Goal: Transaction & Acquisition: Purchase product/service

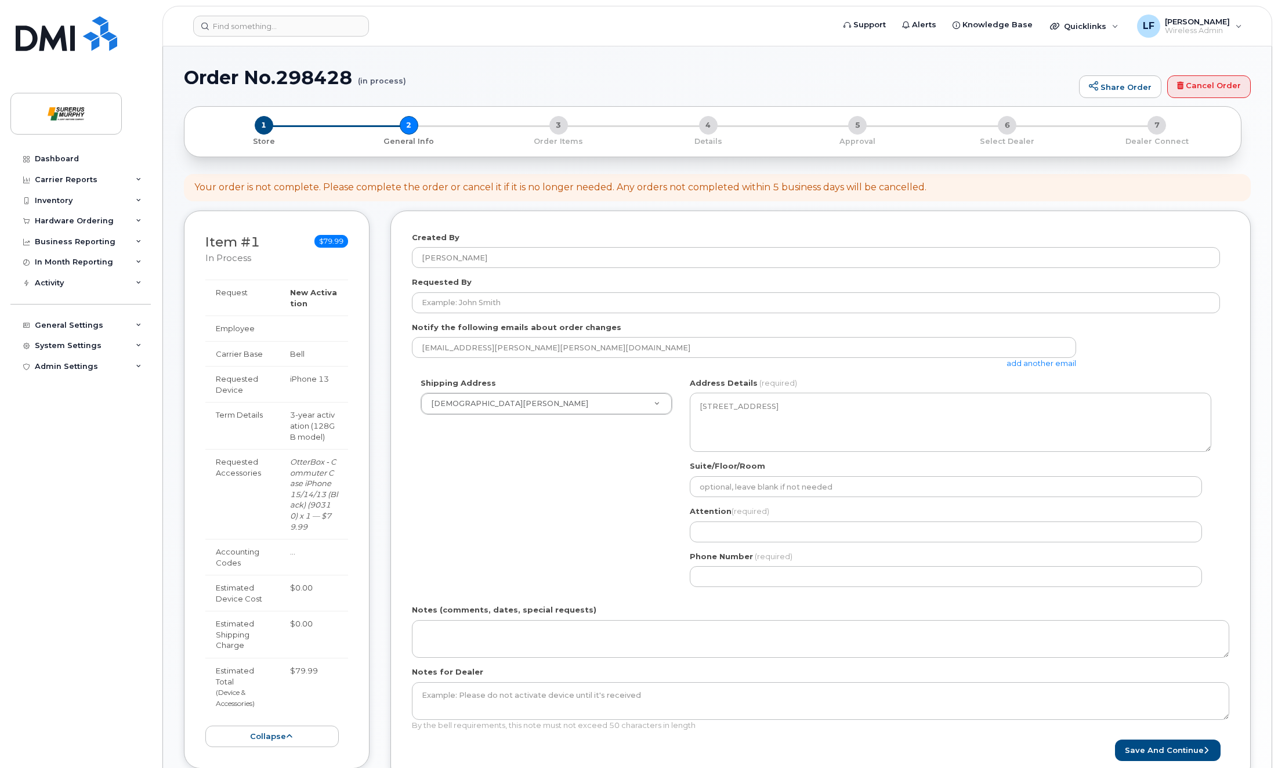
select select
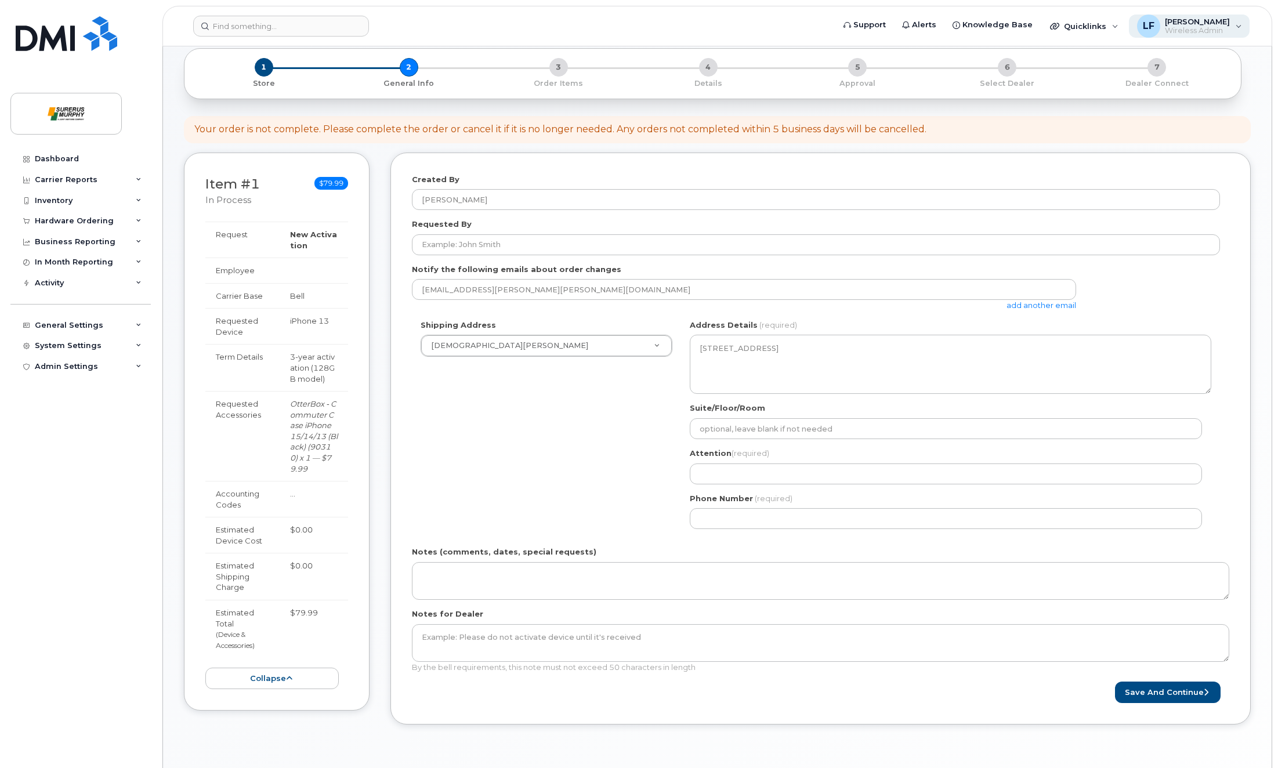
click at [1247, 29] on div "LF LJ Feller Wireless Admin" at bounding box center [1189, 26] width 121 height 23
click at [795, 21] on form at bounding box center [509, 26] width 633 height 21
click at [63, 154] on div "Dashboard" at bounding box center [57, 158] width 44 height 9
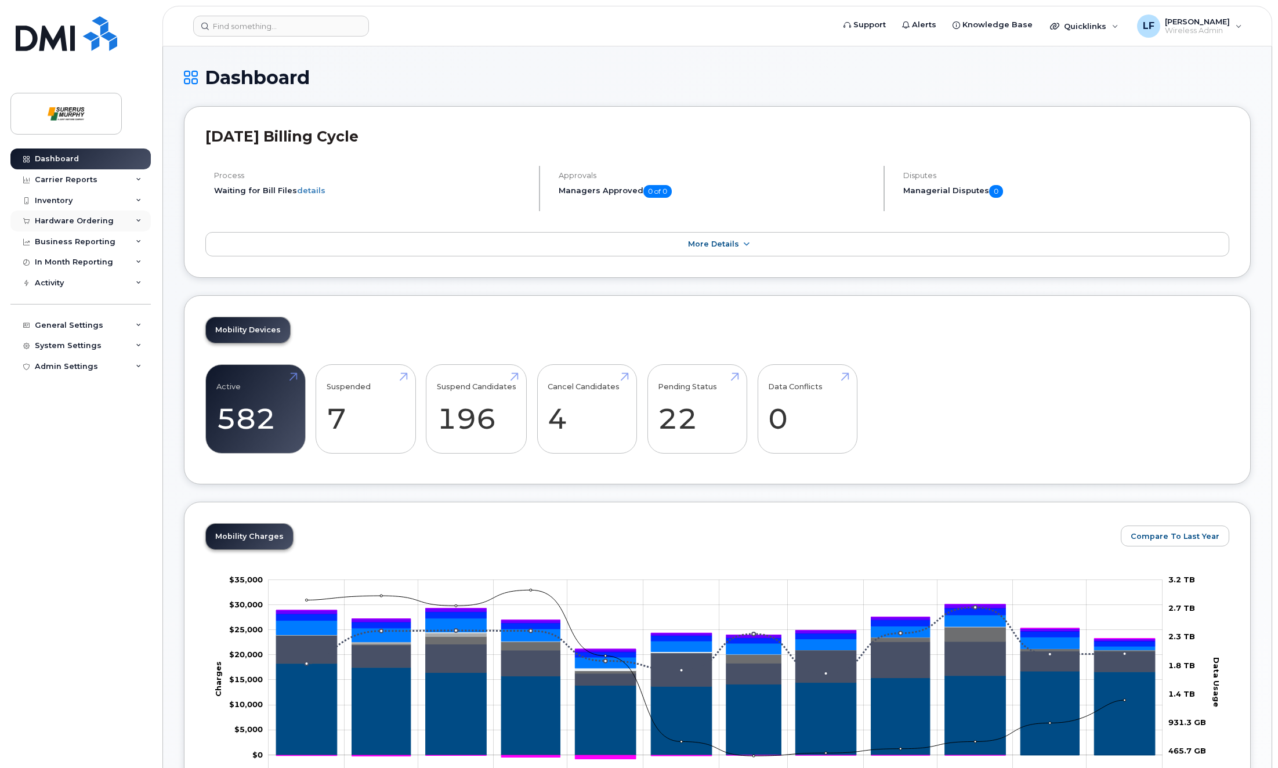
click at [85, 220] on div "Hardware Ordering" at bounding box center [74, 220] width 79 height 9
click at [70, 265] on link "Orders" at bounding box center [91, 265] width 120 height 22
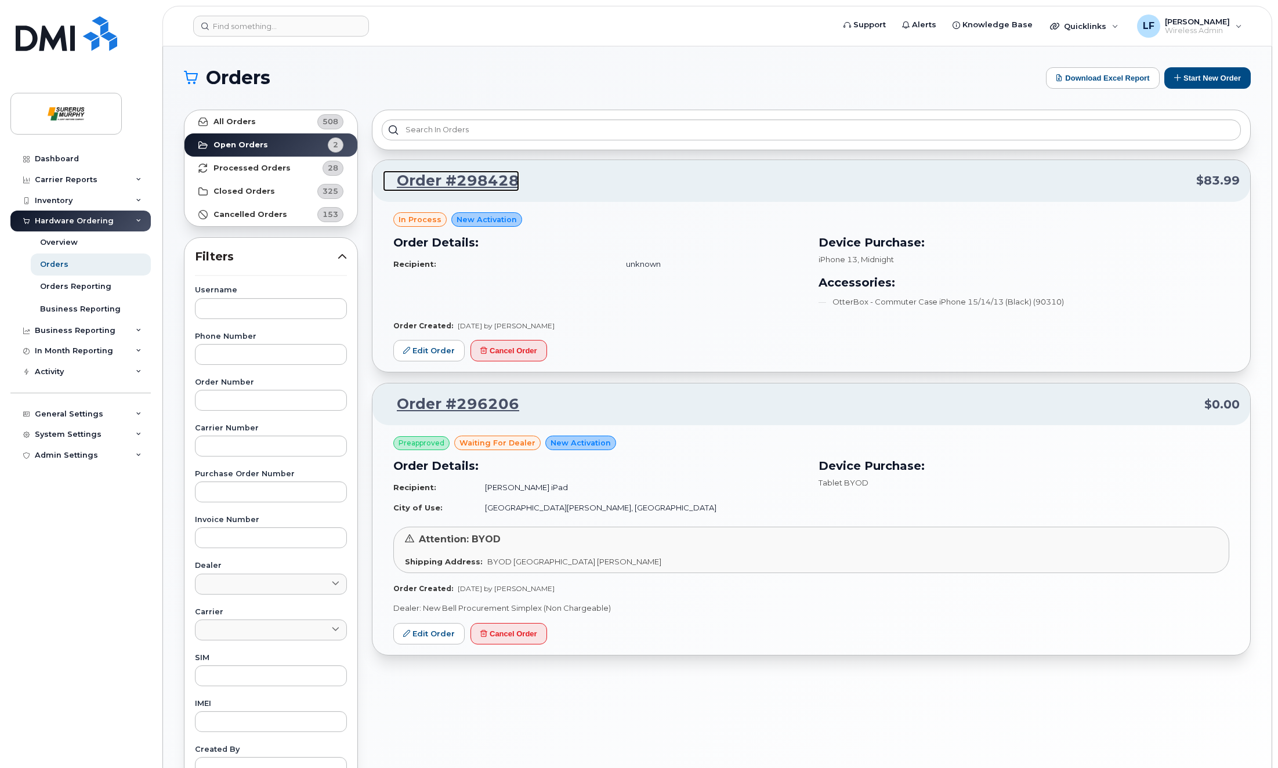
click at [491, 182] on link "Order #298428" at bounding box center [451, 181] width 136 height 21
click at [417, 350] on link "Edit Order" at bounding box center [428, 350] width 71 height 21
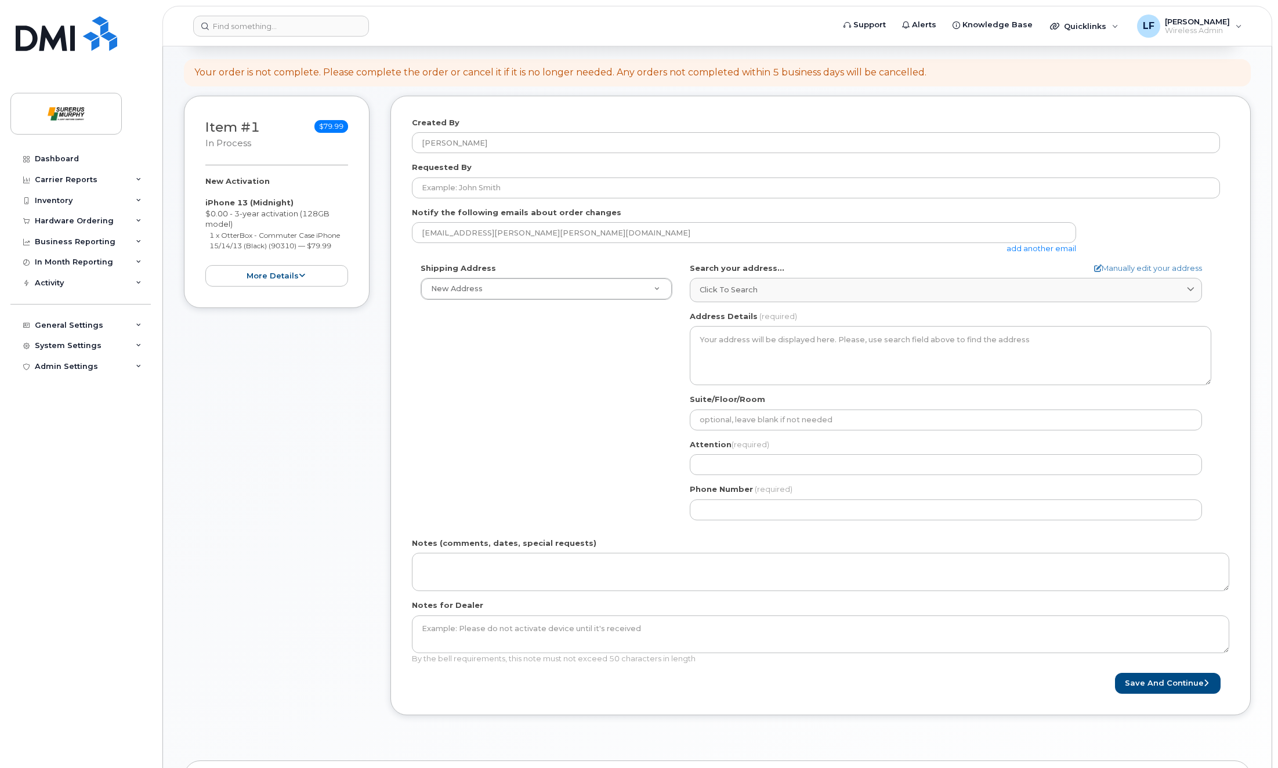
scroll to position [116, 0]
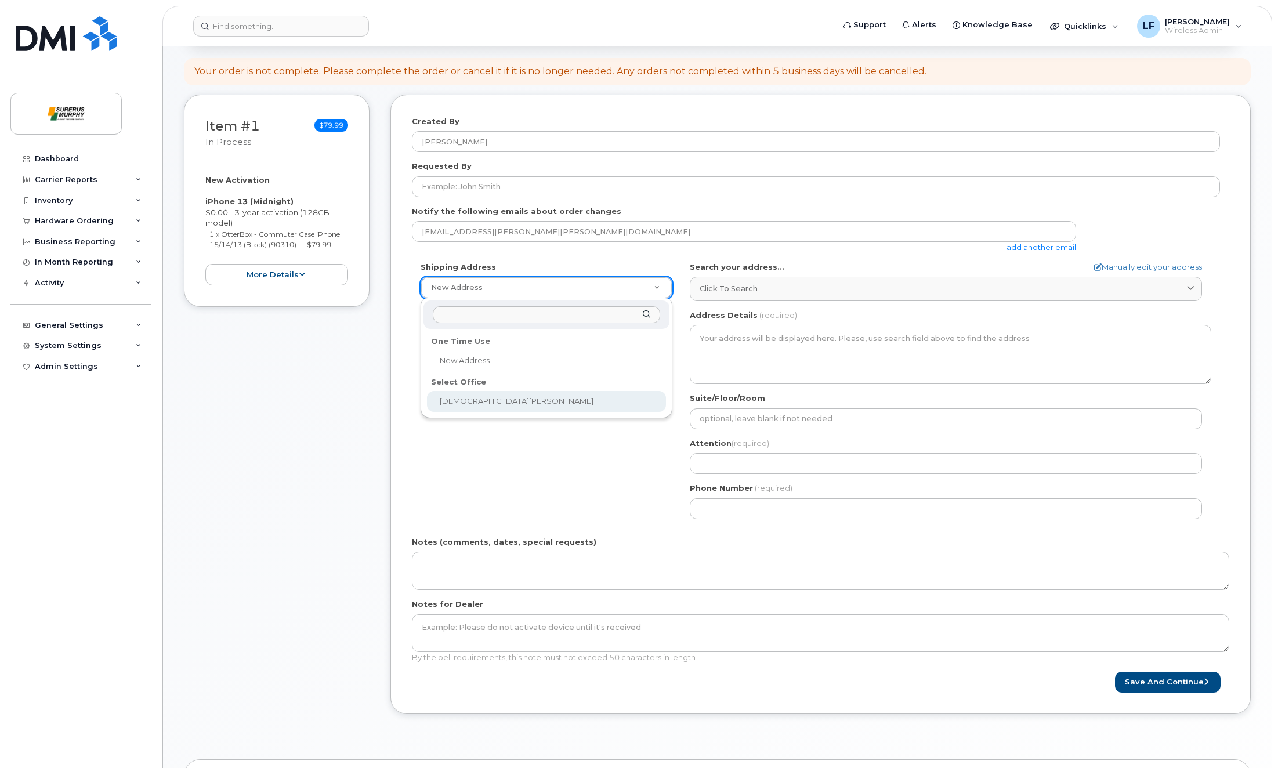
select select
type textarea "[STREET_ADDRESS]"
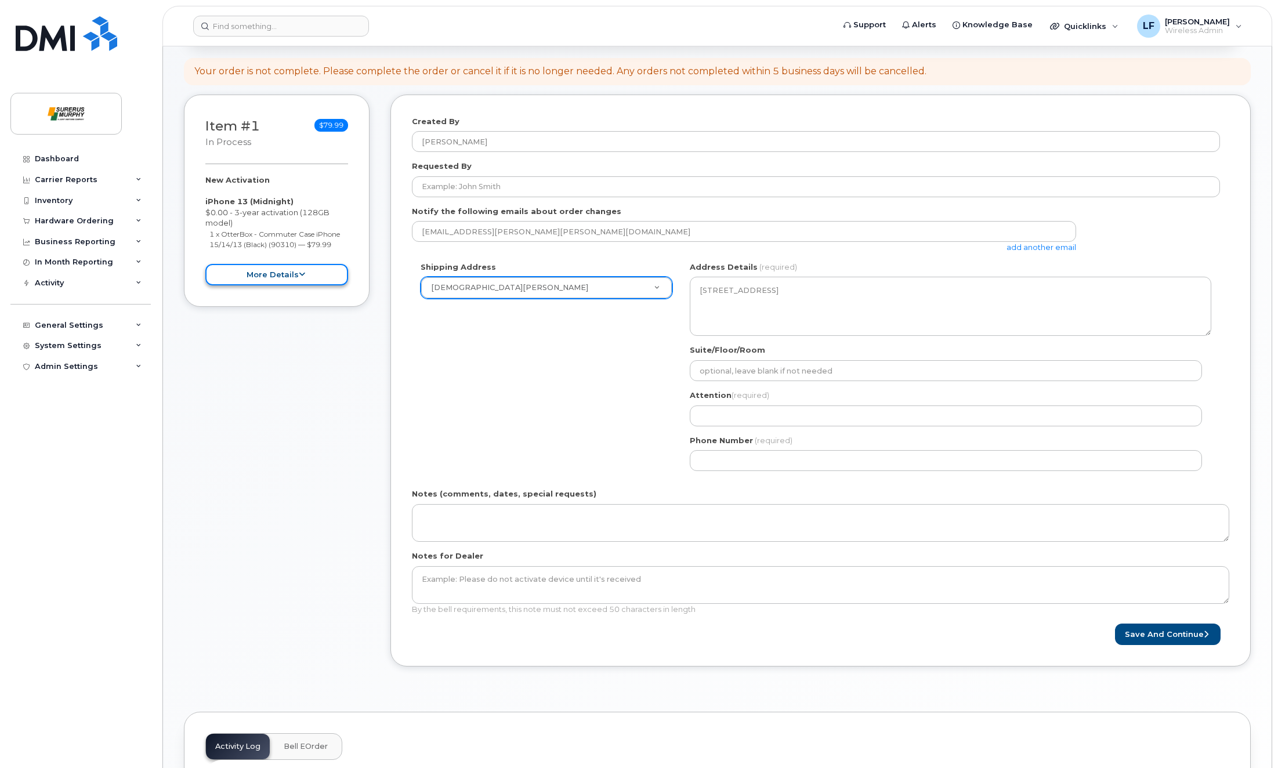
click at [258, 267] on button "more details" at bounding box center [276, 274] width 143 height 21
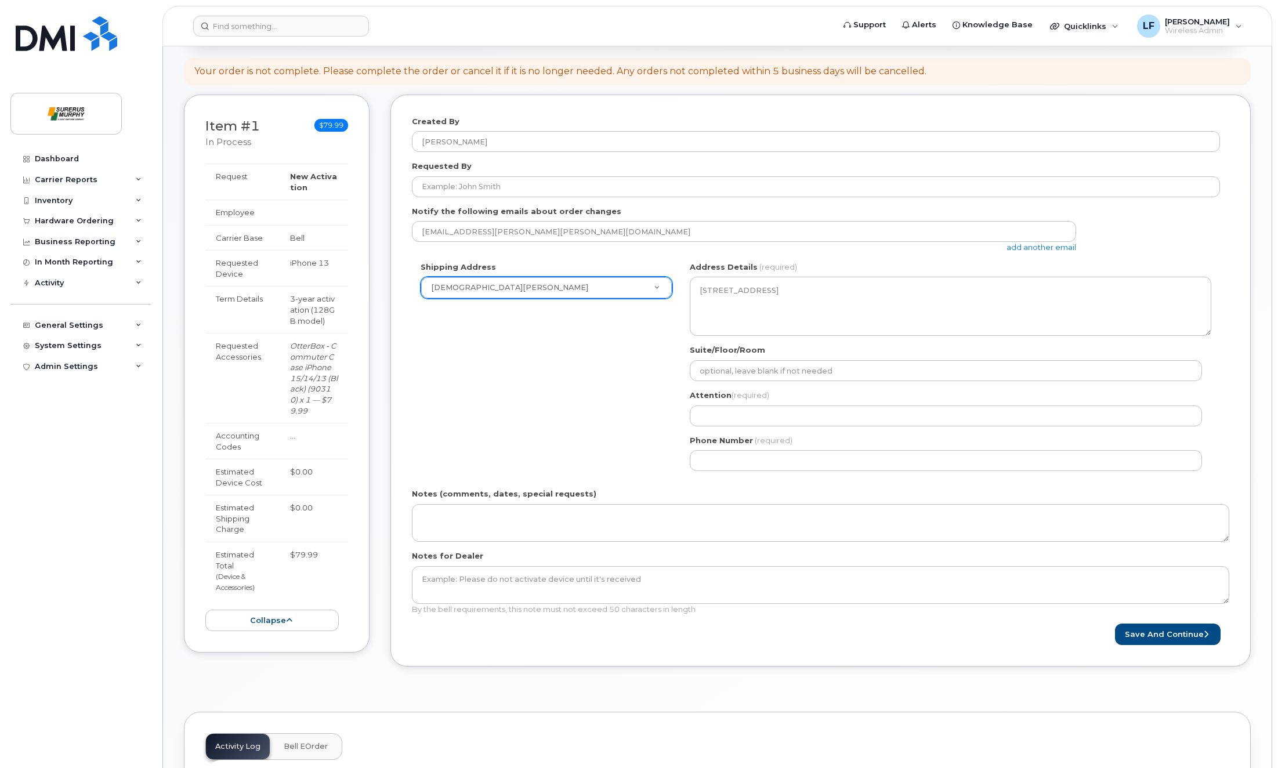
click at [532, 400] on div "Shipping Address Surerus Murphy New Address Surerus Murphy AB Calgary Search yo…" at bounding box center [816, 371] width 808 height 218
click at [322, 160] on div "Item #1 in process $79.99 New Activation iPhone 13 (Midnight) $0.00 - 3-year ac…" at bounding box center [717, 389] width 1067 height 589
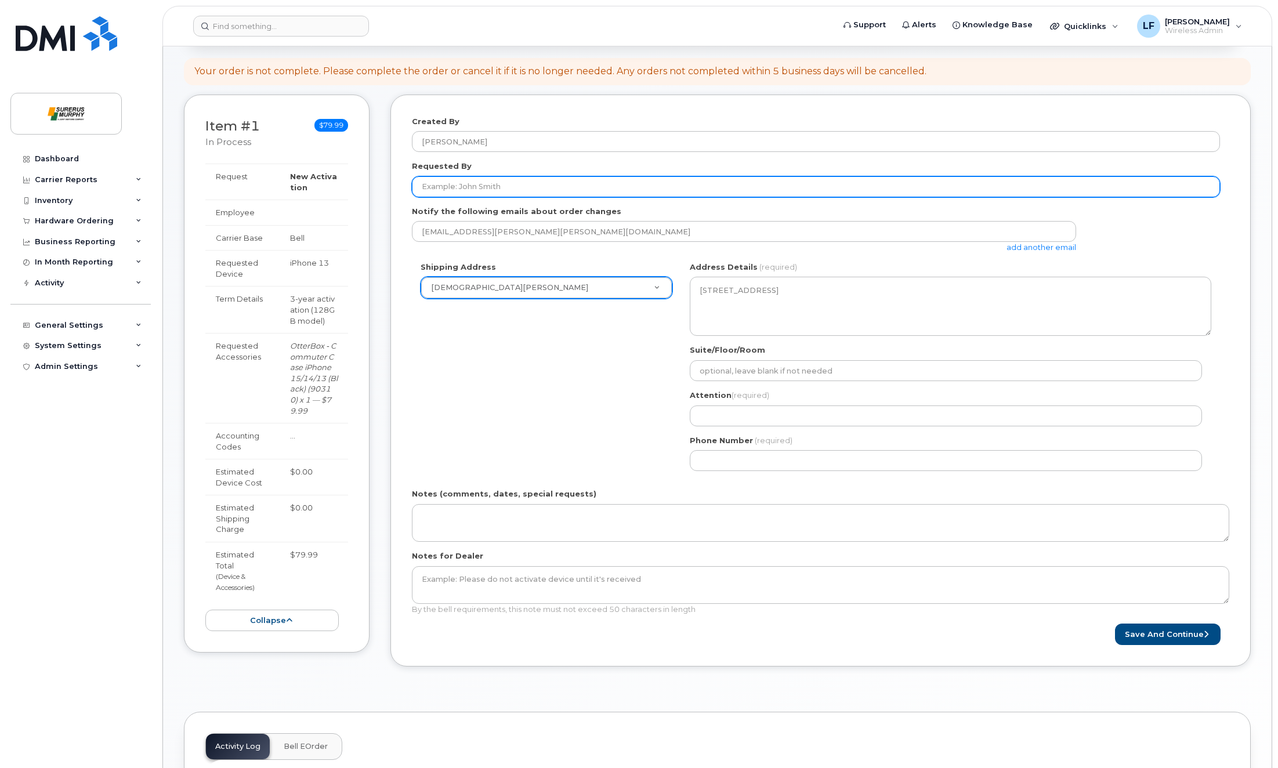
click at [464, 178] on input "Requested By" at bounding box center [816, 186] width 808 height 21
paste input "[PERSON_NAME]"
type input "[PERSON_NAME]"
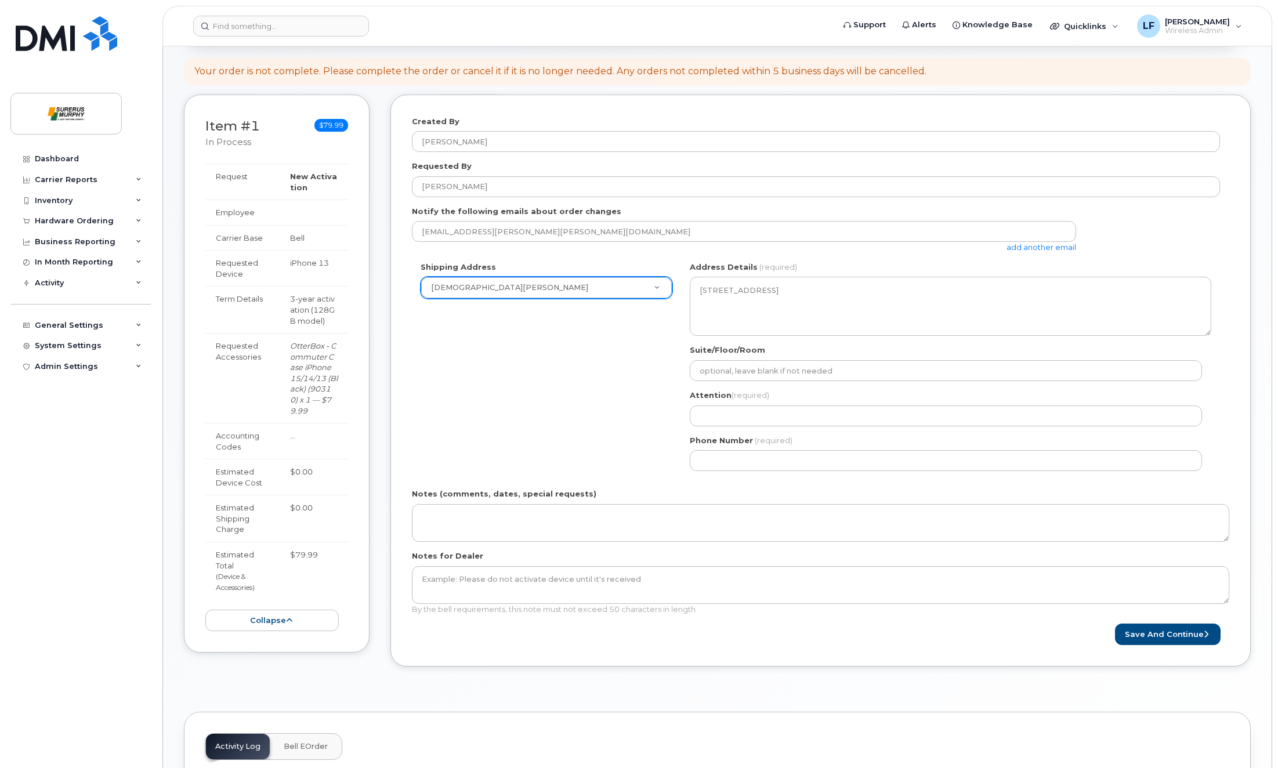
click at [572, 375] on div "Shipping Address Surerus Murphy New Address Surerus Murphy AB Calgary Search yo…" at bounding box center [816, 371] width 808 height 218
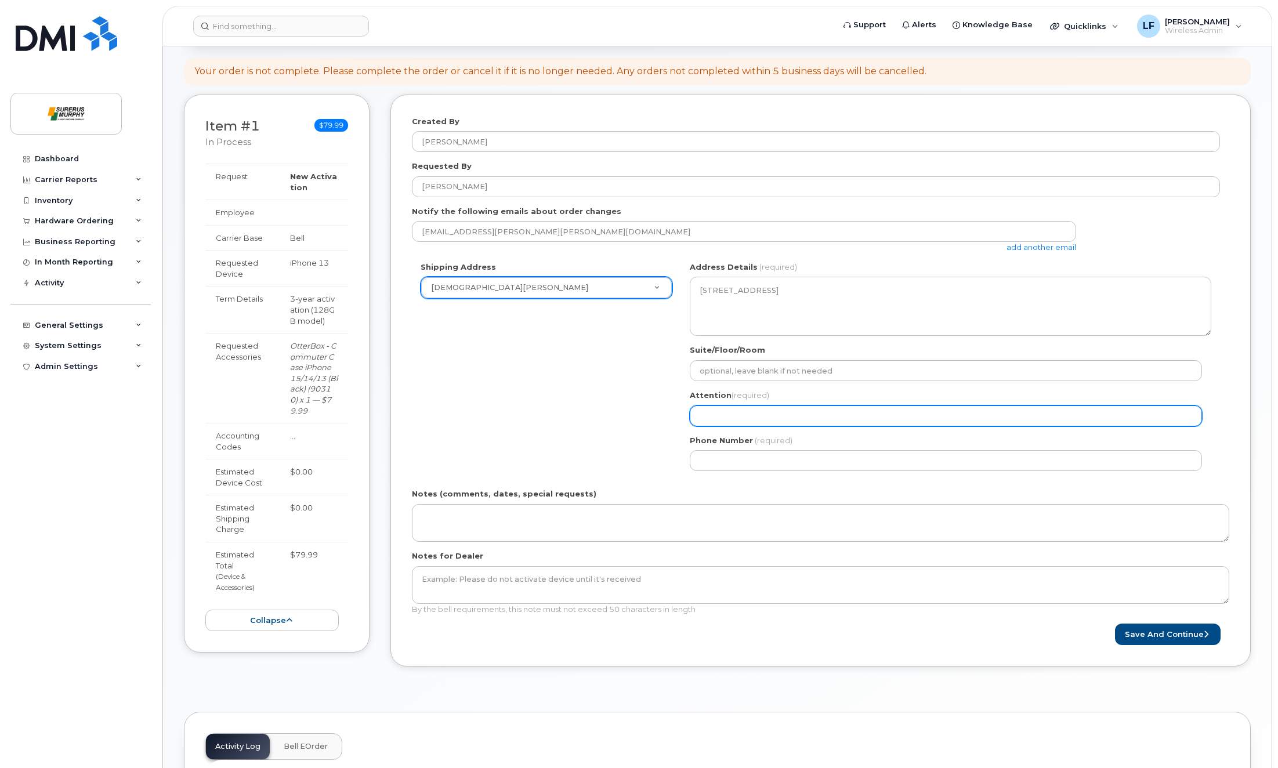
click at [763, 419] on input "Attention (required)" at bounding box center [946, 416] width 512 height 21
paste input "[PERSON_NAME]"
select select
type input "[PERSON_NAME]"
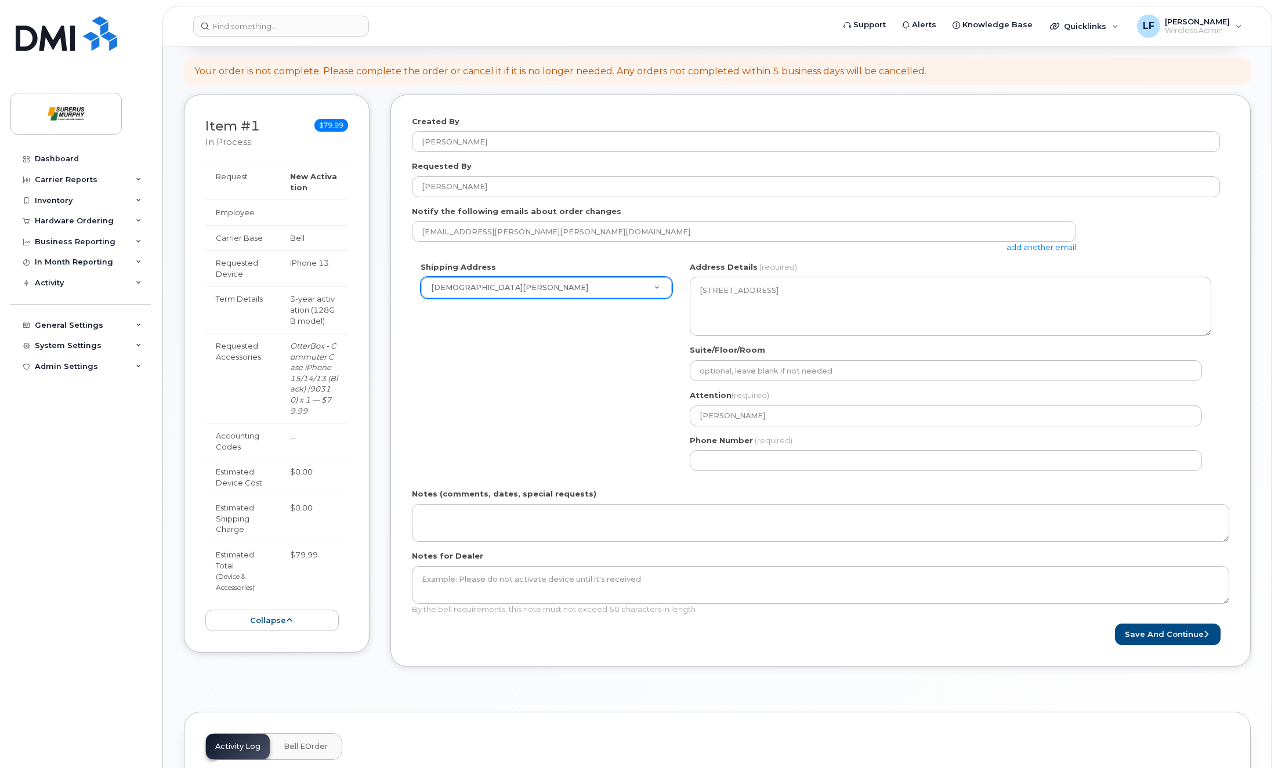
click at [581, 398] on div "Shipping Address Surerus Murphy New Address Surerus Murphy AB Calgary Search yo…" at bounding box center [816, 371] width 808 height 218
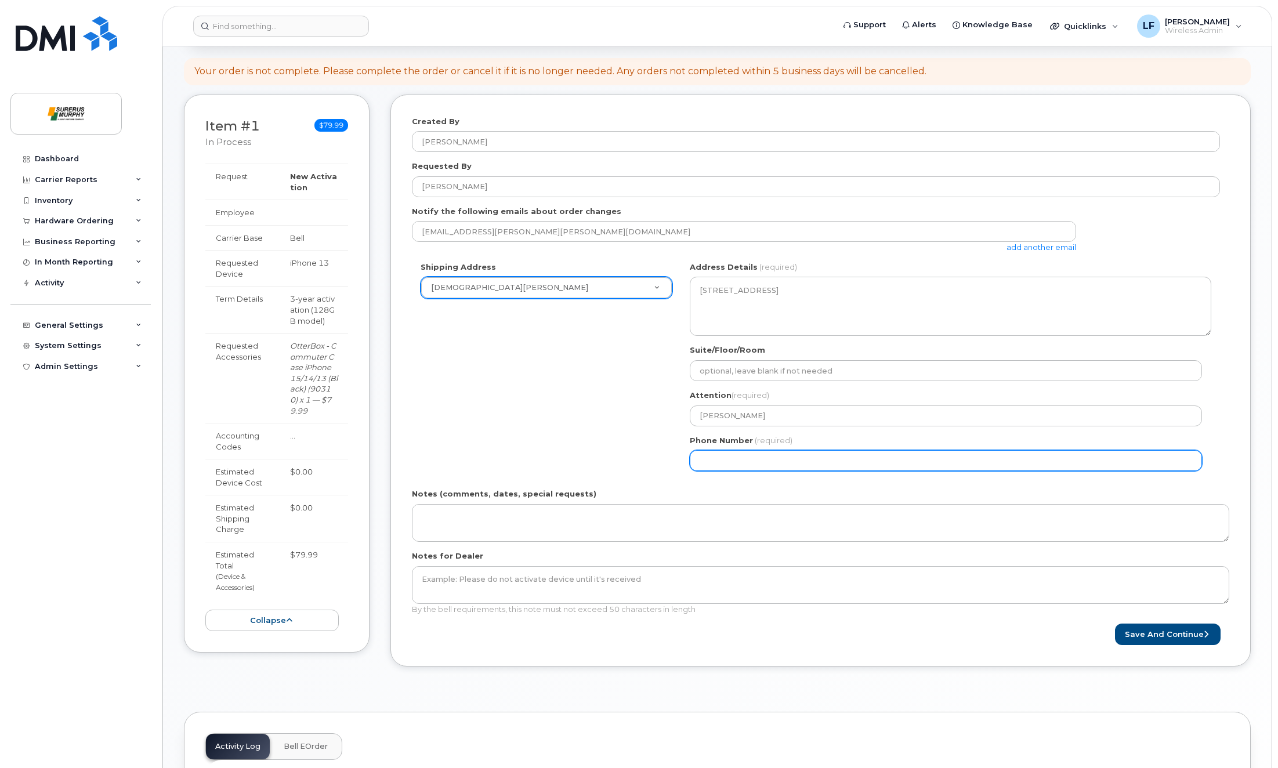
click at [532, 448] on div "Shipping Address Surerus Murphy New Address Surerus Murphy AB Calgary Search yo…" at bounding box center [816, 371] width 808 height 218
drag, startPoint x: 729, startPoint y: 454, endPoint x: 710, endPoint y: 444, distance: 20.8
click at [729, 453] on input "Phone Number" at bounding box center [946, 460] width 512 height 21
paste input "8779877658"
select select
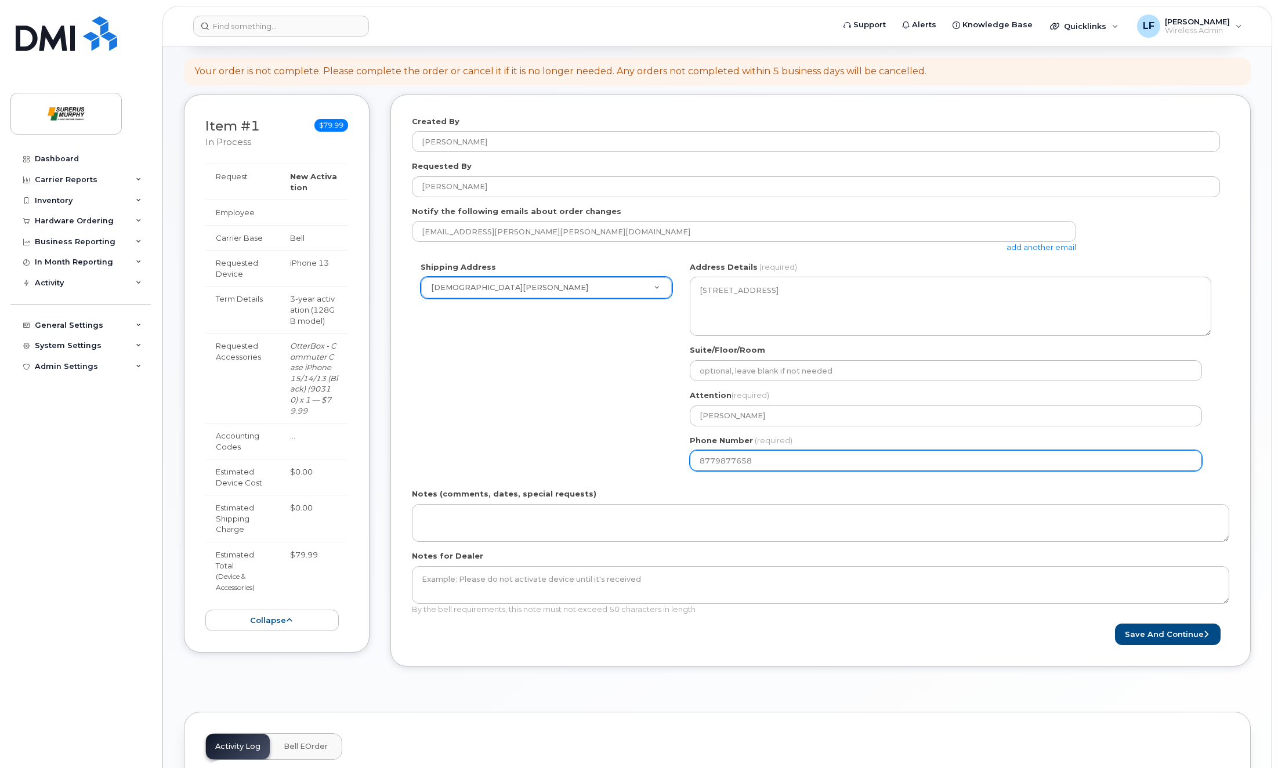
type input "8779877658"
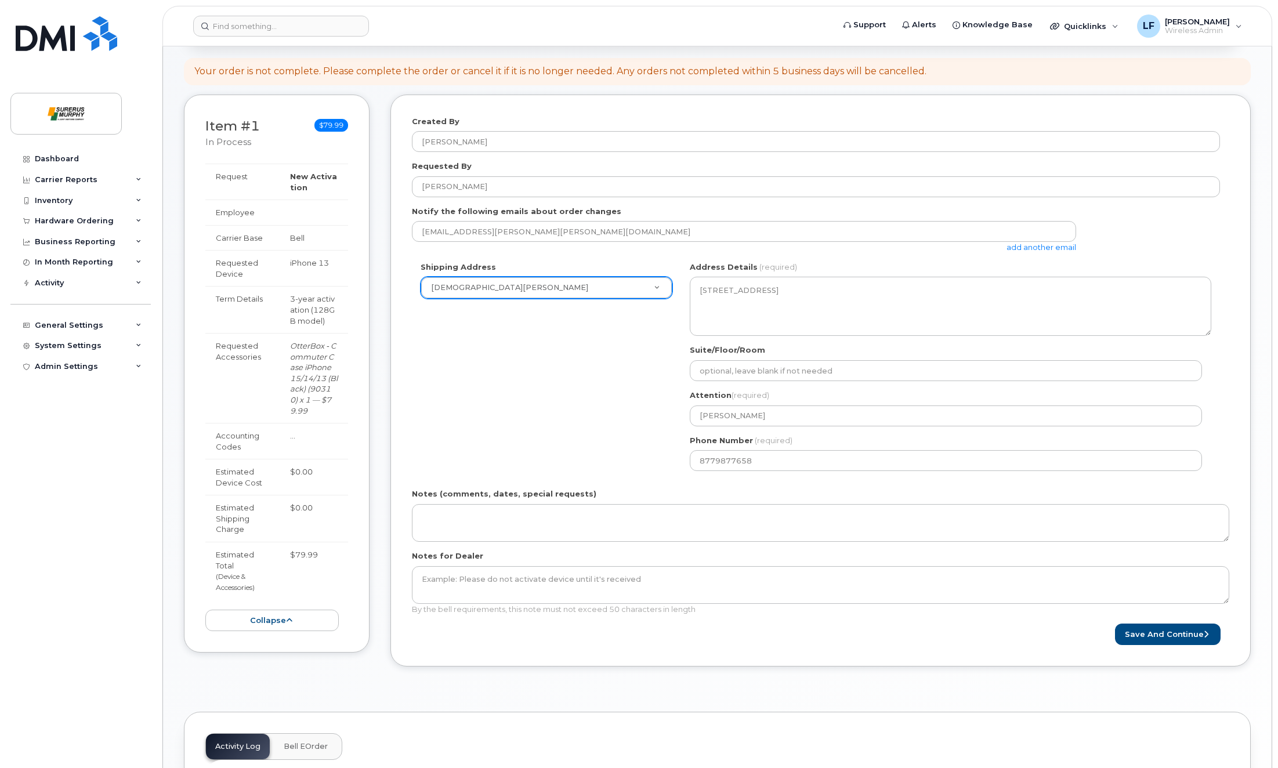
click at [541, 387] on div "Shipping Address Surerus Murphy New Address Surerus Murphy AB Calgary Search yo…" at bounding box center [816, 371] width 808 height 218
click at [546, 424] on div "Shipping Address [PERSON_NAME] New Address Surerus [PERSON_NAME] [GEOGRAPHIC_DA…" at bounding box center [816, 371] width 808 height 218
click at [1160, 626] on button "Save and Continue" at bounding box center [1168, 634] width 106 height 21
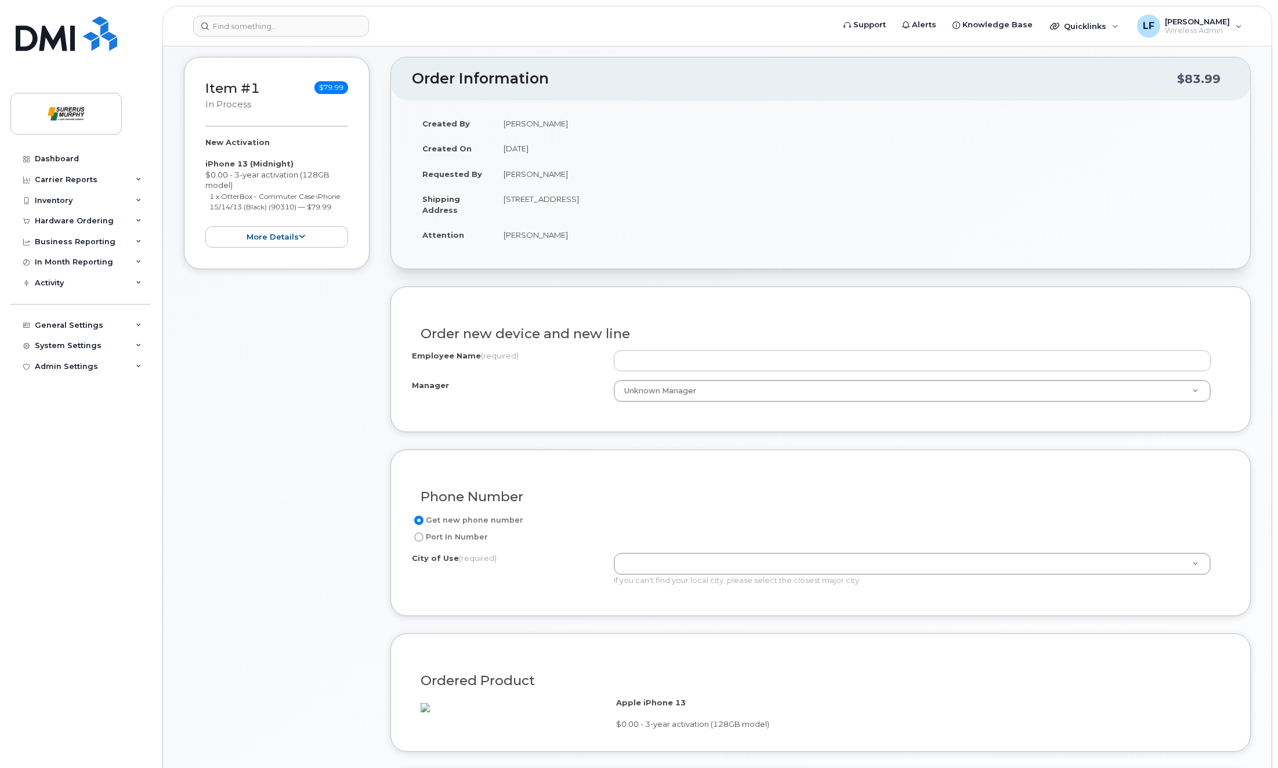
scroll to position [174, 0]
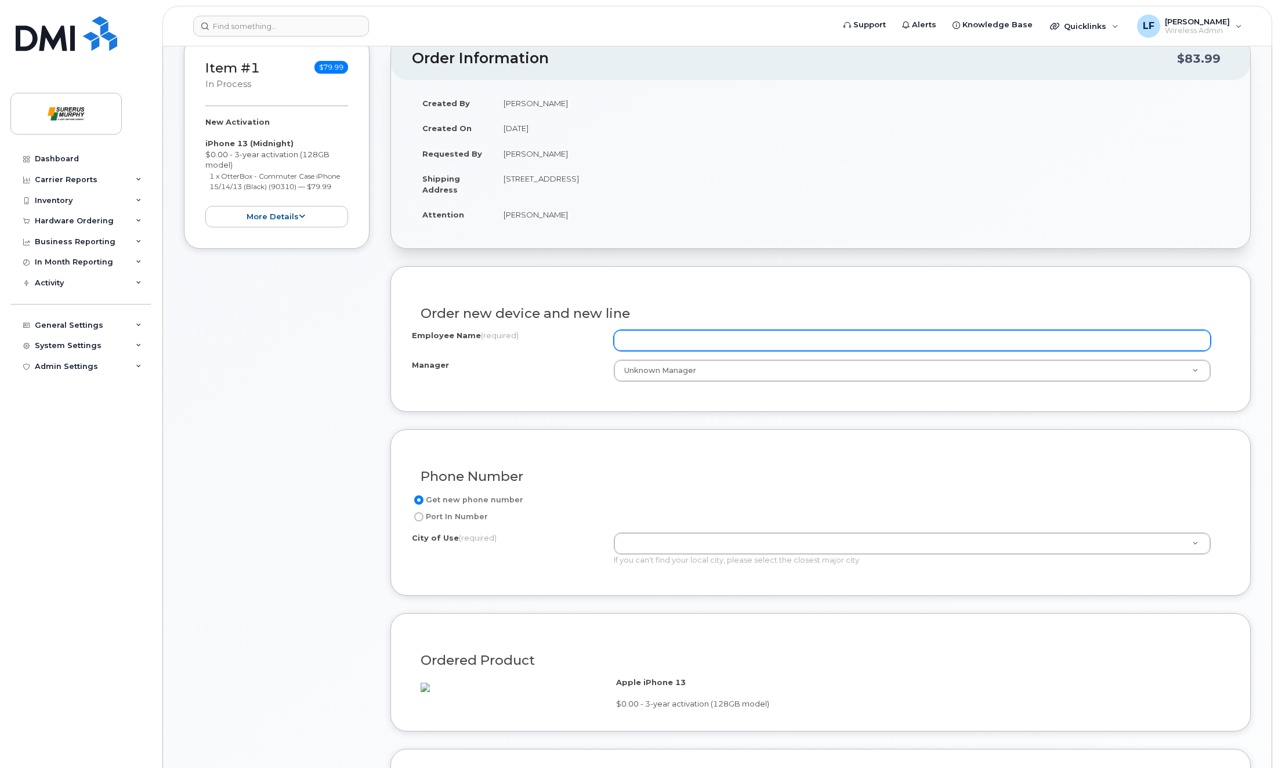
drag, startPoint x: 703, startPoint y: 336, endPoint x: 758, endPoint y: 267, distance: 88.0
click at [703, 336] on input "Employee Name (required)" at bounding box center [912, 340] width 597 height 21
paste input "[PERSON_NAME]"
type input "KevinStewartCell"
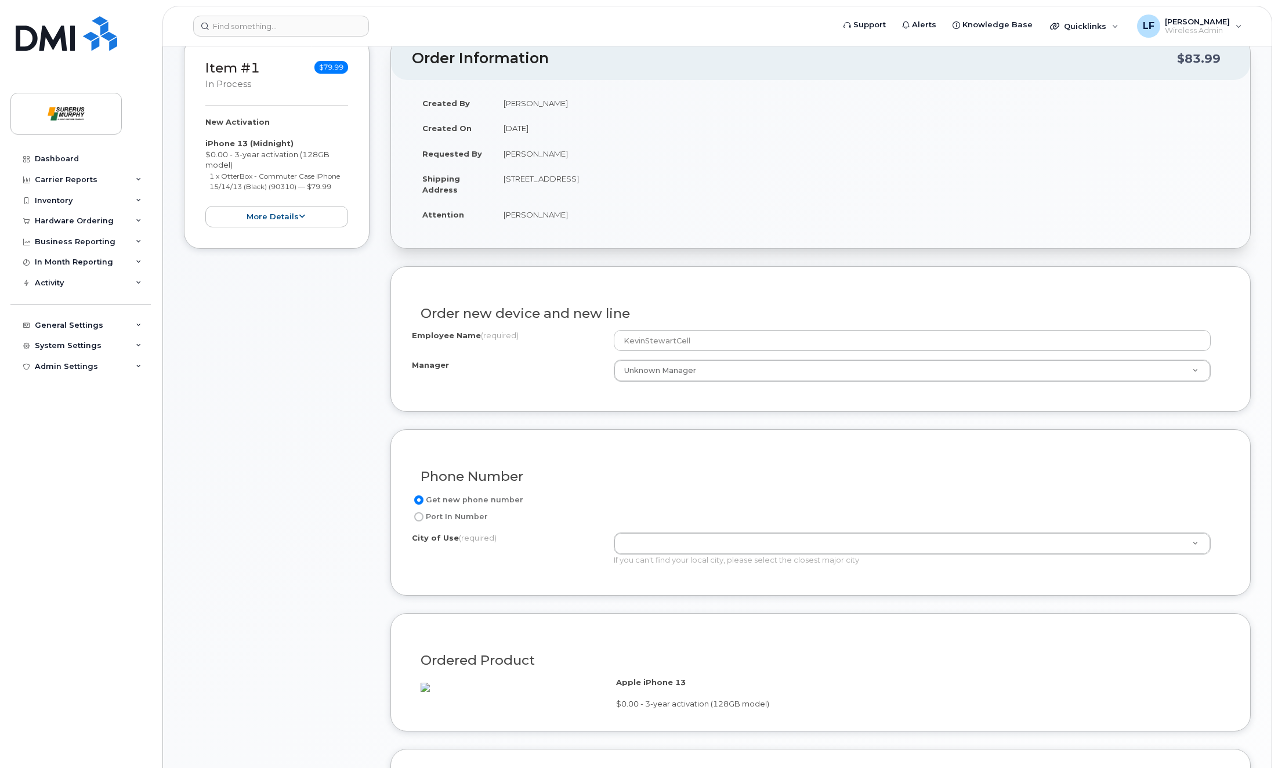
click at [219, 496] on div "Item #1 in process $79.99 New Activation iPhone 13 (Midnight) $0.00 - 3-year ac…" at bounding box center [277, 480] width 186 height 887
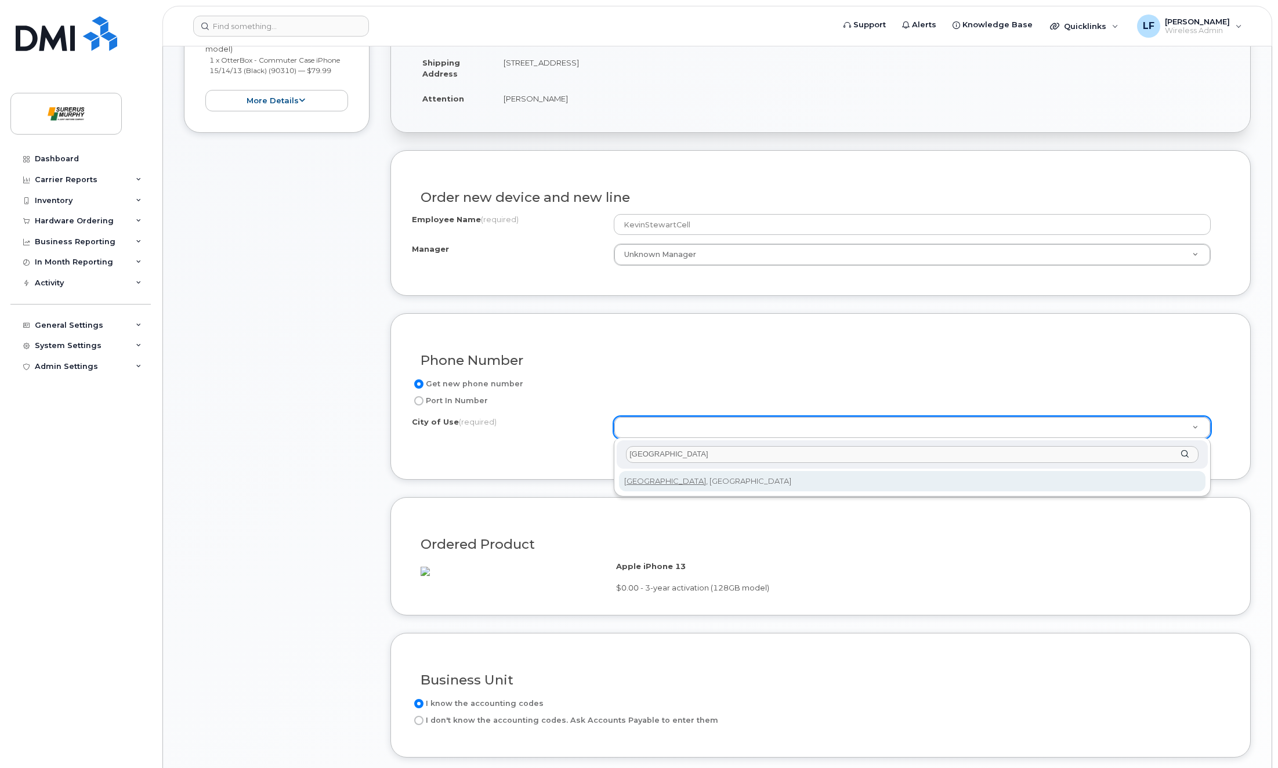
type input "[GEOGRAPHIC_DATA]"
type input "88"
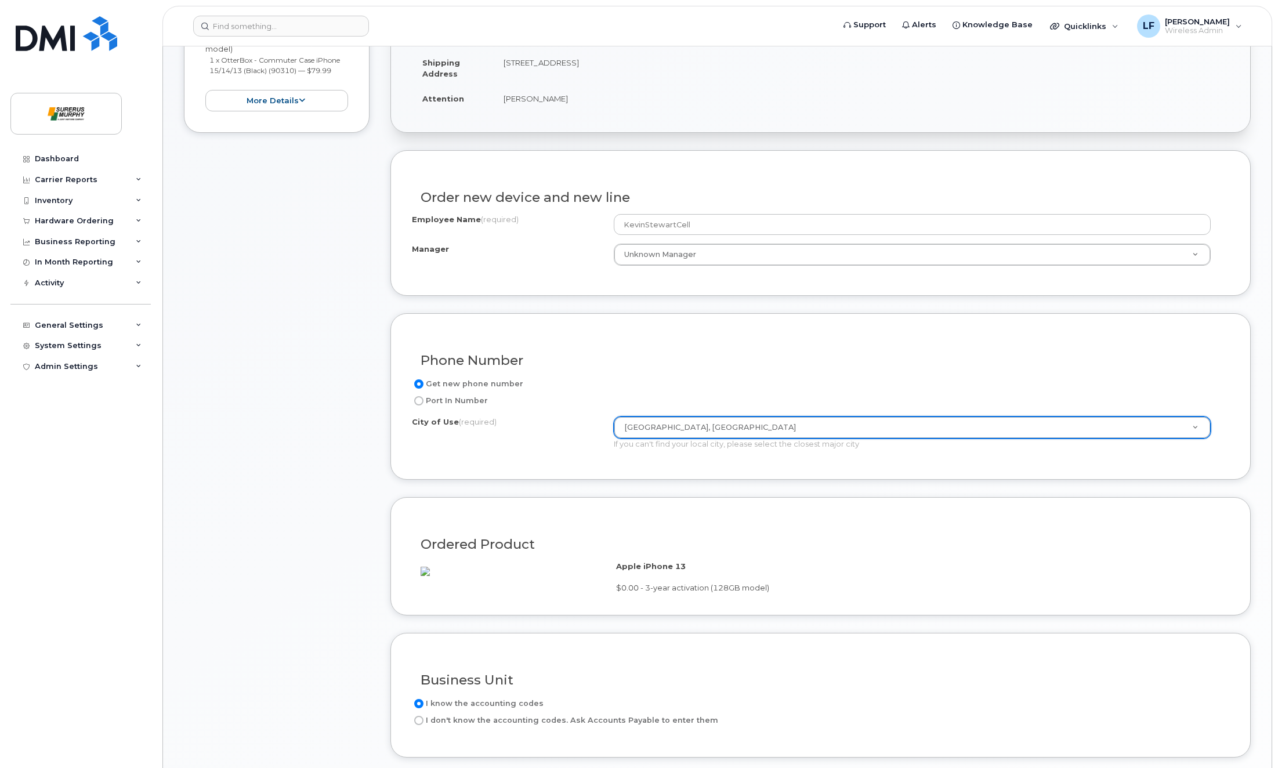
click at [298, 403] on div "Item #1 in process $79.99 New Activation iPhone 13 (Midnight) $0.00 - 3-year ac…" at bounding box center [277, 364] width 186 height 887
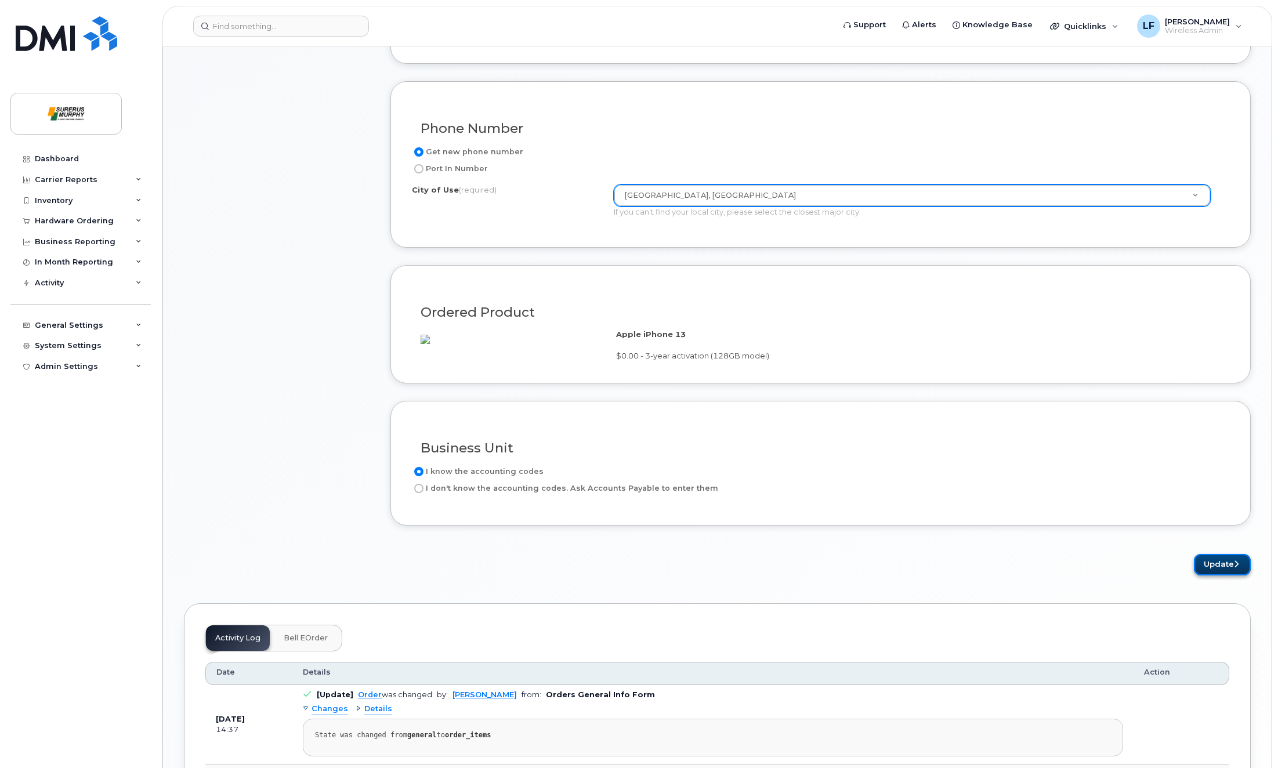
click at [1223, 576] on button "Update" at bounding box center [1222, 564] width 57 height 21
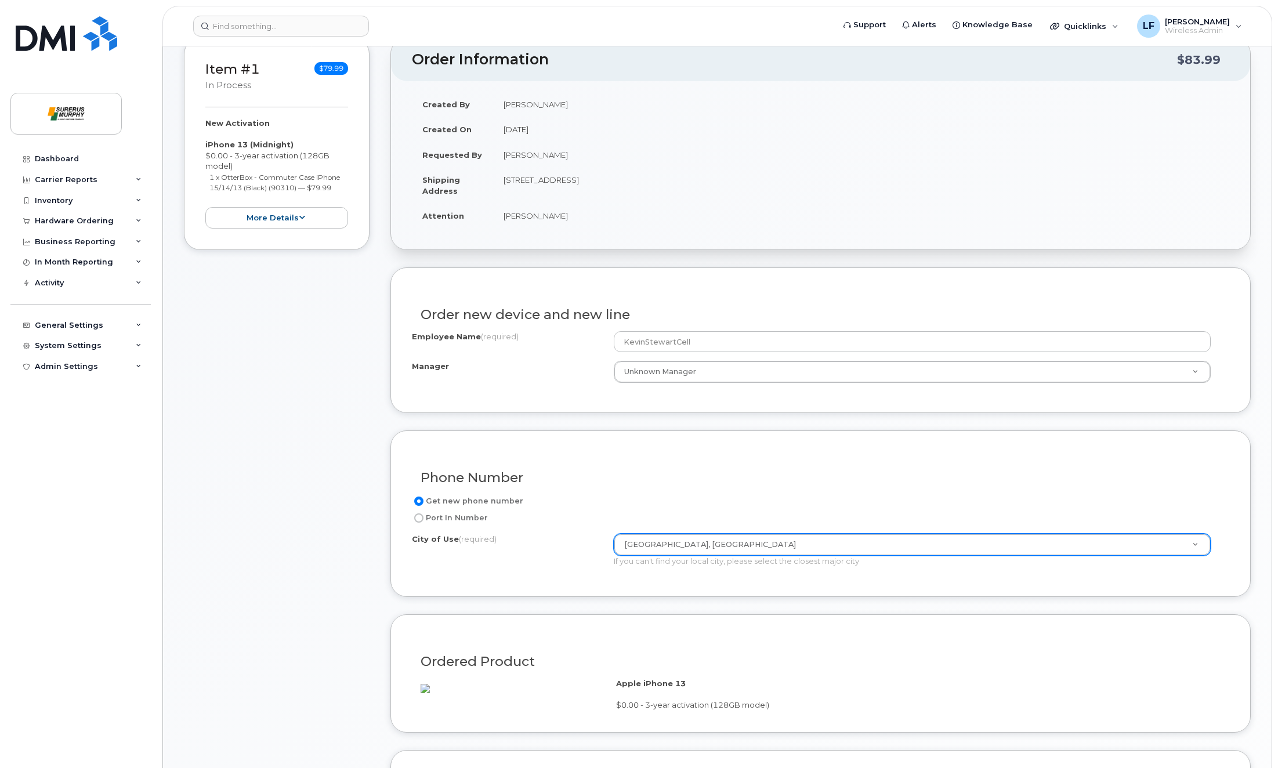
scroll to position [0, 0]
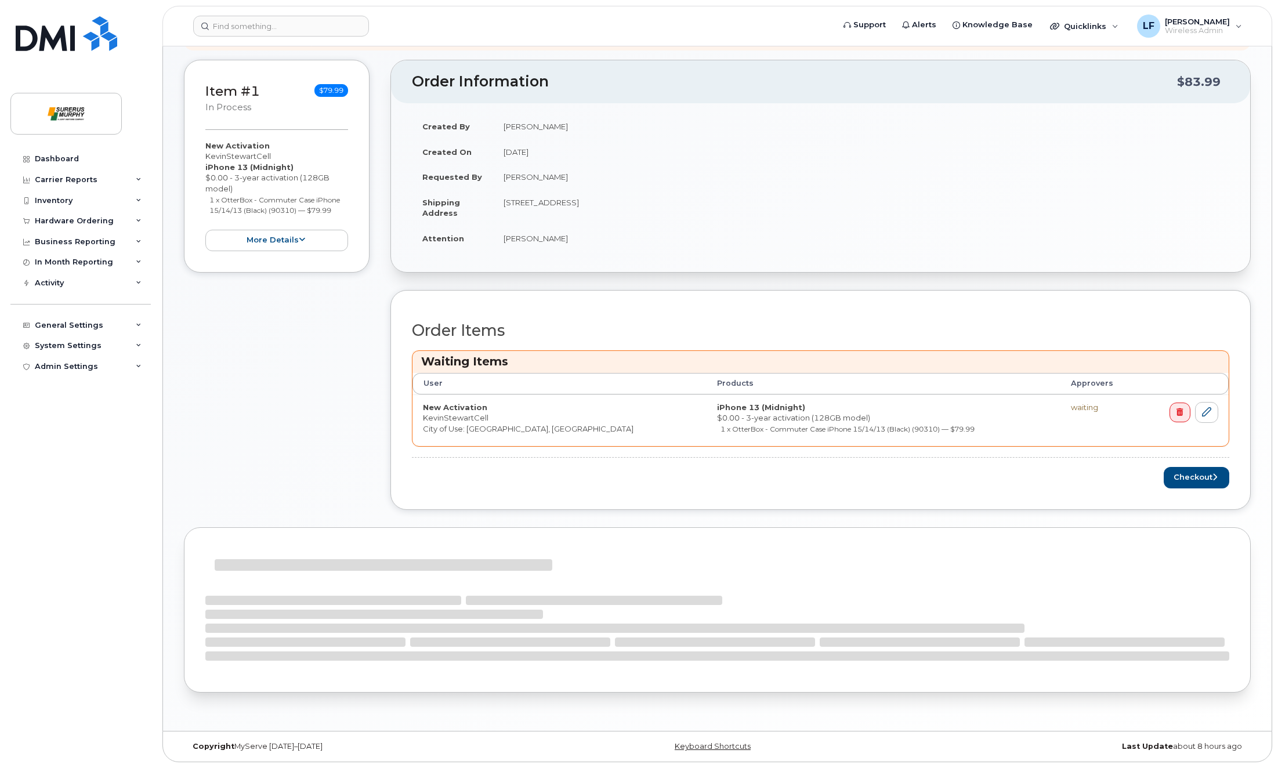
scroll to position [200, 0]
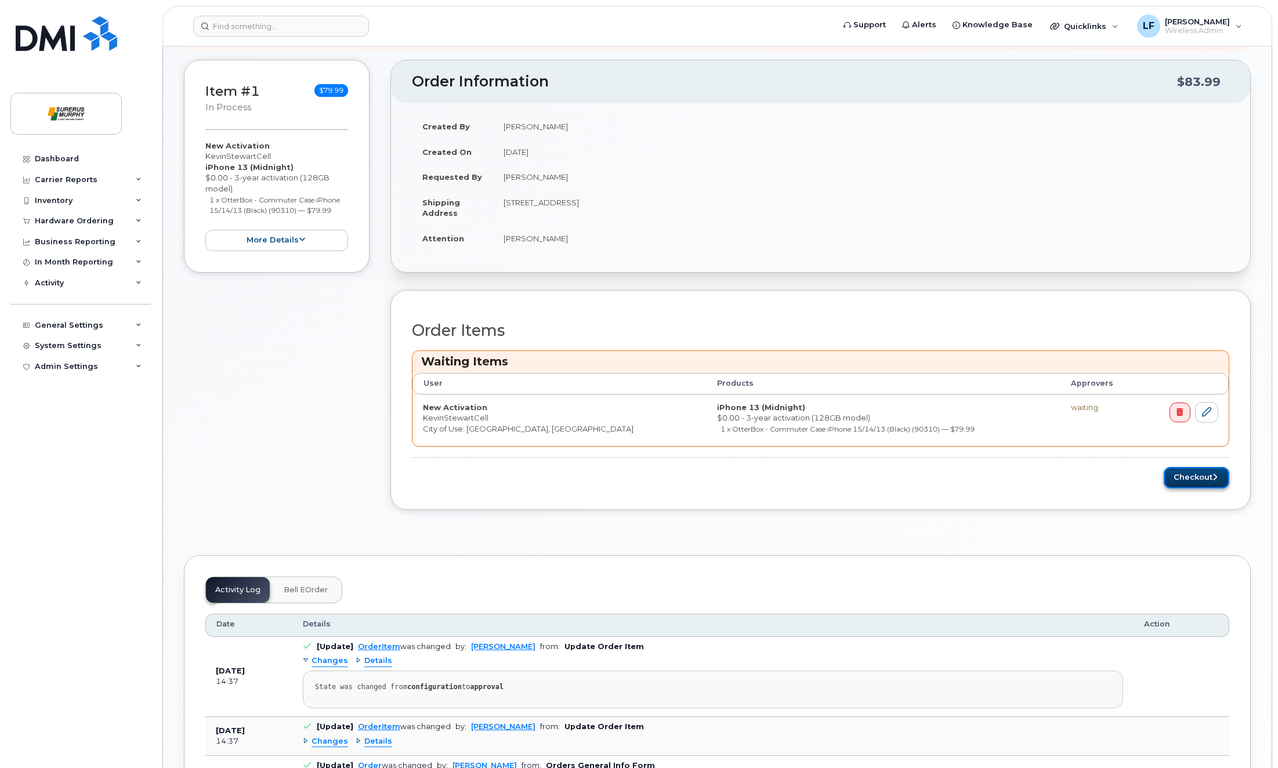
click at [1191, 477] on button "Checkout" at bounding box center [1197, 477] width 66 height 21
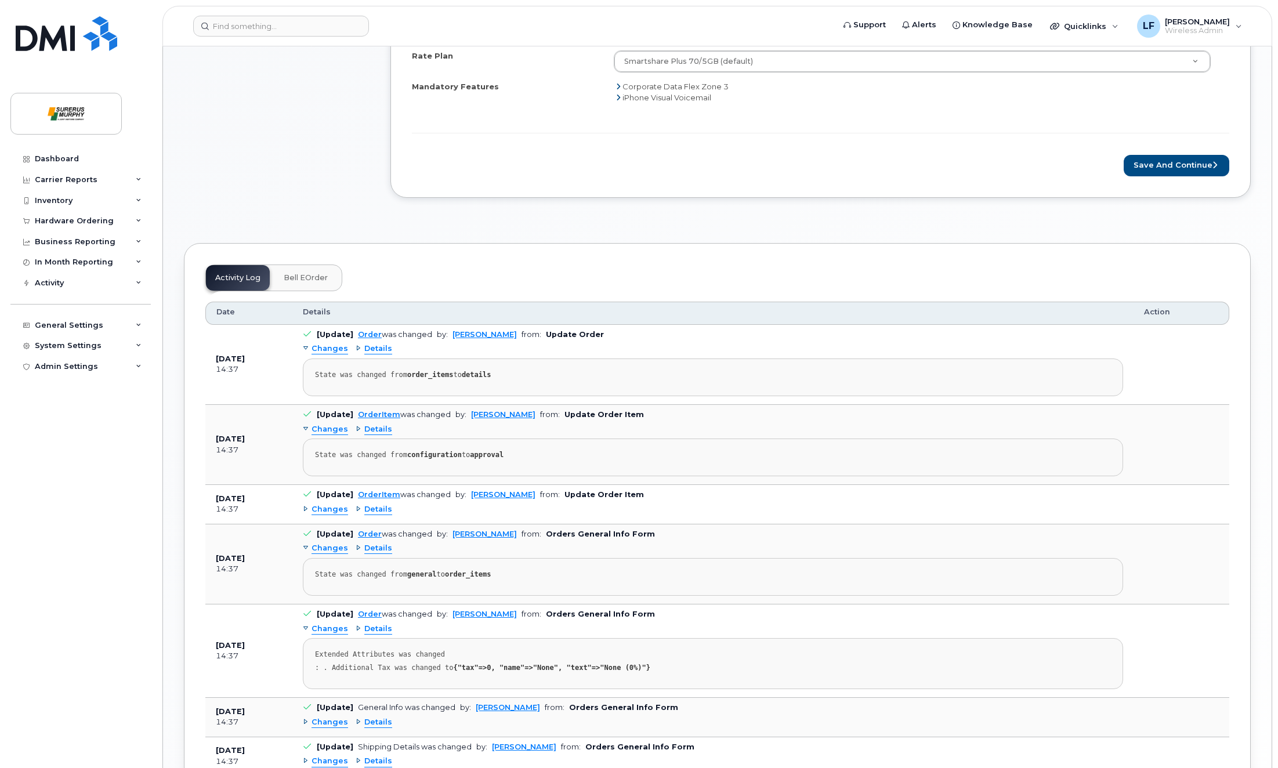
scroll to position [290, 0]
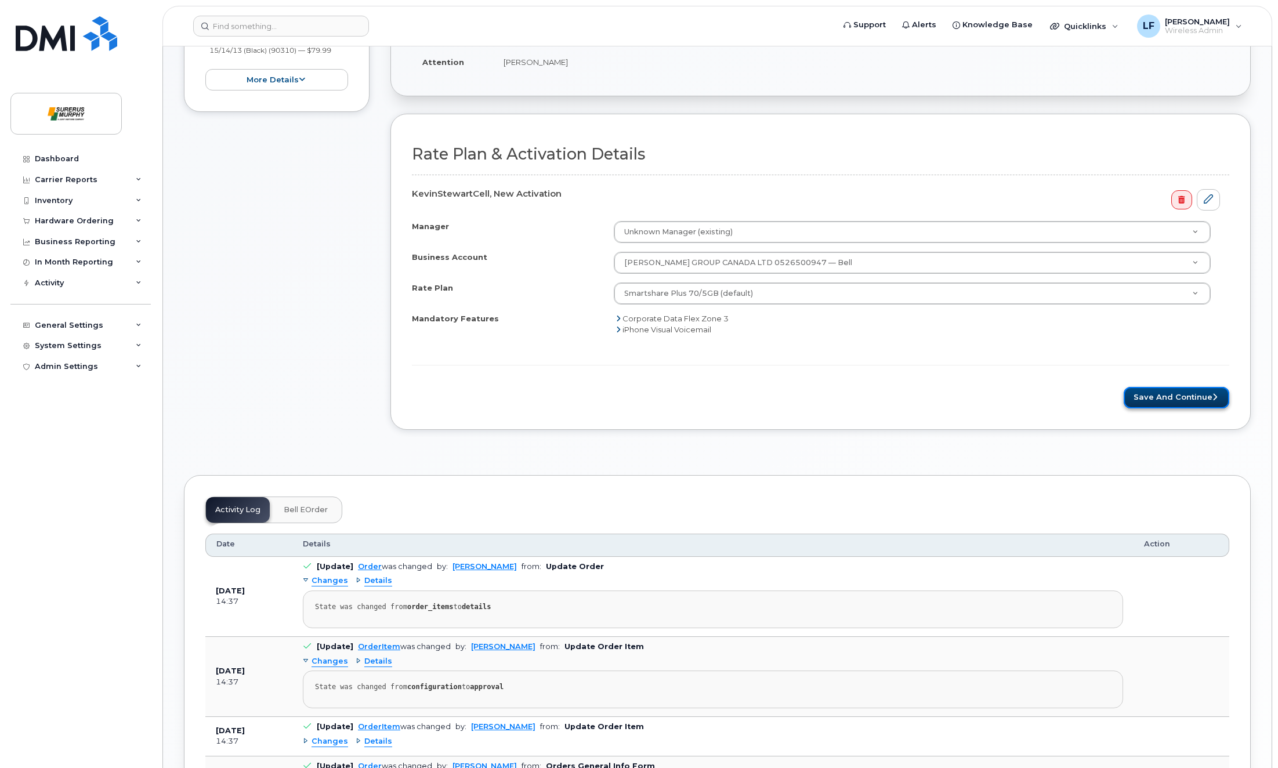
click at [1192, 393] on button "Save and Continue" at bounding box center [1177, 397] width 106 height 21
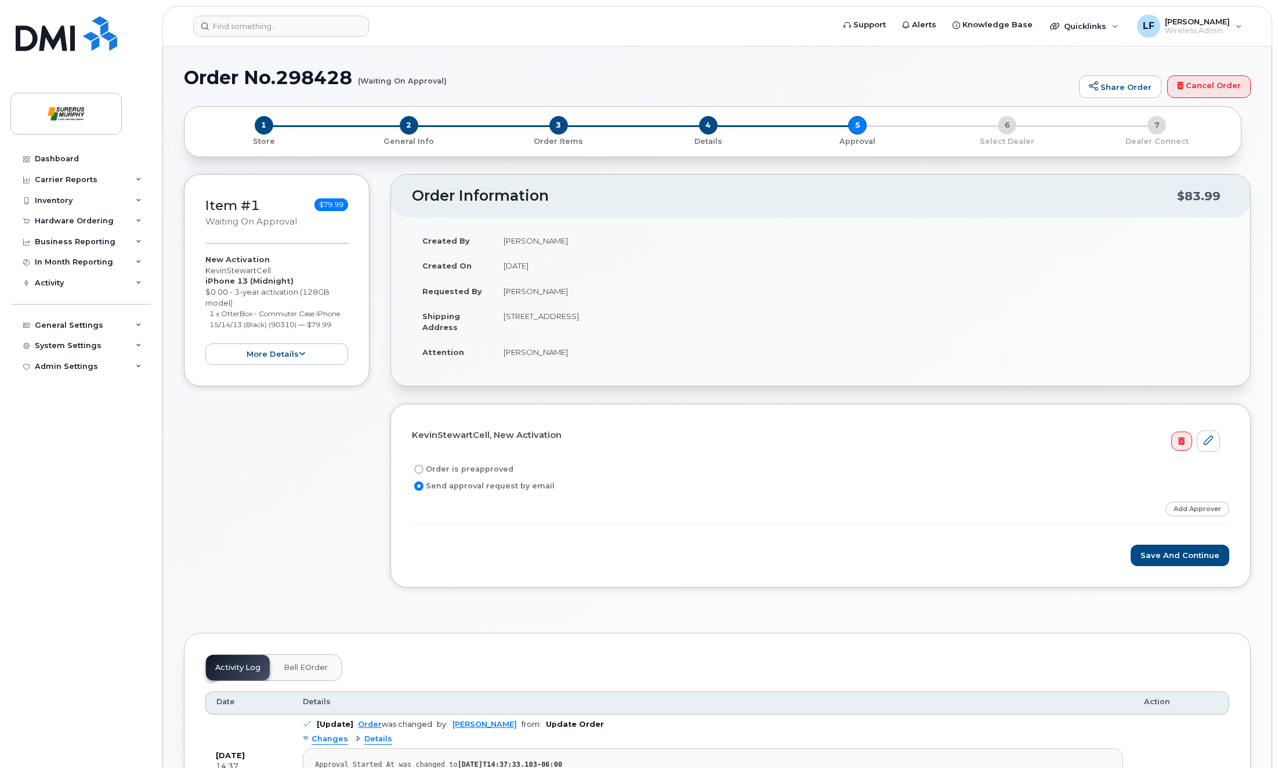
drag, startPoint x: 523, startPoint y: 469, endPoint x: 459, endPoint y: 472, distance: 64.5
click at [459, 472] on div "Order is preapproved" at bounding box center [816, 469] width 808 height 14
copy label "preapproved"
click at [418, 469] on input "Order is preapproved" at bounding box center [418, 469] width 9 height 9
radio input "true"
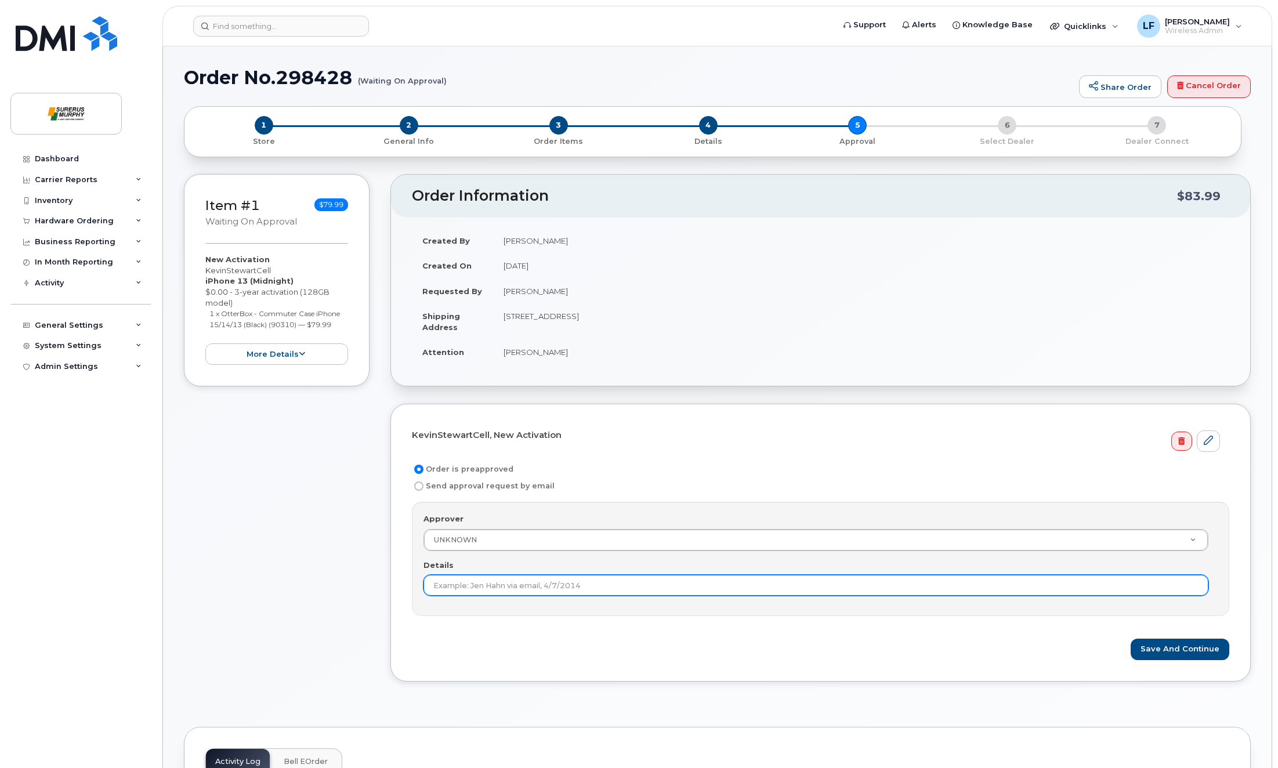
drag, startPoint x: 486, startPoint y: 583, endPoint x: 468, endPoint y: 601, distance: 25.4
click at [486, 583] on input "Details" at bounding box center [816, 585] width 785 height 21
paste input "preapproved"
type input "preapproved"
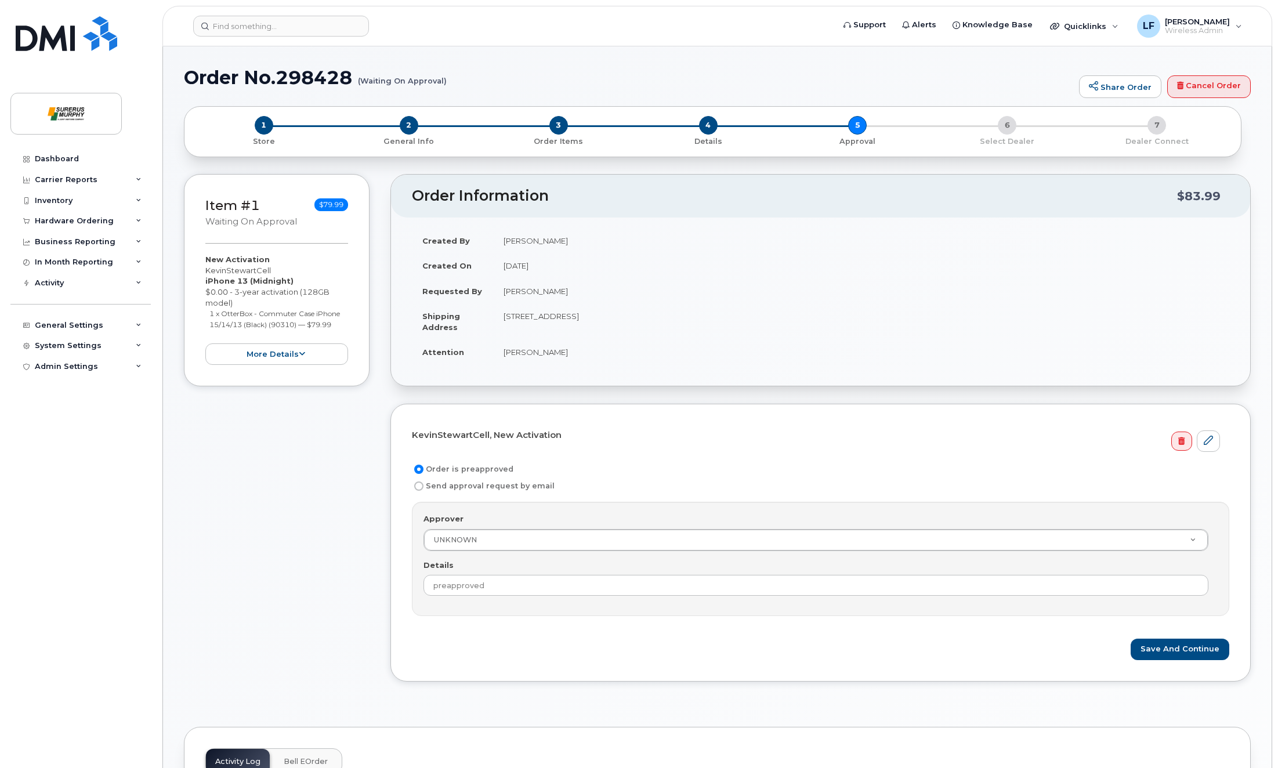
click at [289, 591] on div "Item #1 Waiting On Approval $79.99 New Activation KevinStewartCell iPhone 13 (M…" at bounding box center [277, 436] width 186 height 525
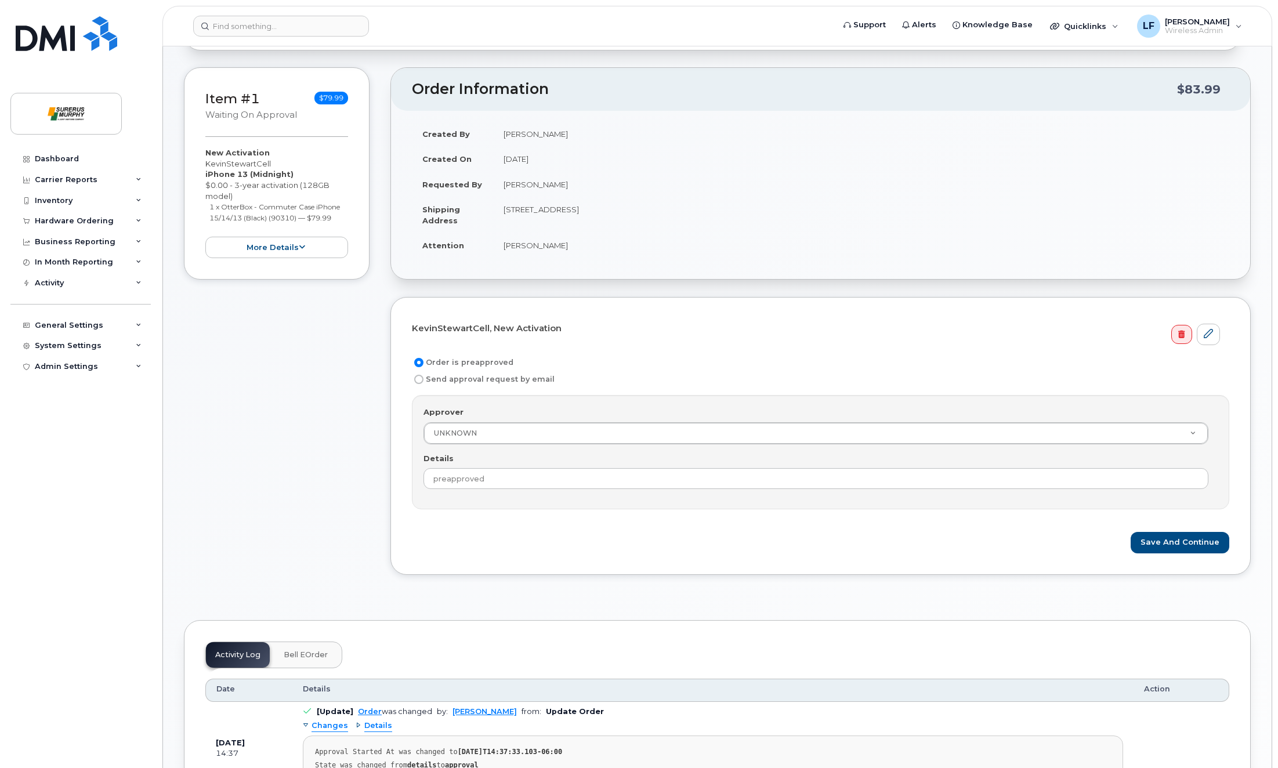
scroll to position [116, 0]
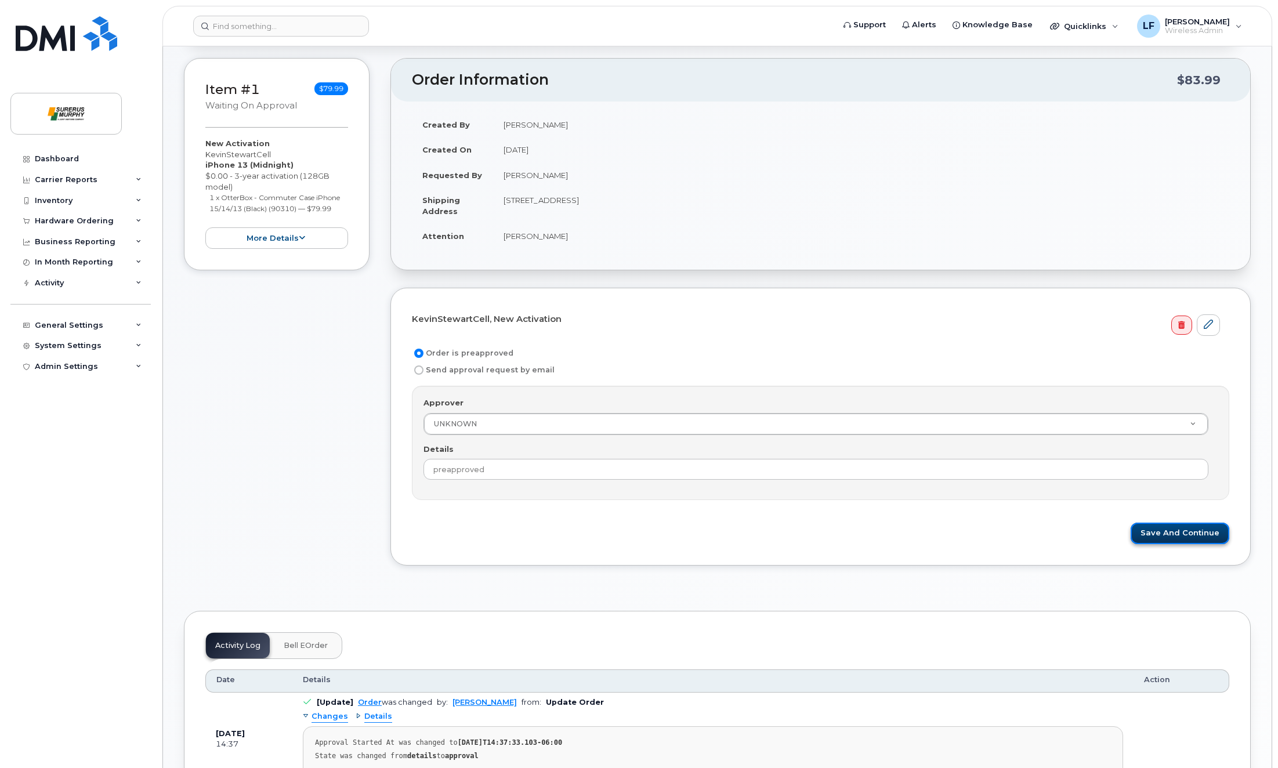
click at [1200, 527] on button "Save and Continue" at bounding box center [1180, 533] width 99 height 21
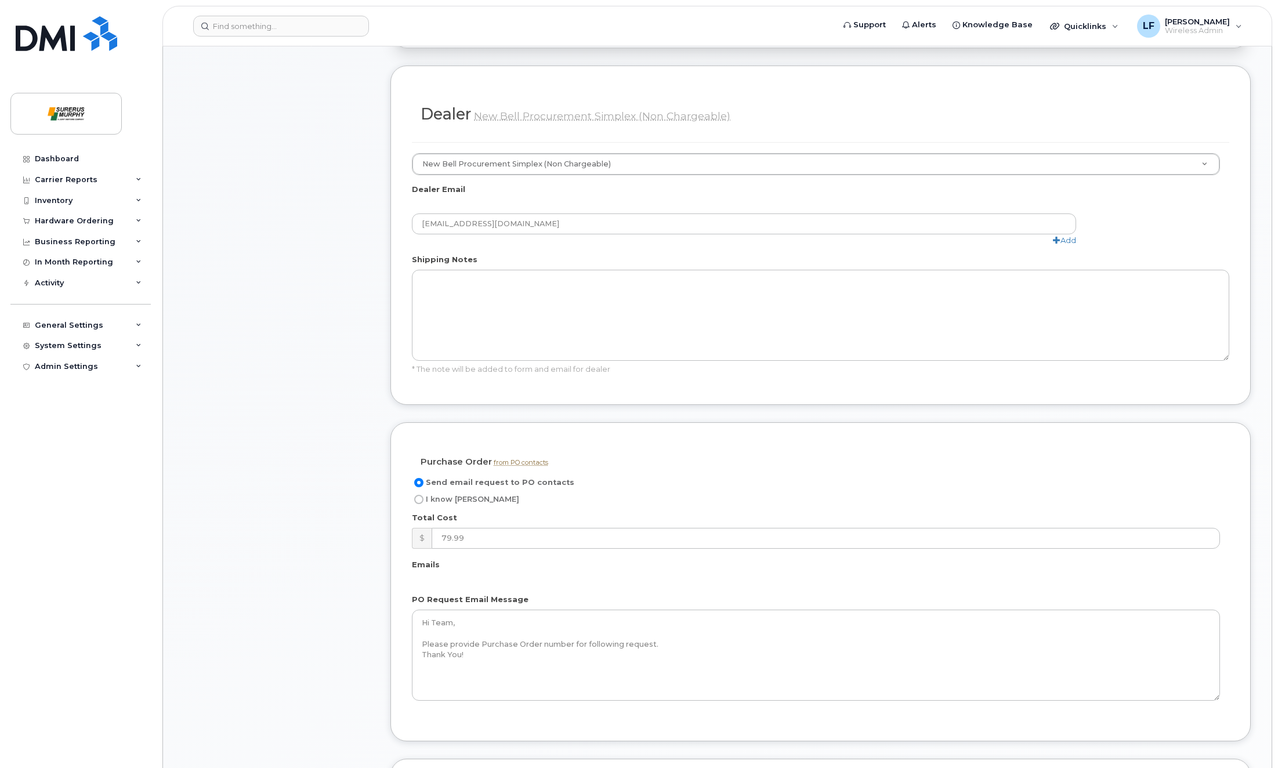
scroll to position [580, 0]
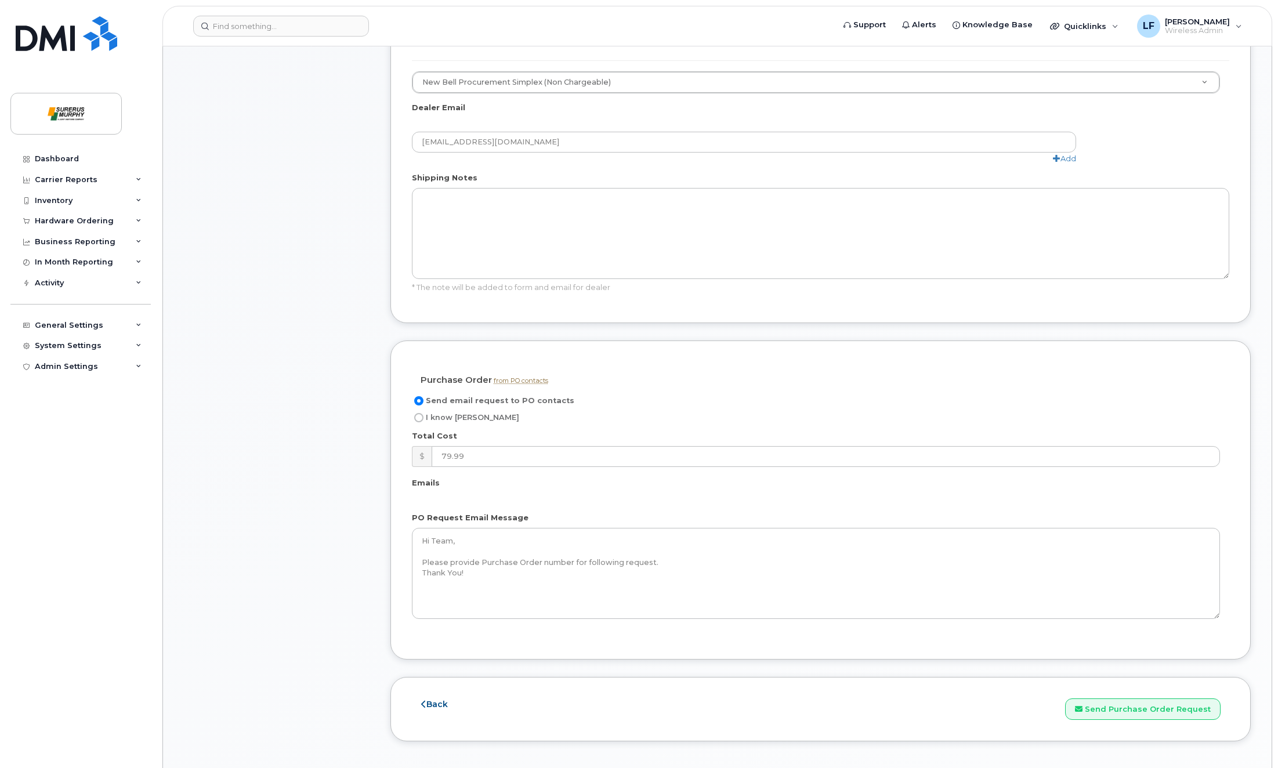
click at [414, 415] on input "I know PO" at bounding box center [418, 417] width 9 height 9
radio input "true"
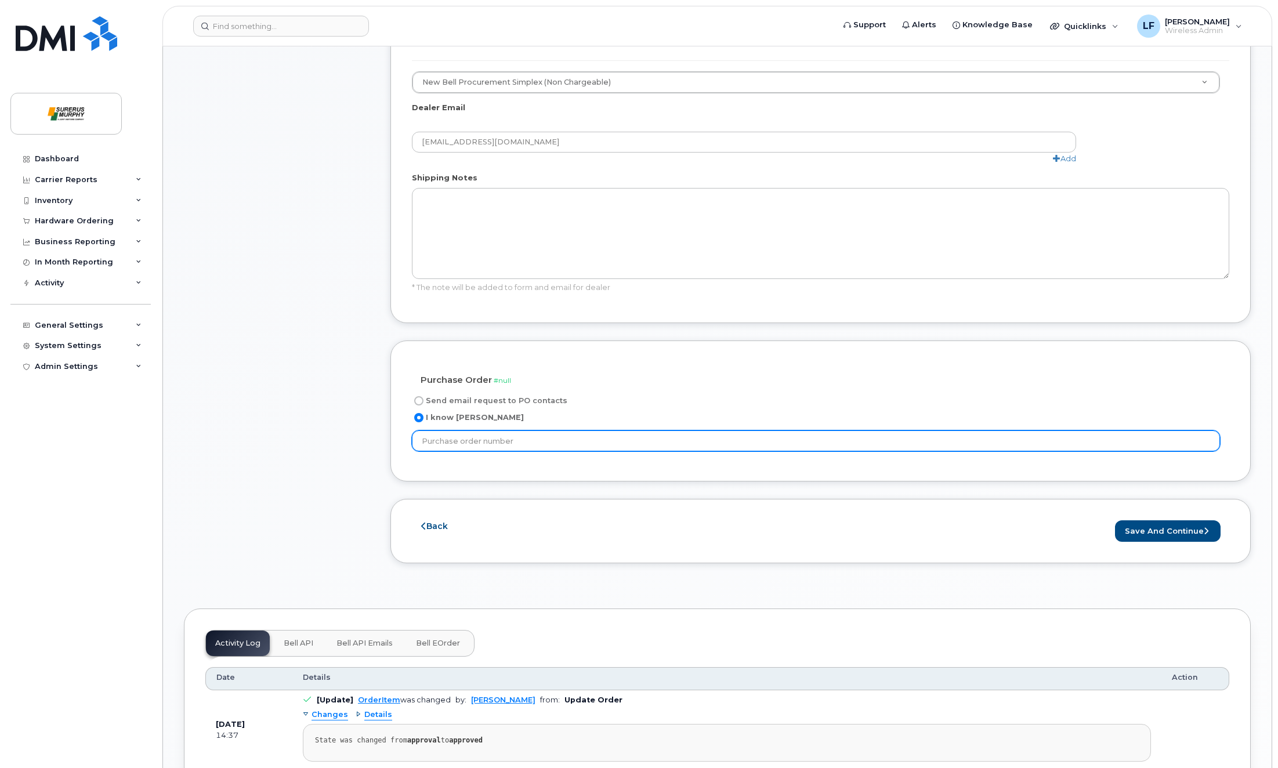
click at [532, 437] on input "text" at bounding box center [816, 440] width 808 height 21
type input "N/A"
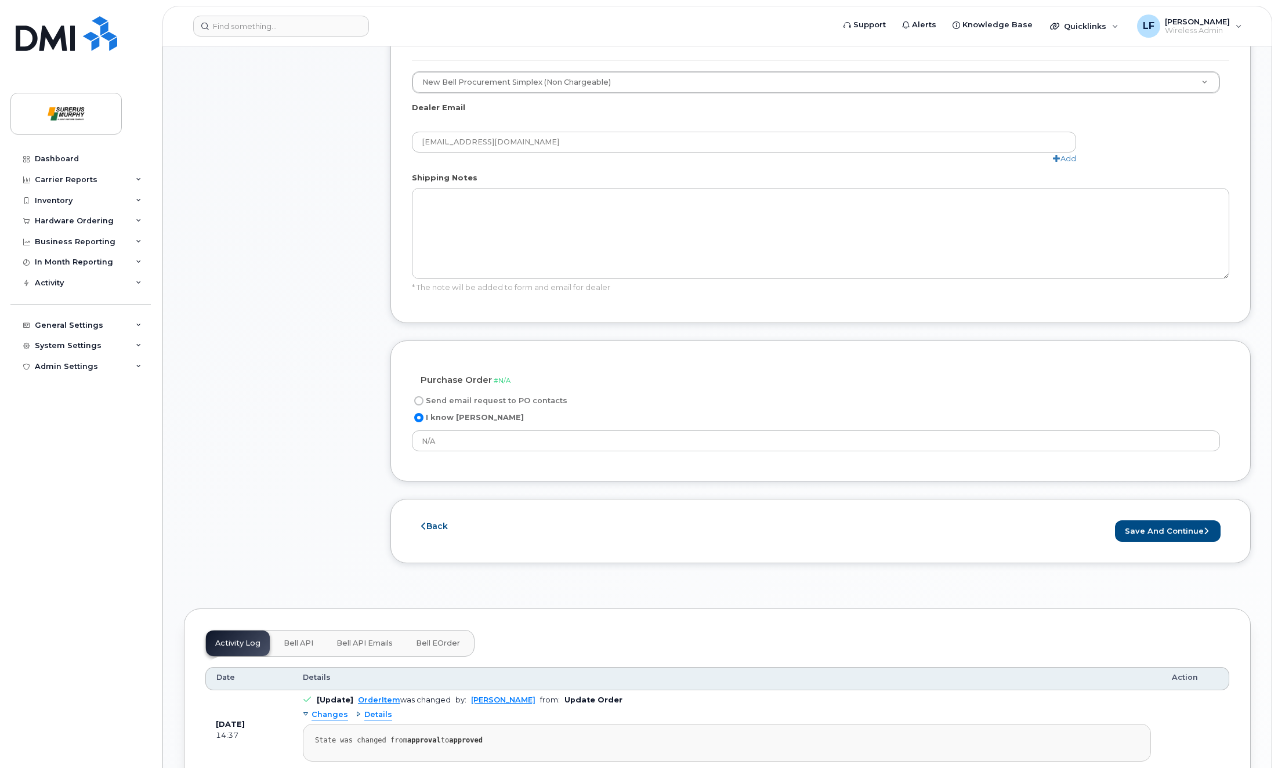
click at [266, 477] on div "Item #1 approved $79.99 New Activation KevinStewartCell iPhone 13 (Midnight) $0…" at bounding box center [277, 87] width 186 height 987
click at [1145, 533] on button "Save and Continue" at bounding box center [1168, 530] width 106 height 21
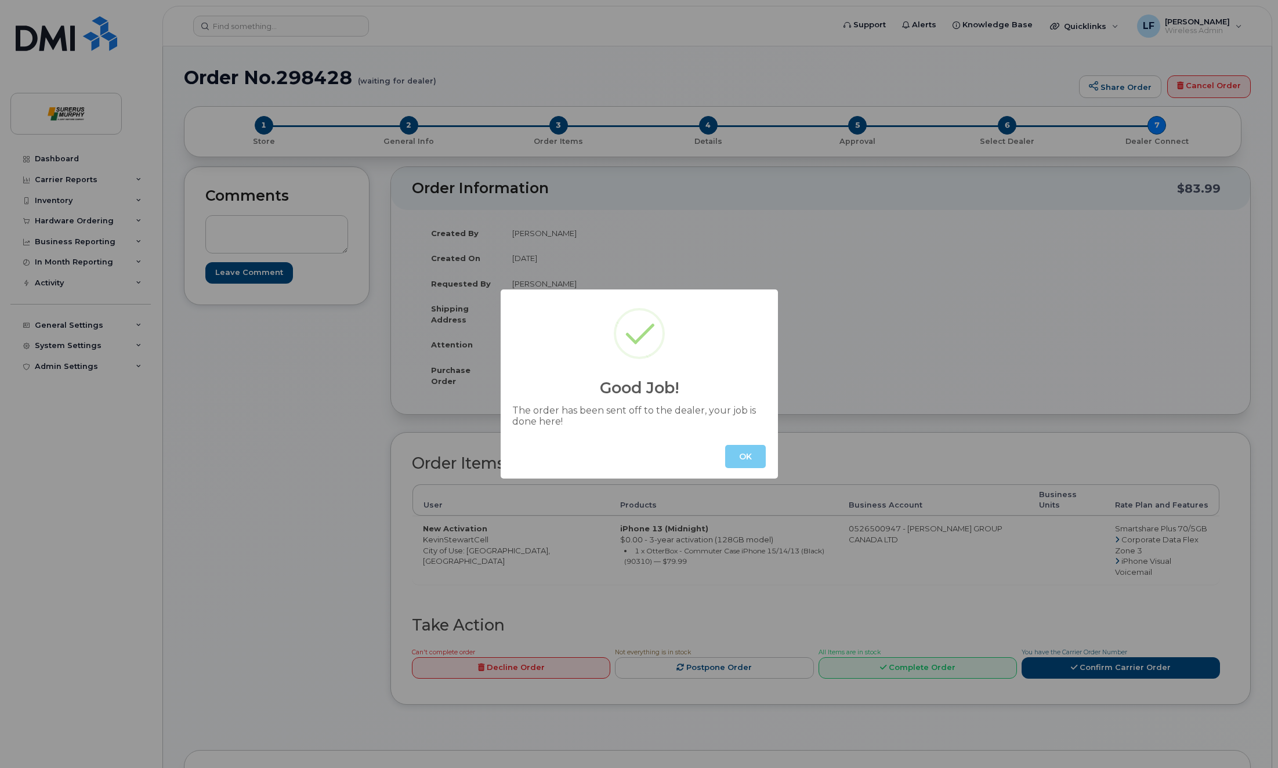
click at [737, 450] on button "OK" at bounding box center [745, 456] width 41 height 23
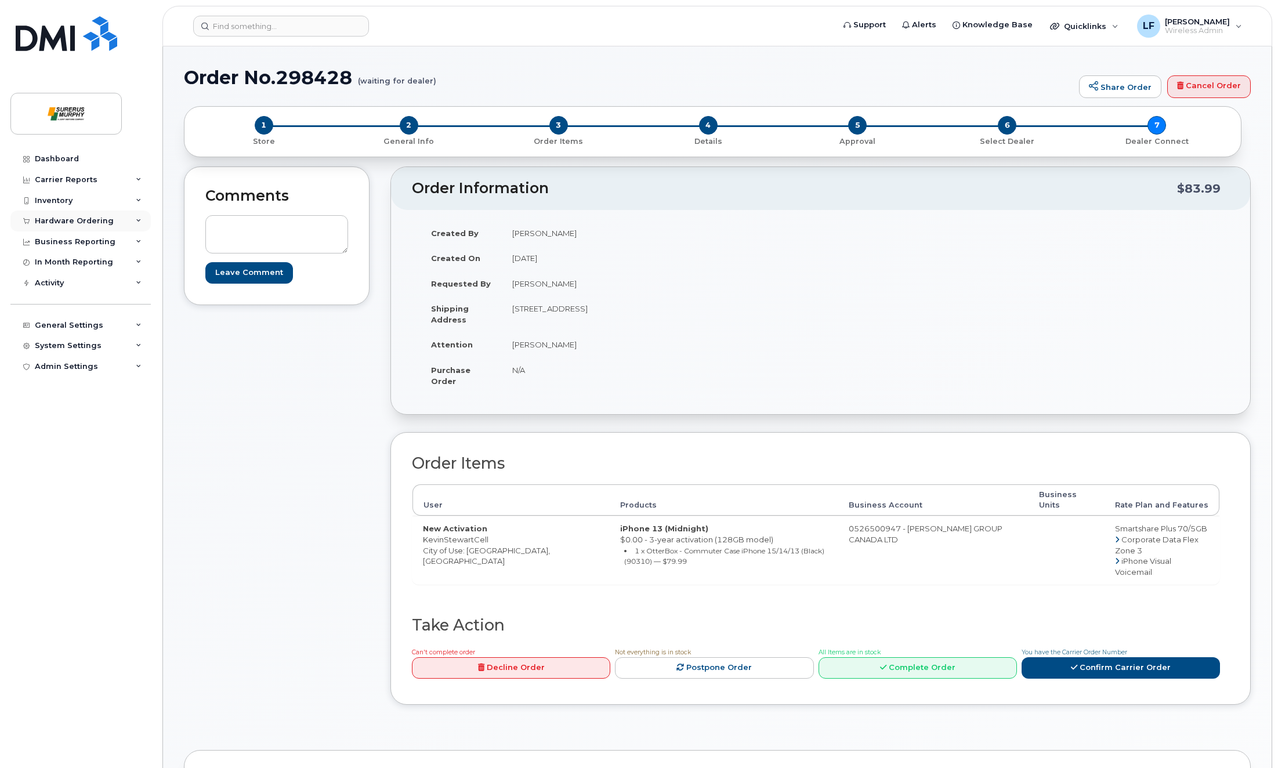
click at [93, 222] on div "Hardware Ordering" at bounding box center [74, 220] width 79 height 9
click at [95, 255] on link "Orders" at bounding box center [91, 265] width 120 height 22
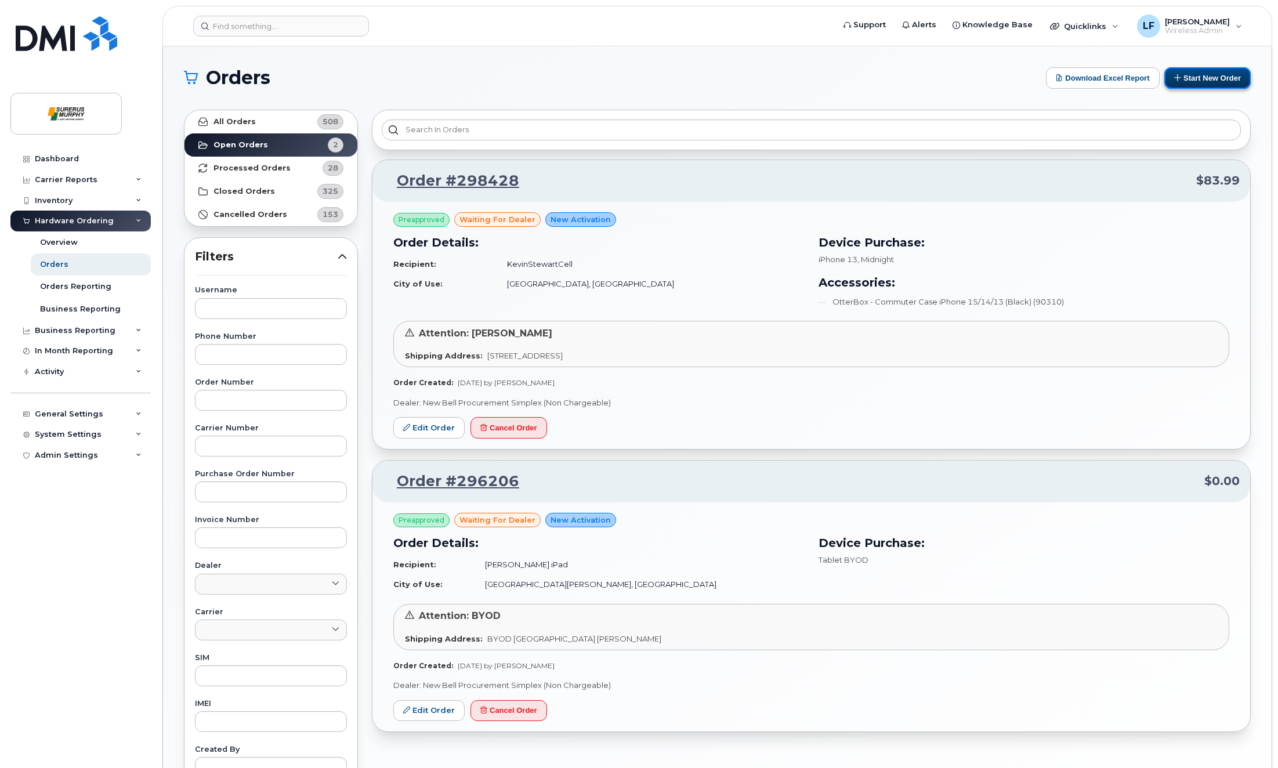
click at [1230, 79] on button "Start New Order" at bounding box center [1207, 77] width 86 height 21
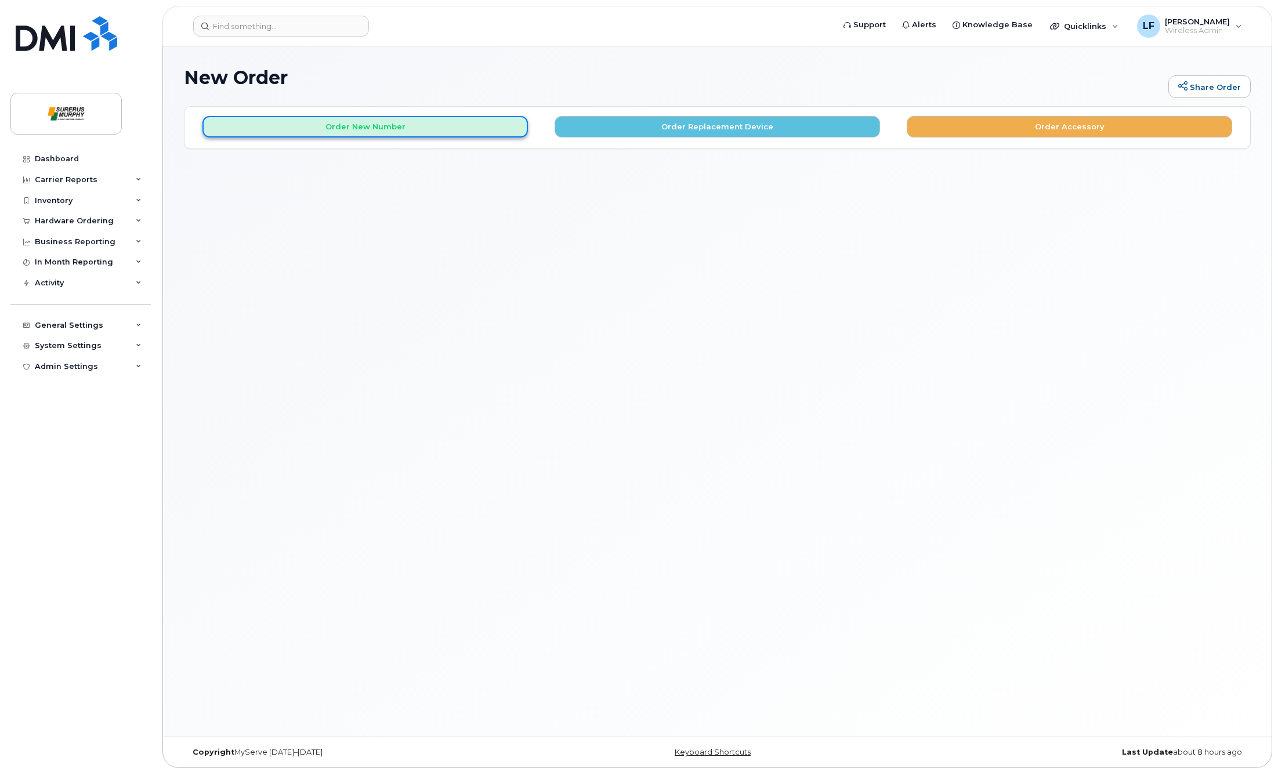
click at [428, 135] on button "Order New Number" at bounding box center [364, 126] width 325 height 21
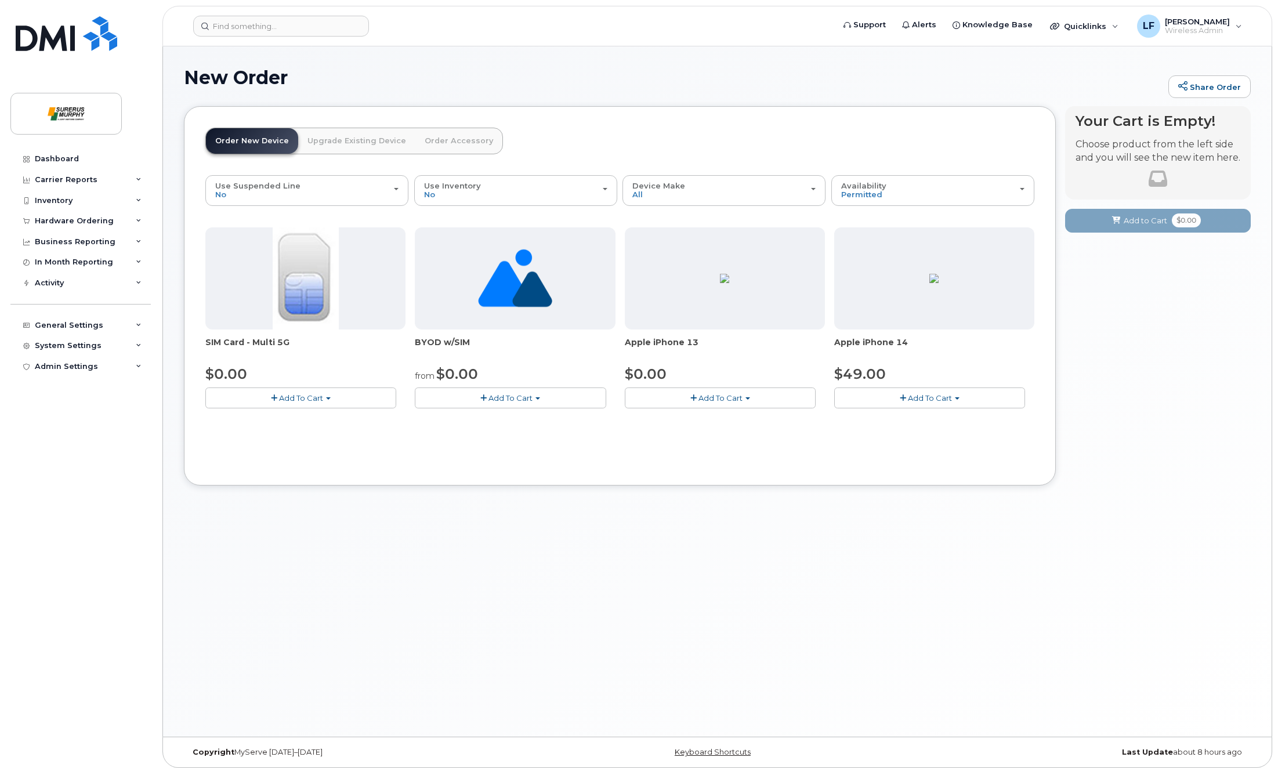
click at [708, 397] on span "Add To Cart" at bounding box center [721, 397] width 44 height 9
click at [703, 434] on link "$0.00 - 3-year activation (128GB model)" at bounding box center [716, 433] width 176 height 15
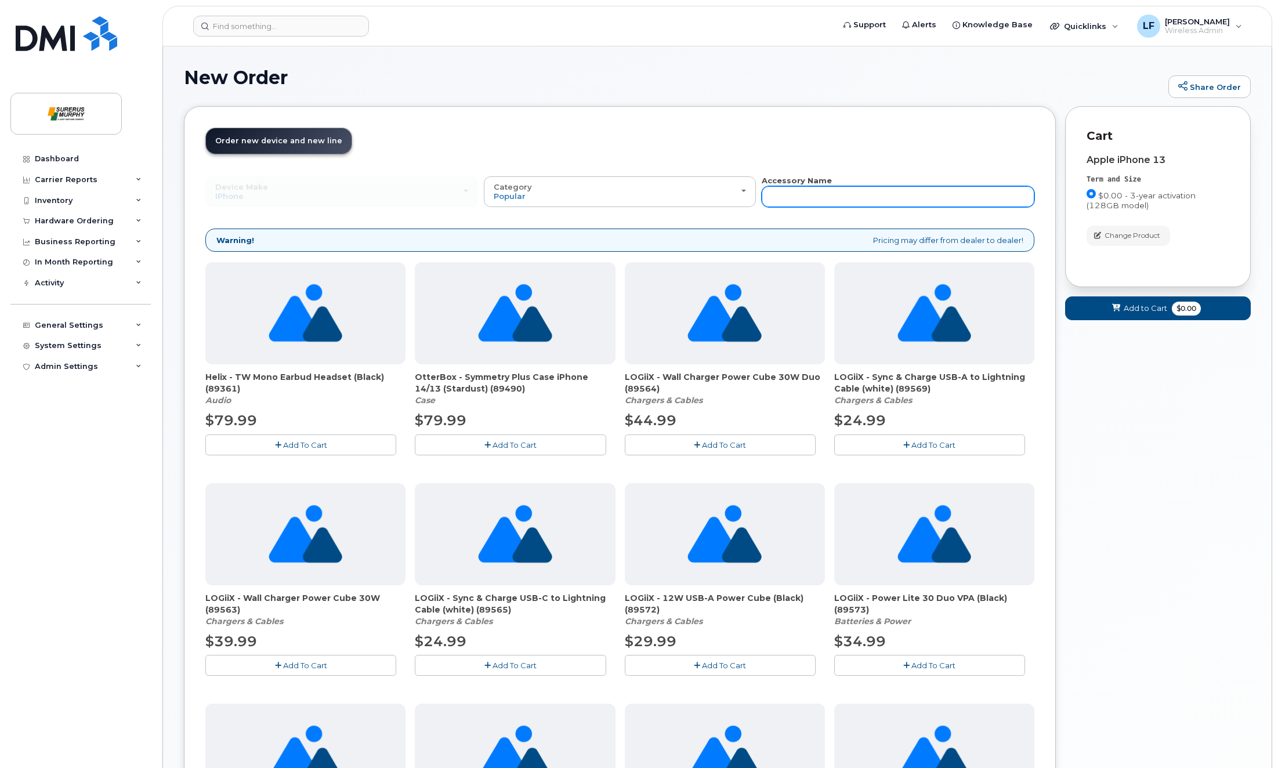
click at [812, 194] on input "text" at bounding box center [898, 196] width 273 height 21
type input "p"
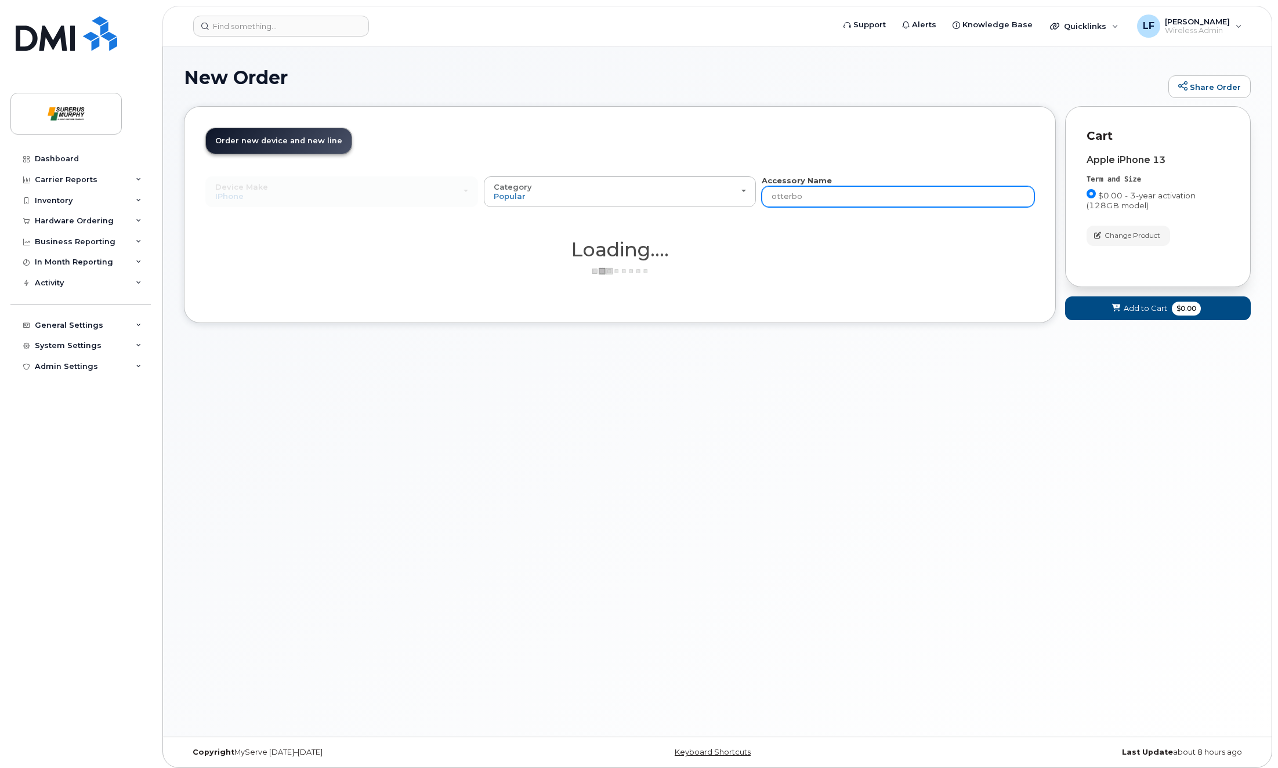
type input "otterbox"
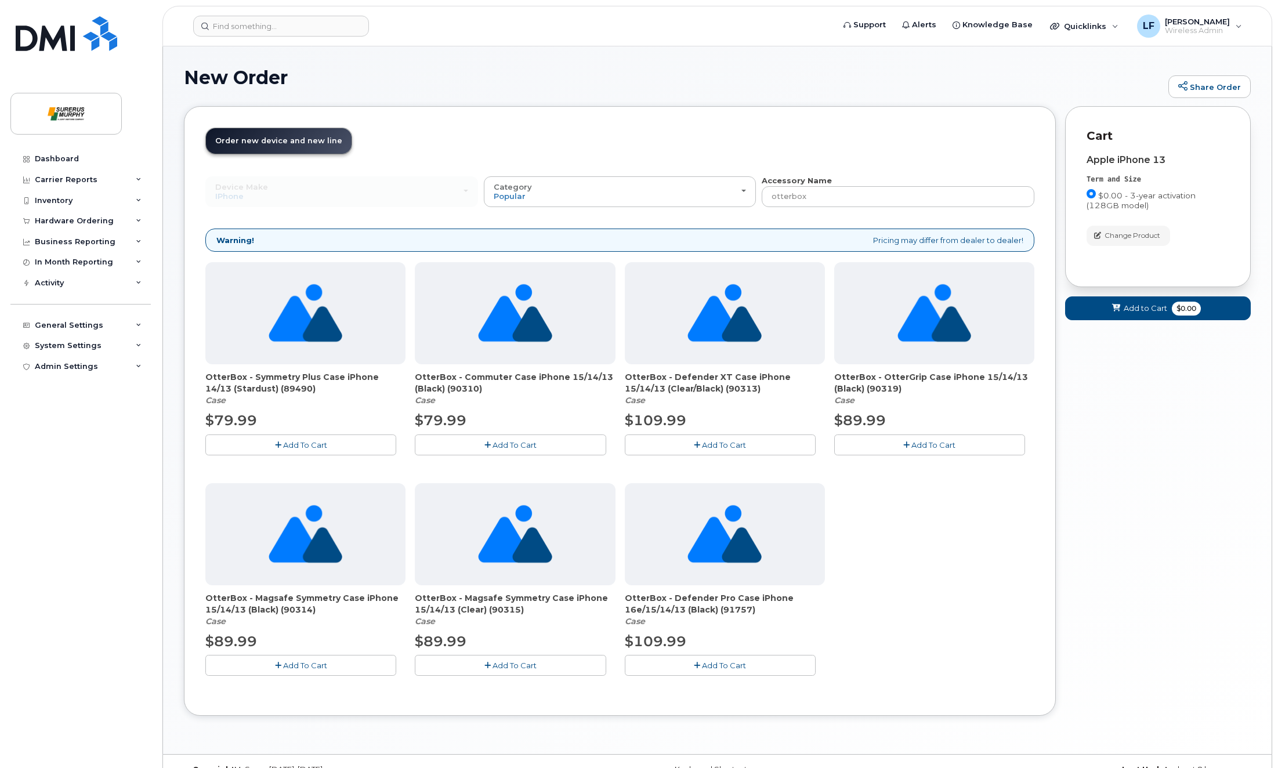
click at [489, 447] on icon "button" at bounding box center [487, 446] width 6 height 8
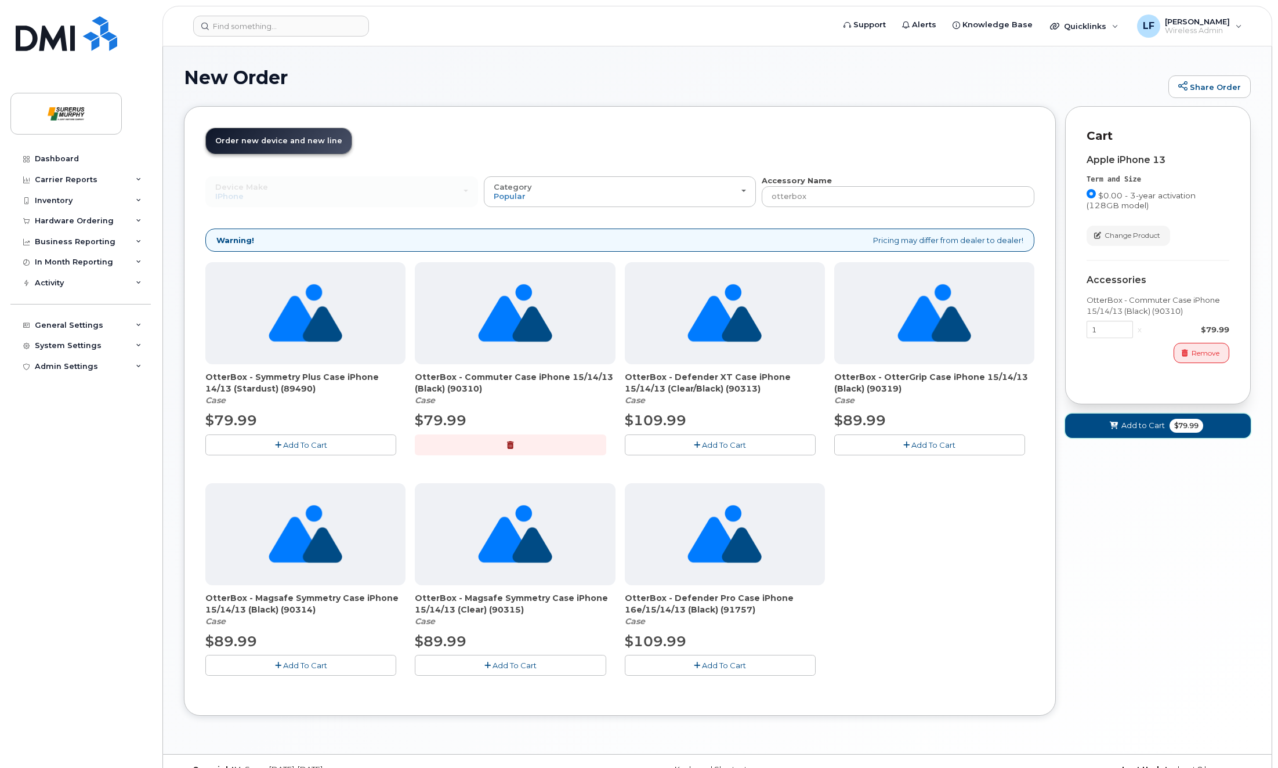
click at [1145, 420] on span "Add to Cart" at bounding box center [1143, 425] width 44 height 11
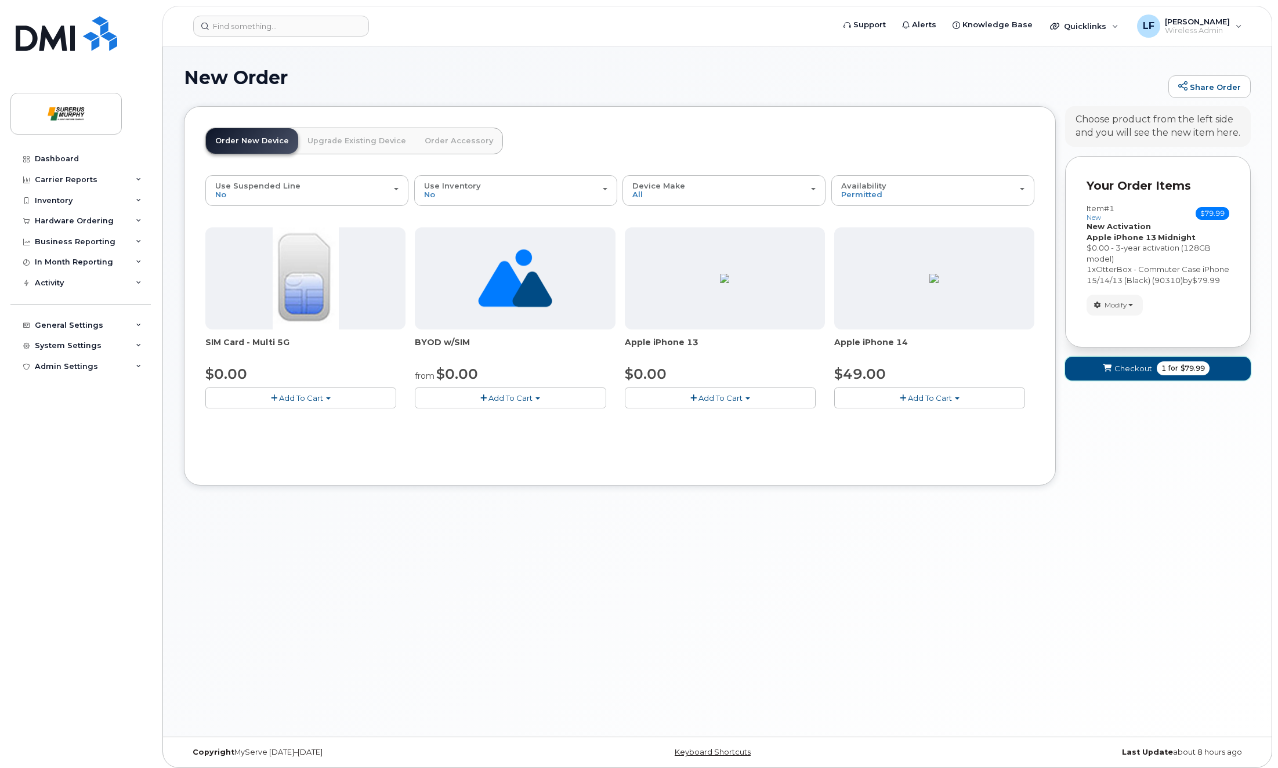
click at [1131, 374] on span "Checkout" at bounding box center [1134, 368] width 38 height 11
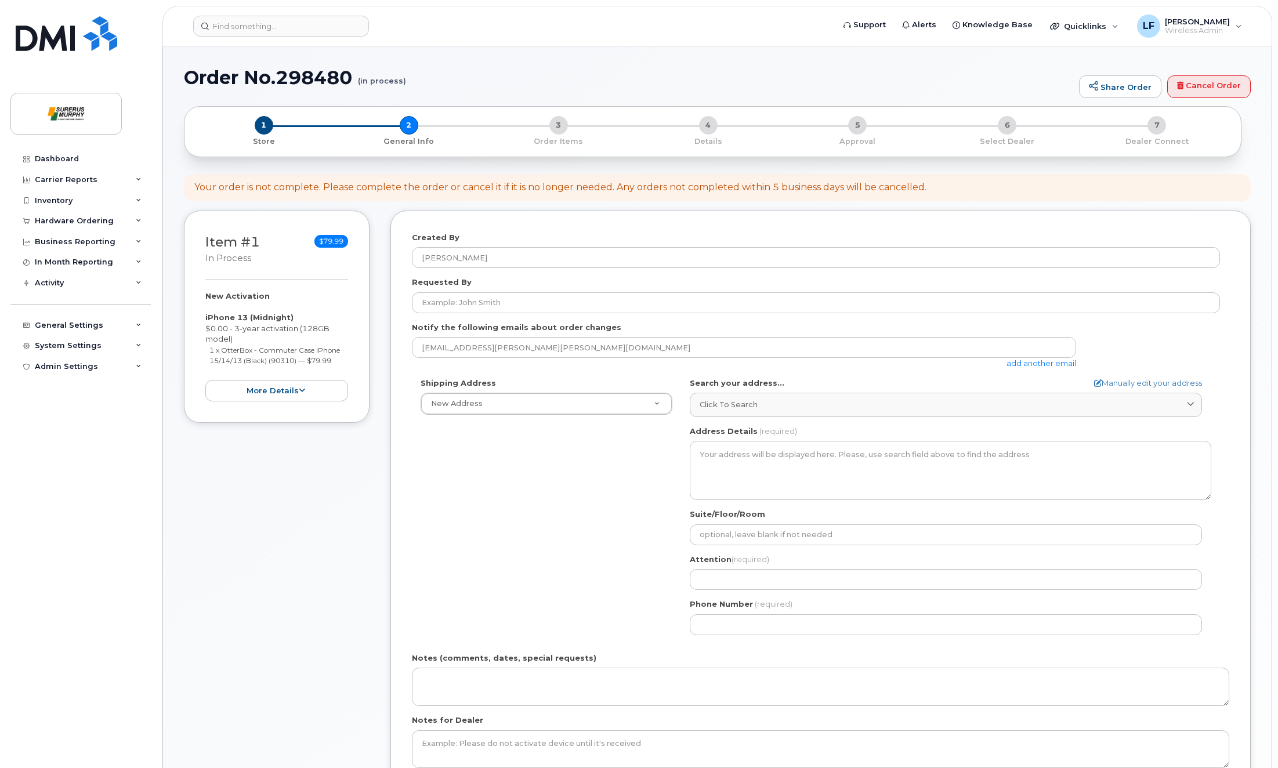
click at [356, 270] on div "Item #1 in process $79.99 New Activation iPhone 13 (Midnight) $0.00 - 3-year ac…" at bounding box center [717, 530] width 1067 height 638
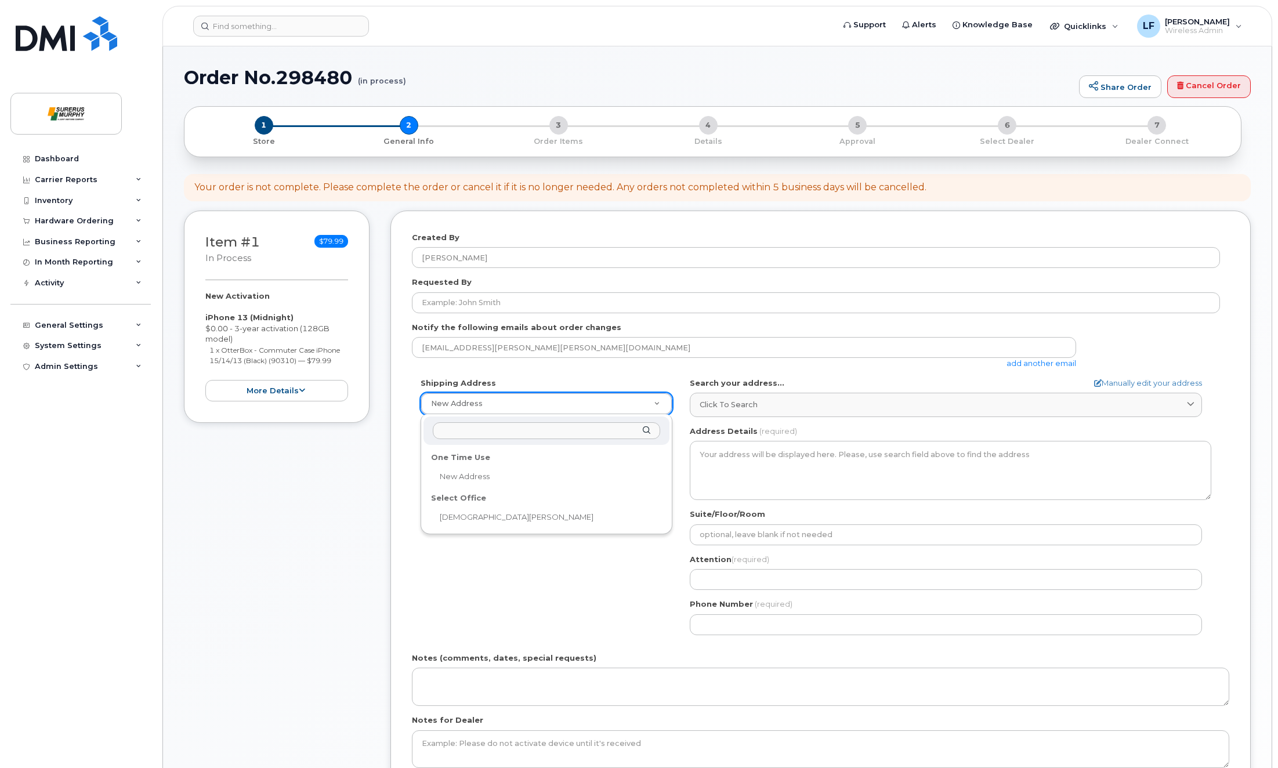
select select
type textarea "[STREET_ADDRESS]"
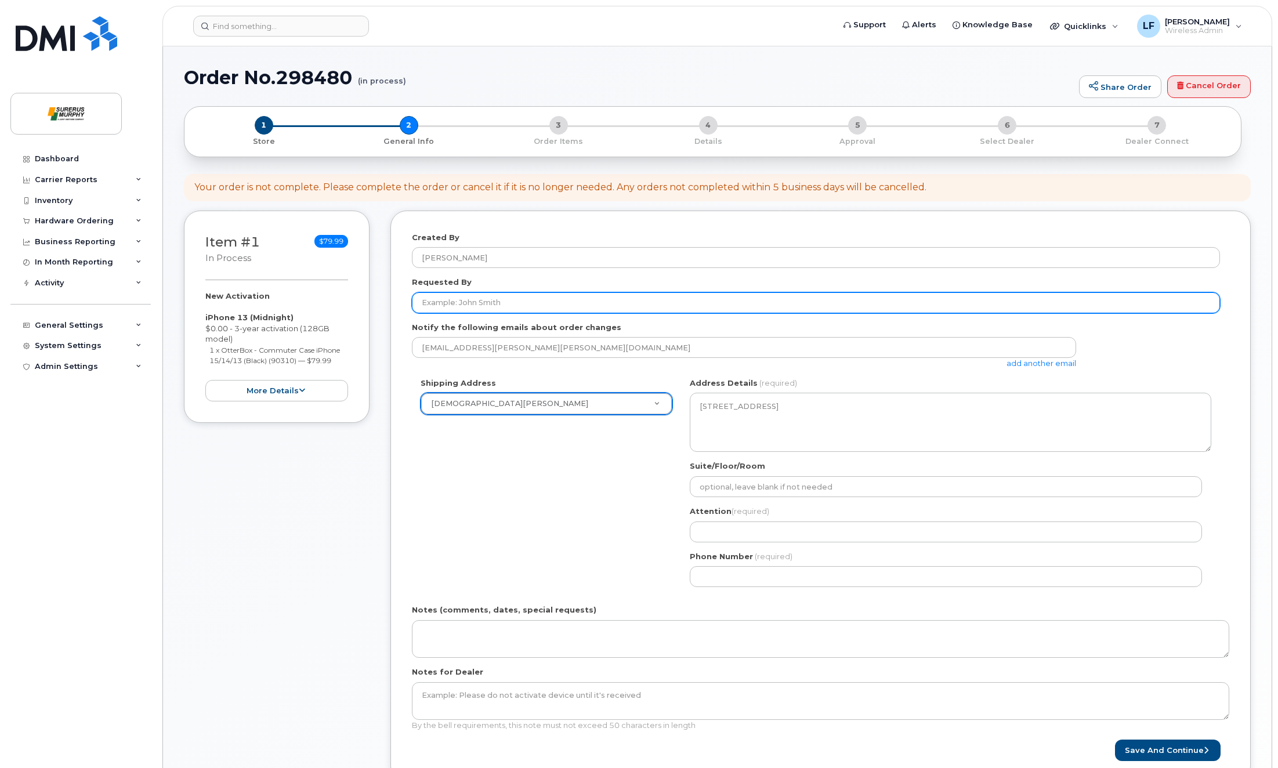
click at [475, 296] on input "Requested By" at bounding box center [816, 302] width 808 height 21
paste input "[PERSON_NAME]"
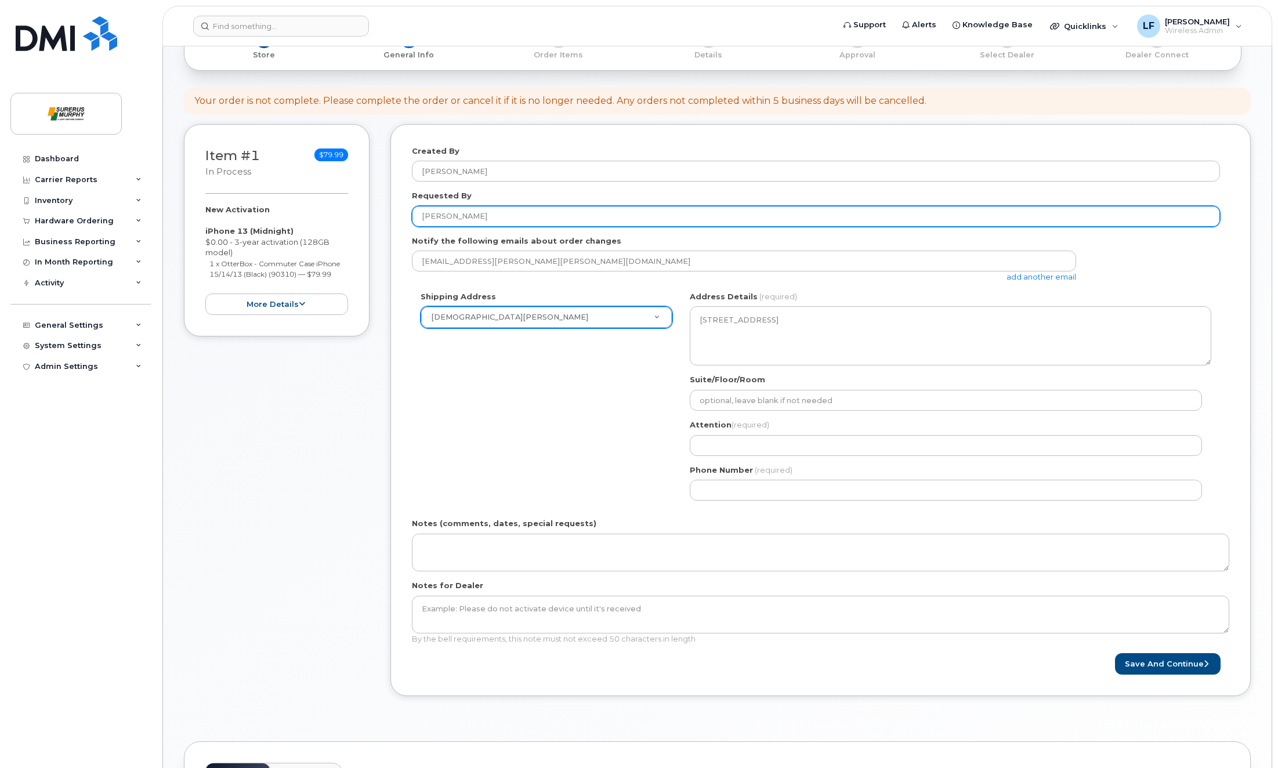
scroll to position [116, 0]
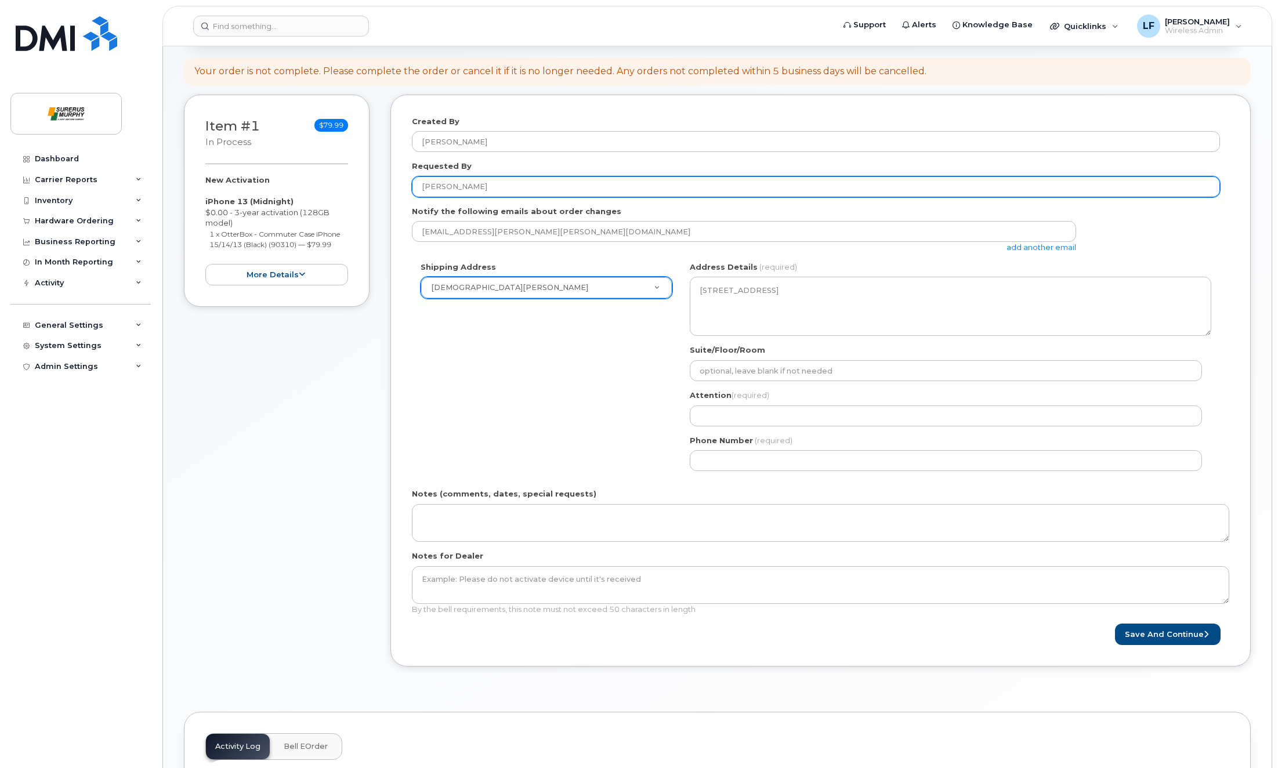
type input "[PERSON_NAME]"
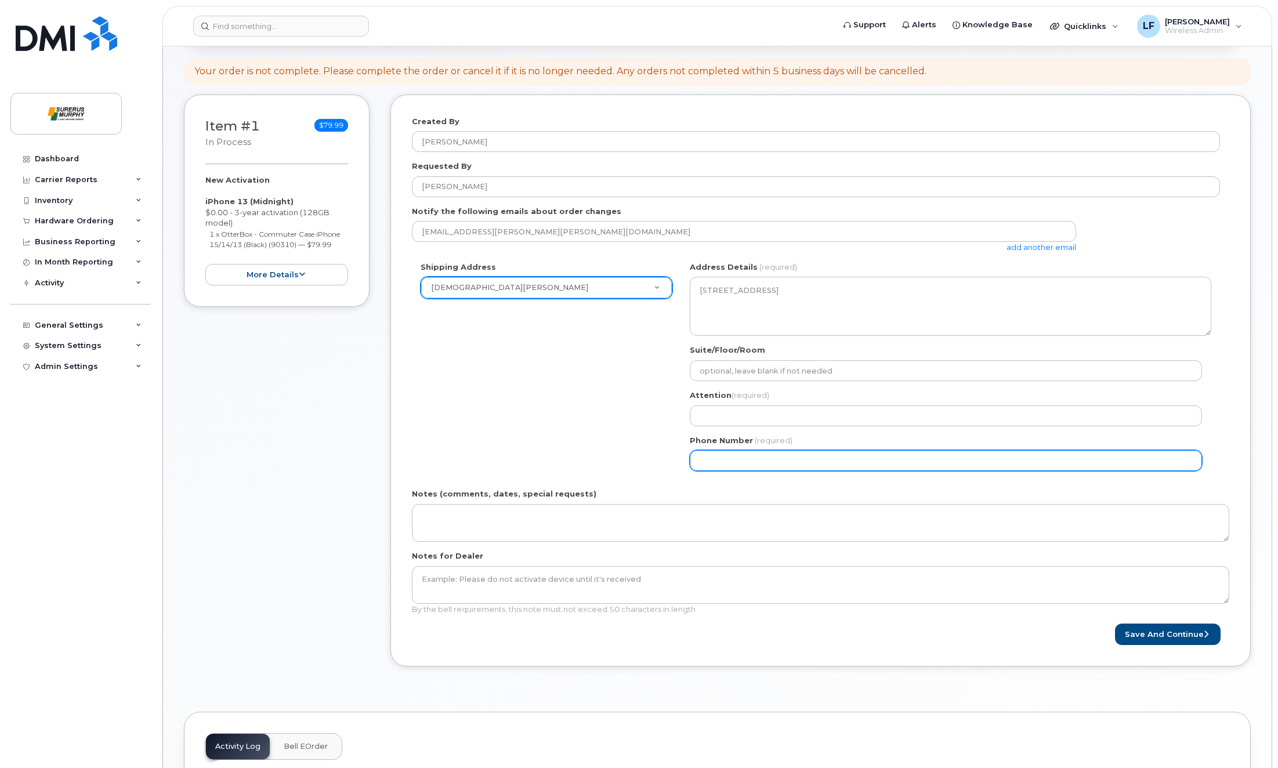
click at [696, 456] on input "Phone Number" at bounding box center [946, 460] width 512 height 21
paste input "8779877658"
select select
type input "8779877658"
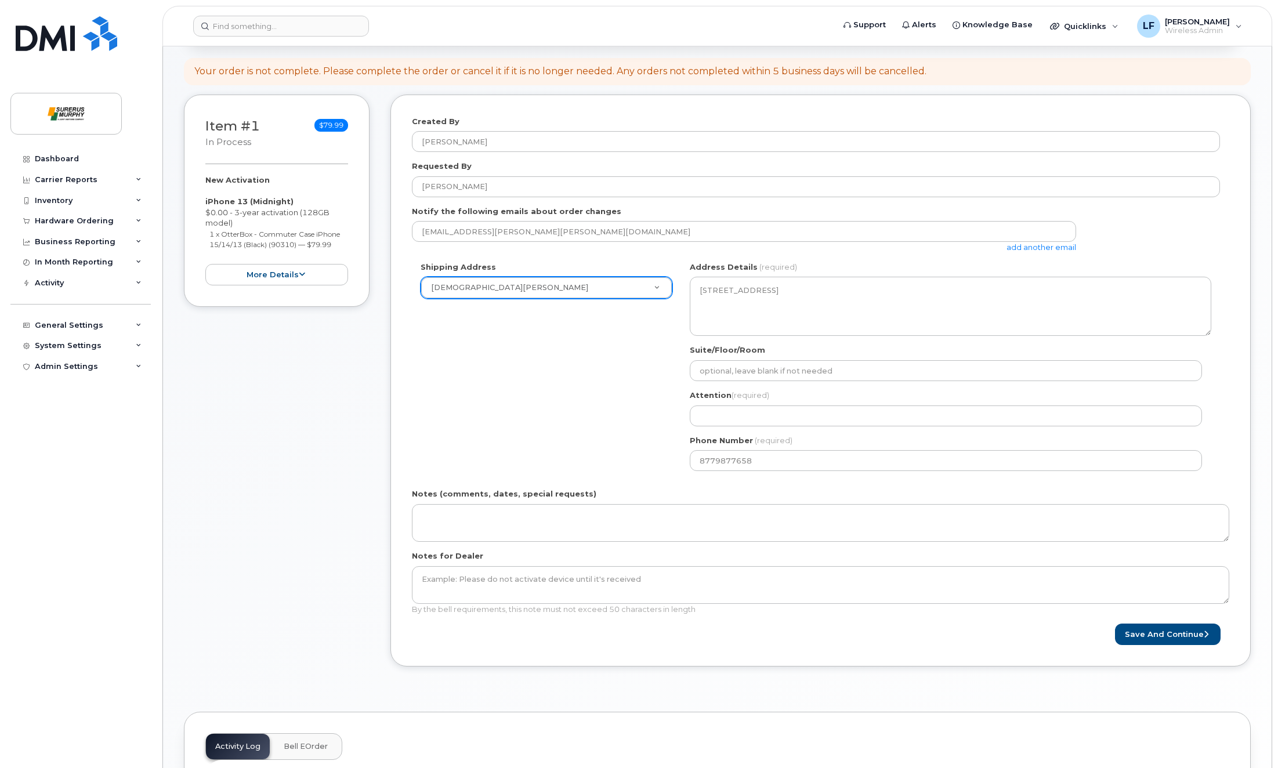
drag, startPoint x: 531, startPoint y: 401, endPoint x: 530, endPoint y: 379, distance: 22.7
click at [530, 395] on div "Shipping Address [PERSON_NAME] New Address Surerus [PERSON_NAME] [GEOGRAPHIC_DA…" at bounding box center [816, 371] width 808 height 218
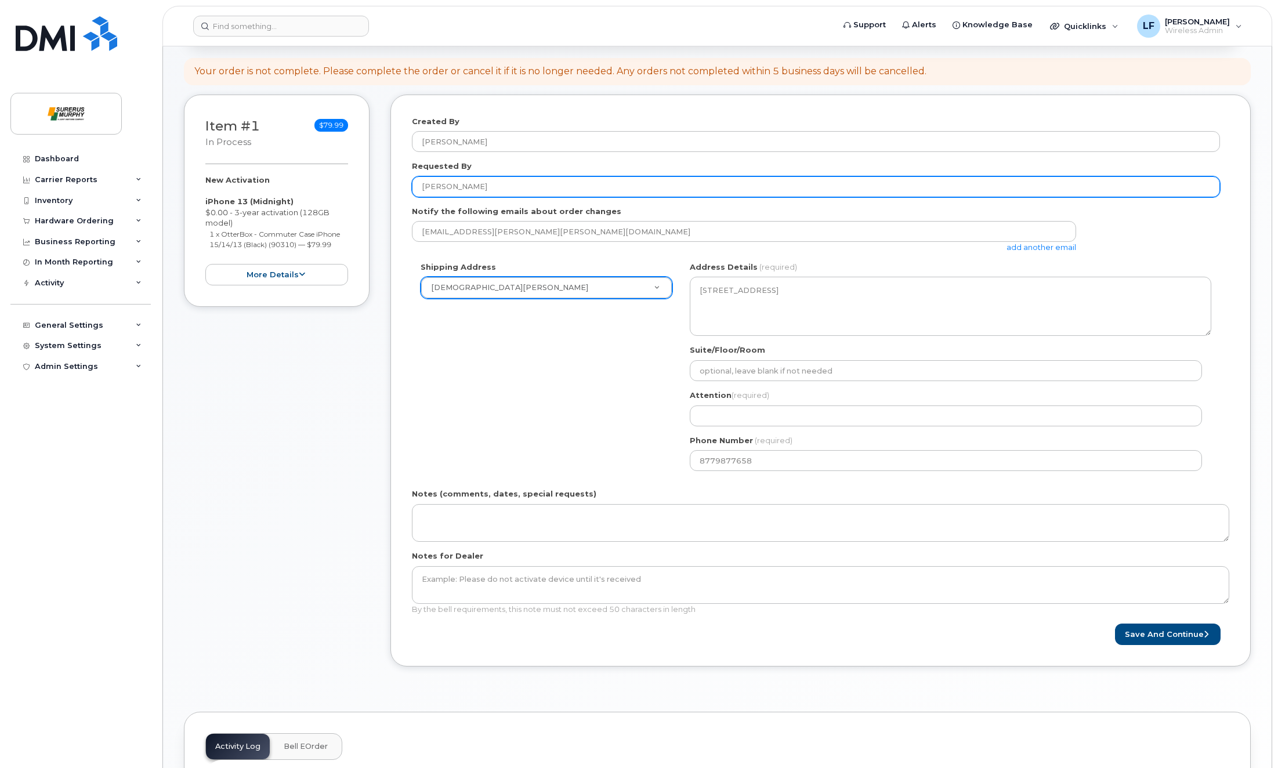
drag, startPoint x: 490, startPoint y: 189, endPoint x: 306, endPoint y: 207, distance: 185.4
click at [326, 201] on div "Item #1 in process $79.99 New Activation iPhone 13 (Midnight) $0.00 - 3-year ac…" at bounding box center [717, 389] width 1067 height 589
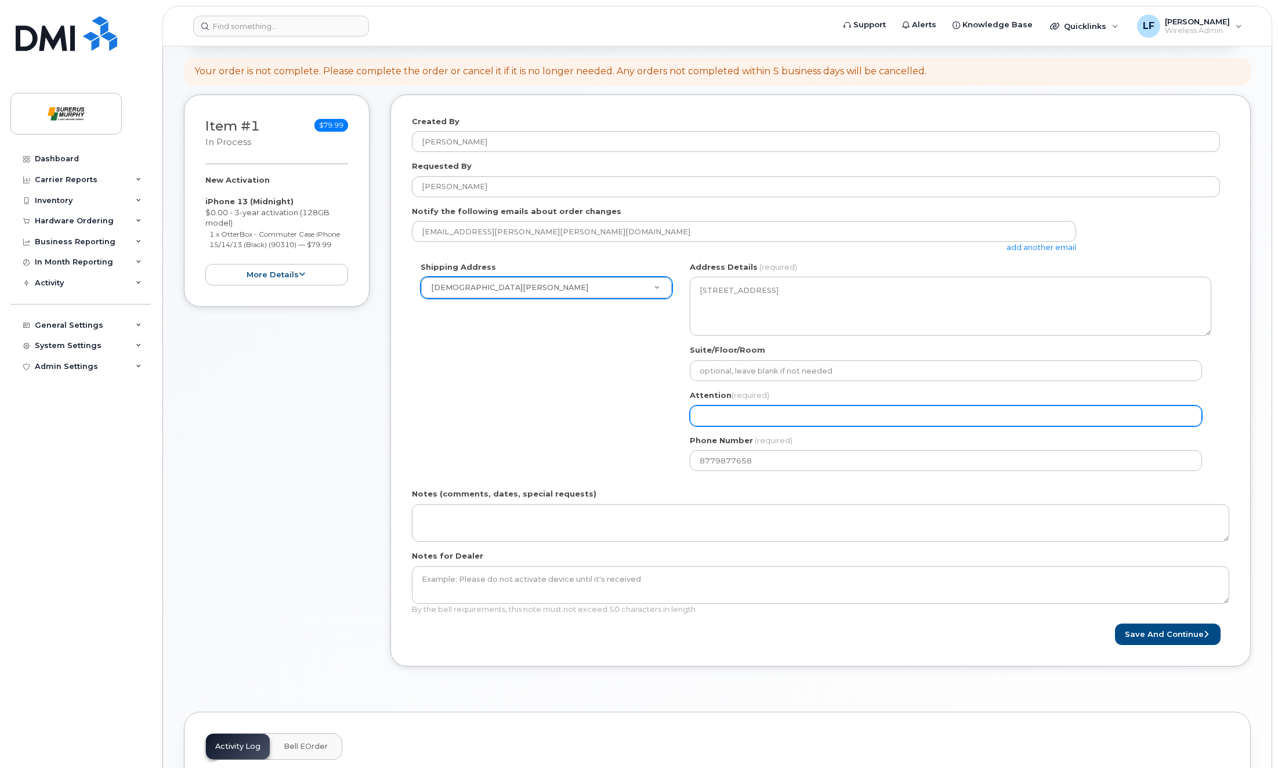
click at [758, 409] on input "Attention (required)" at bounding box center [946, 416] width 512 height 21
paste input "[PERSON_NAME]"
select select
type input "[PERSON_NAME]"
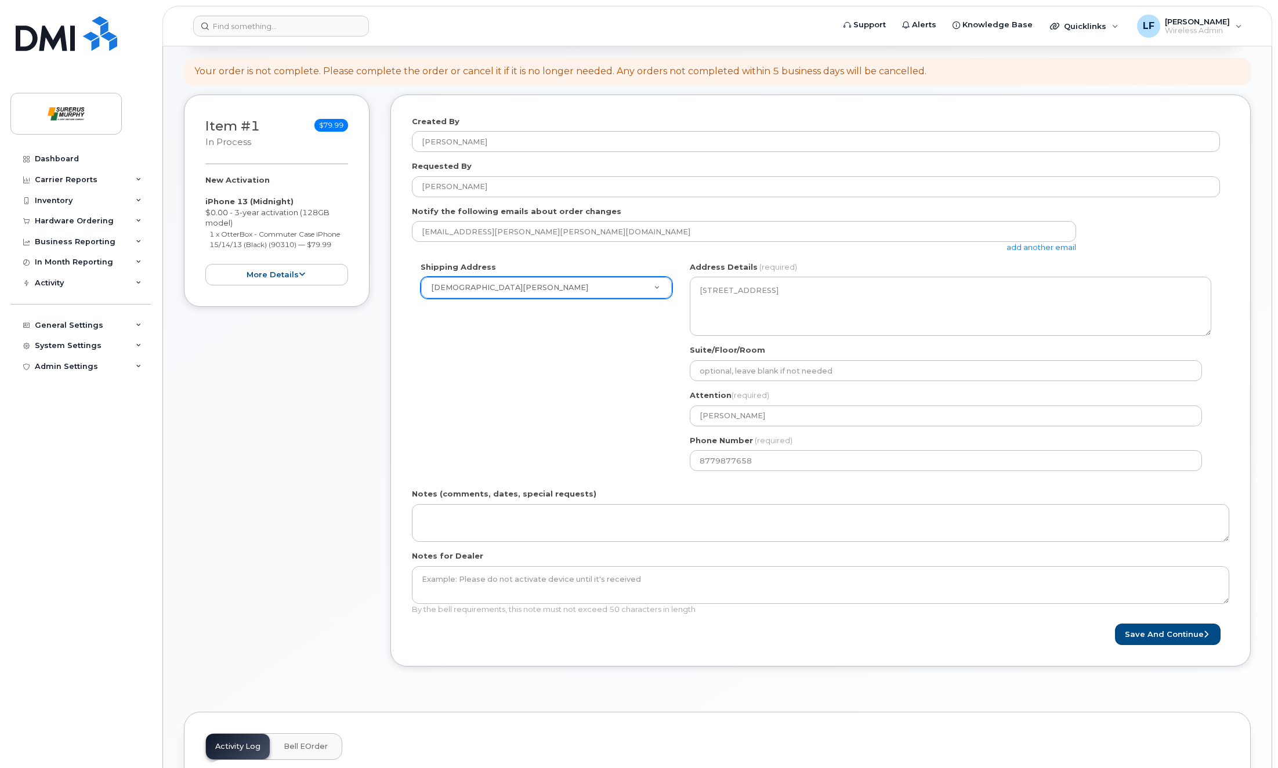
click at [524, 370] on div "Shipping Address Surerus Murphy New Address Surerus Murphy AB Calgary Search yo…" at bounding box center [816, 371] width 808 height 218
click at [1158, 630] on button "Save and Continue" at bounding box center [1168, 634] width 106 height 21
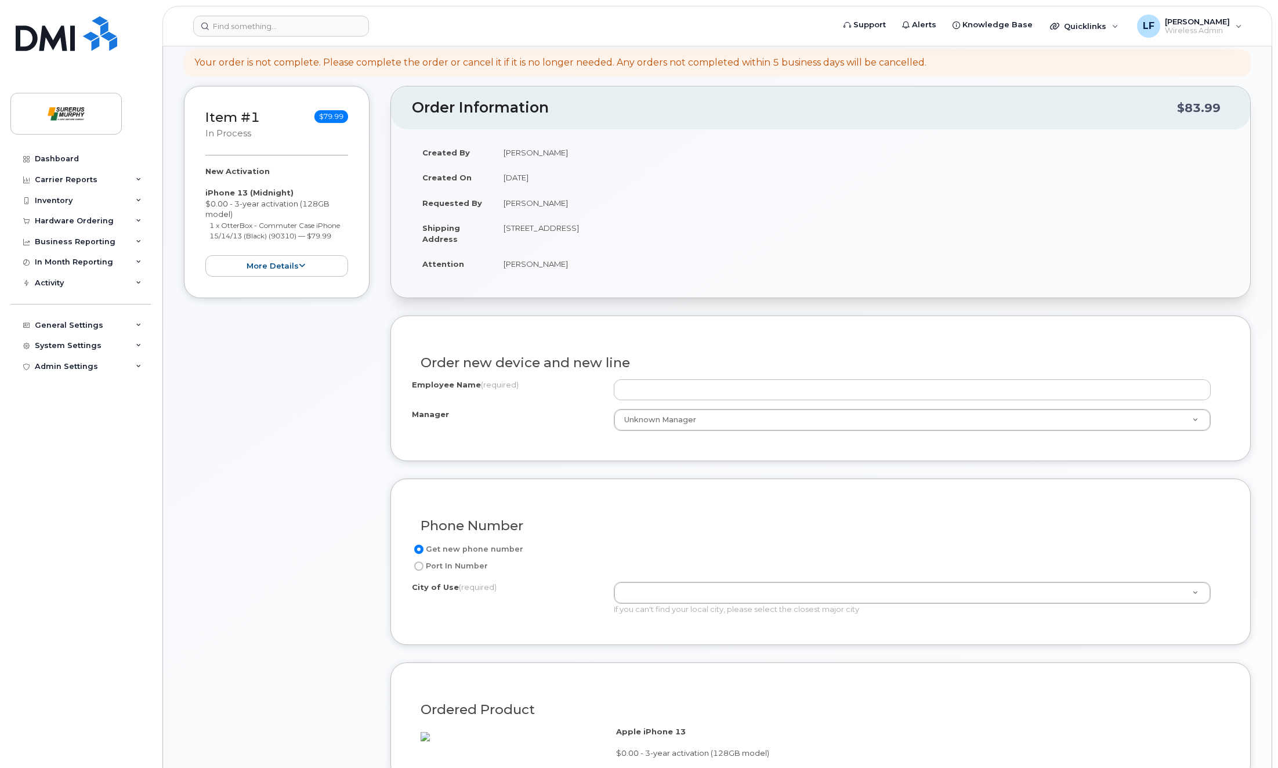
scroll to position [174, 0]
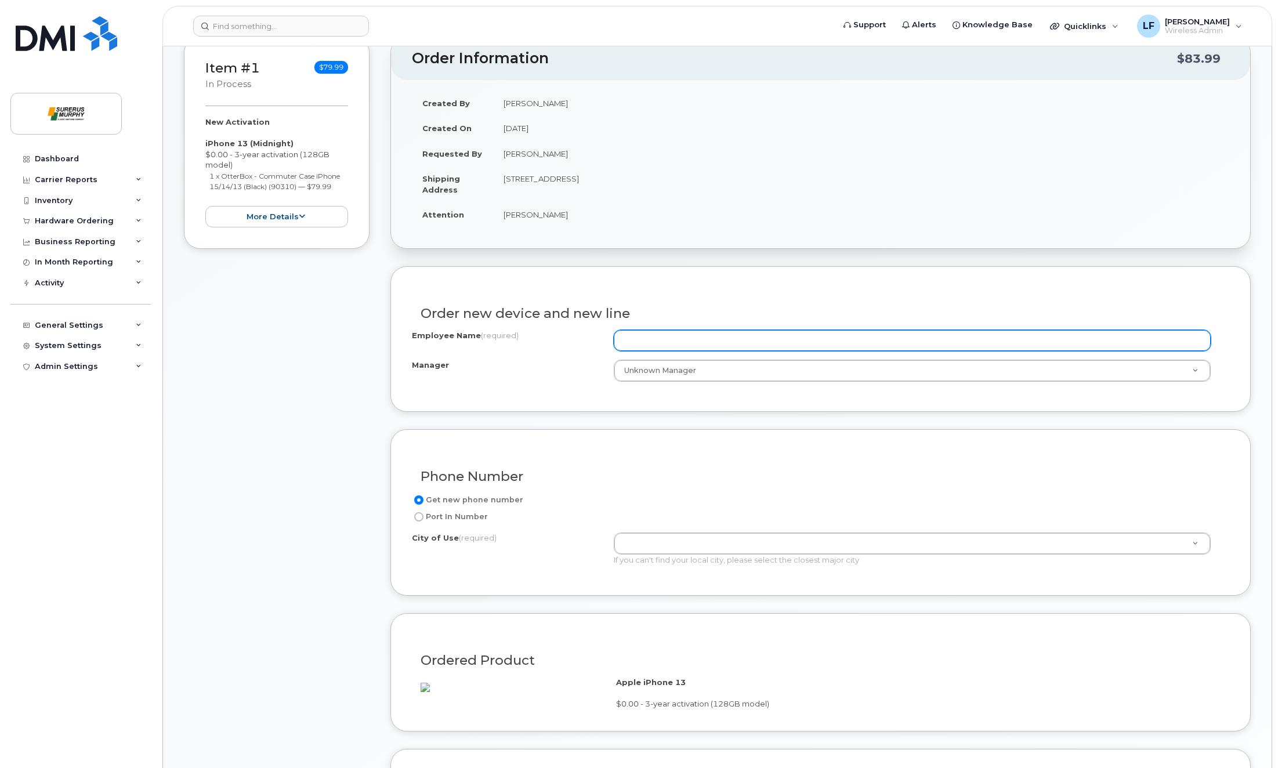
drag, startPoint x: 728, startPoint y: 332, endPoint x: 775, endPoint y: 276, distance: 73.8
click at [728, 332] on input "Employee Name (required)" at bounding box center [912, 340] width 597 height 21
paste input "[PERSON_NAME]"
type input "AlanFrosttCell"
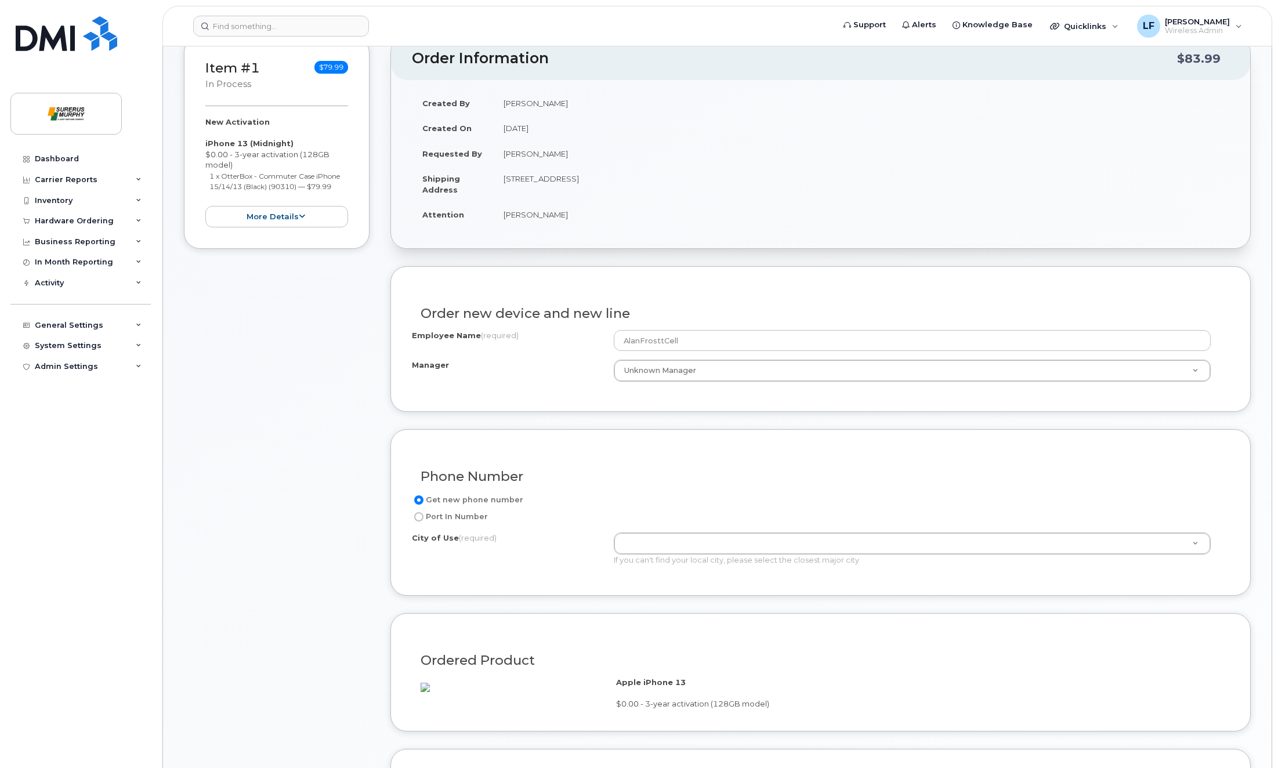
click at [777, 272] on div "Order new device and new line Employee Name (required) AlanFrosttCell Manager U…" at bounding box center [820, 339] width 860 height 146
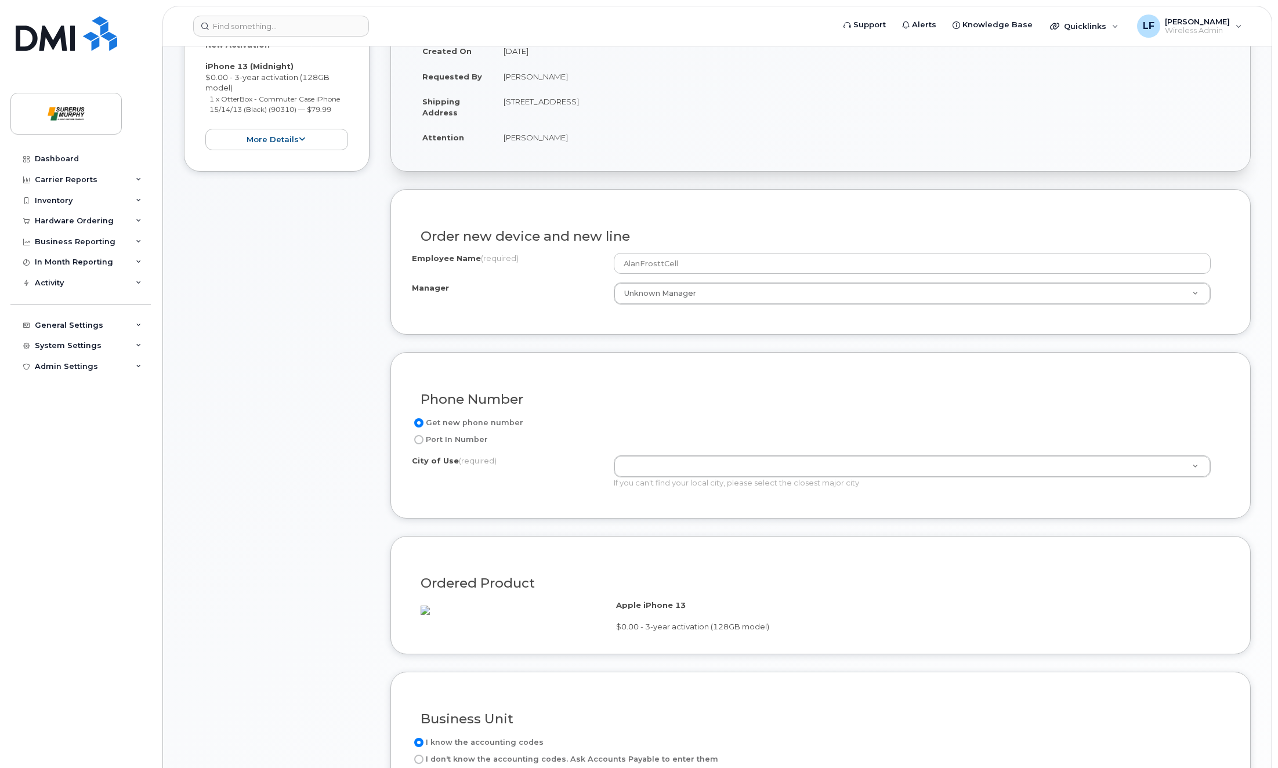
scroll to position [290, 0]
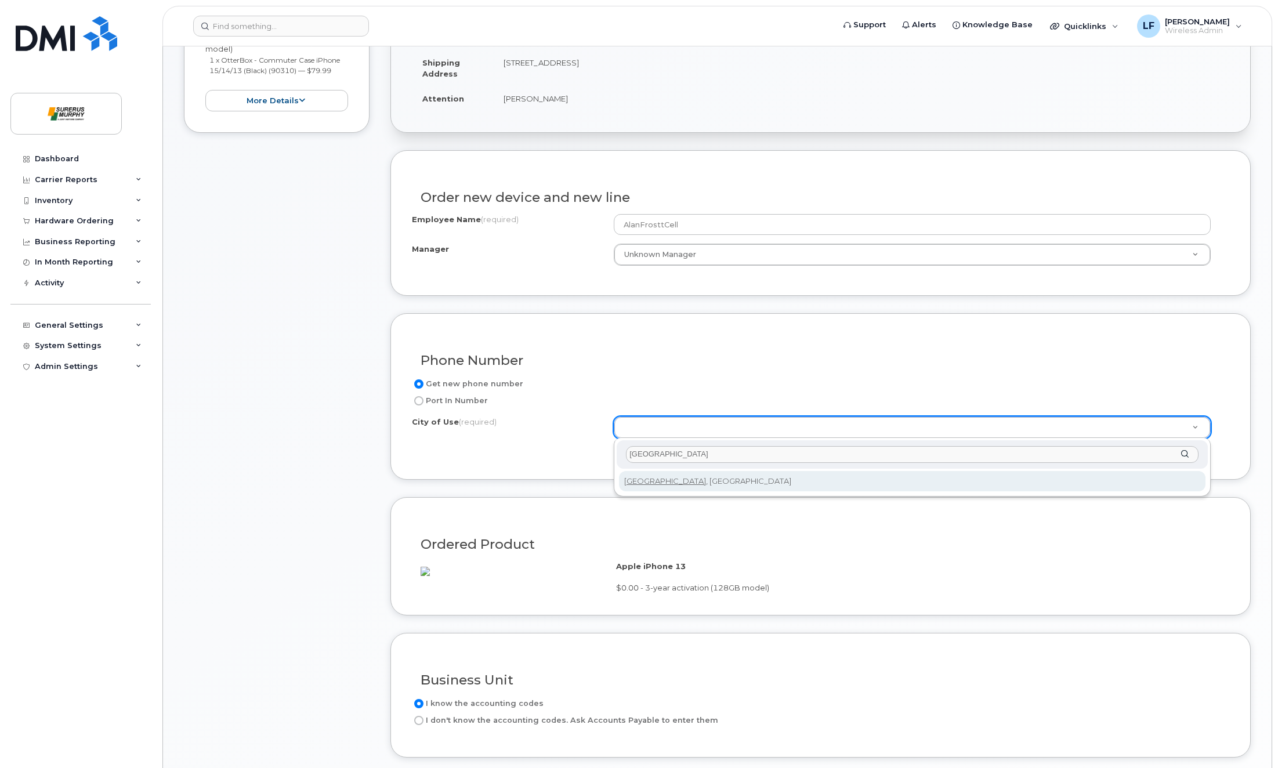
type input "[GEOGRAPHIC_DATA]"
type input "88"
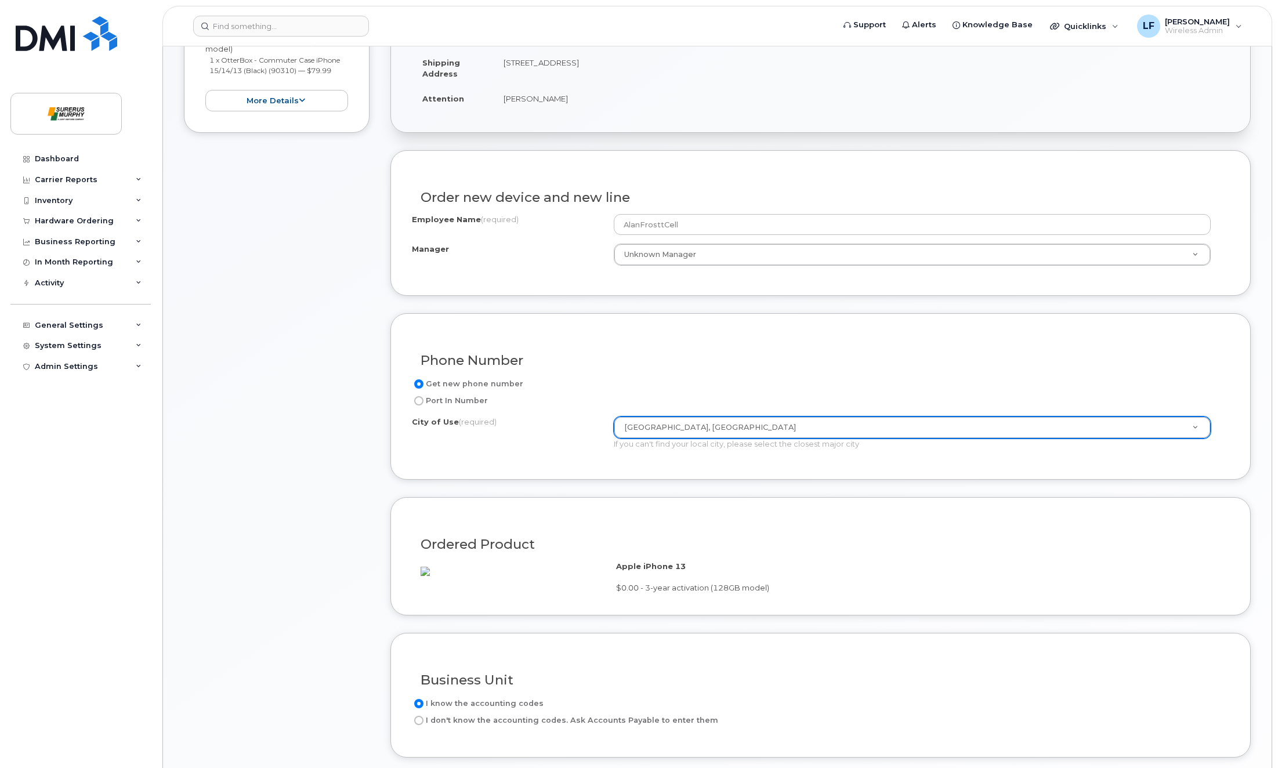
click at [241, 424] on div "Item #1 in process $79.99 New Activation iPhone 13 (Midnight) $0.00 - 3-year ac…" at bounding box center [277, 364] width 186 height 887
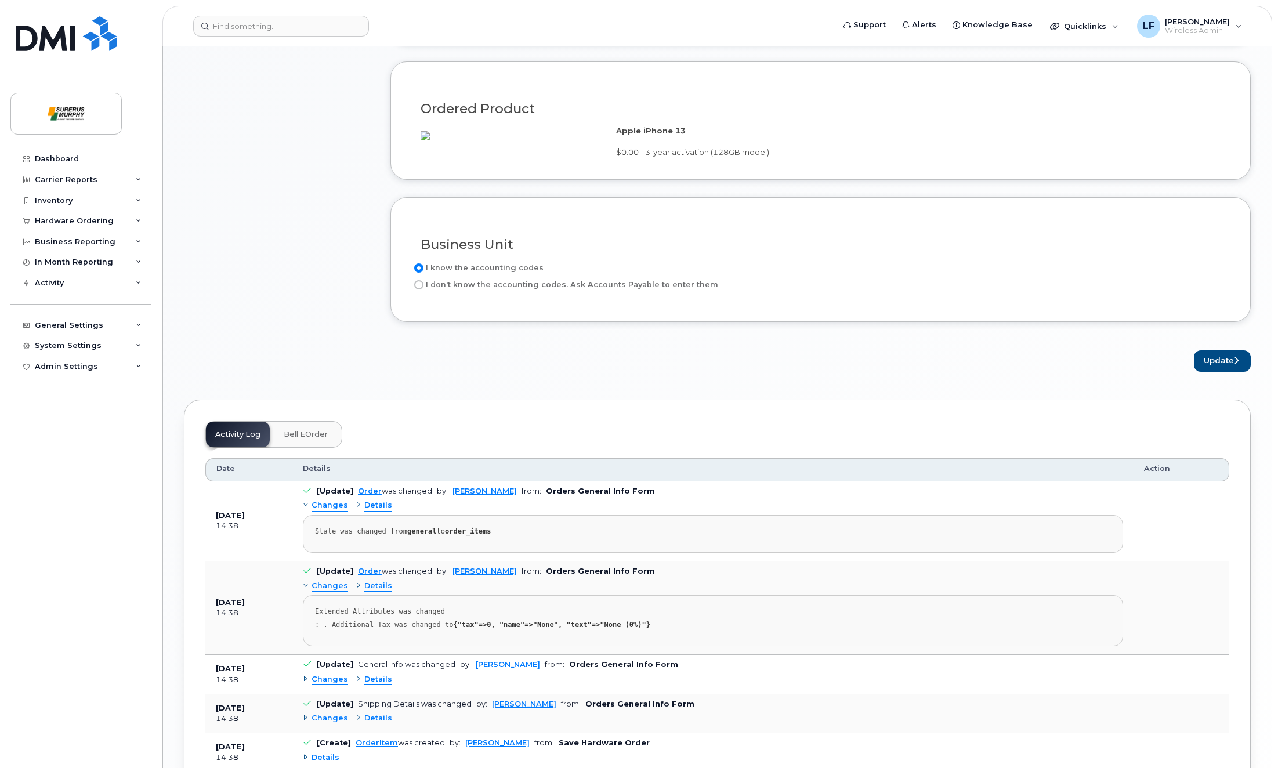
scroll to position [924, 0]
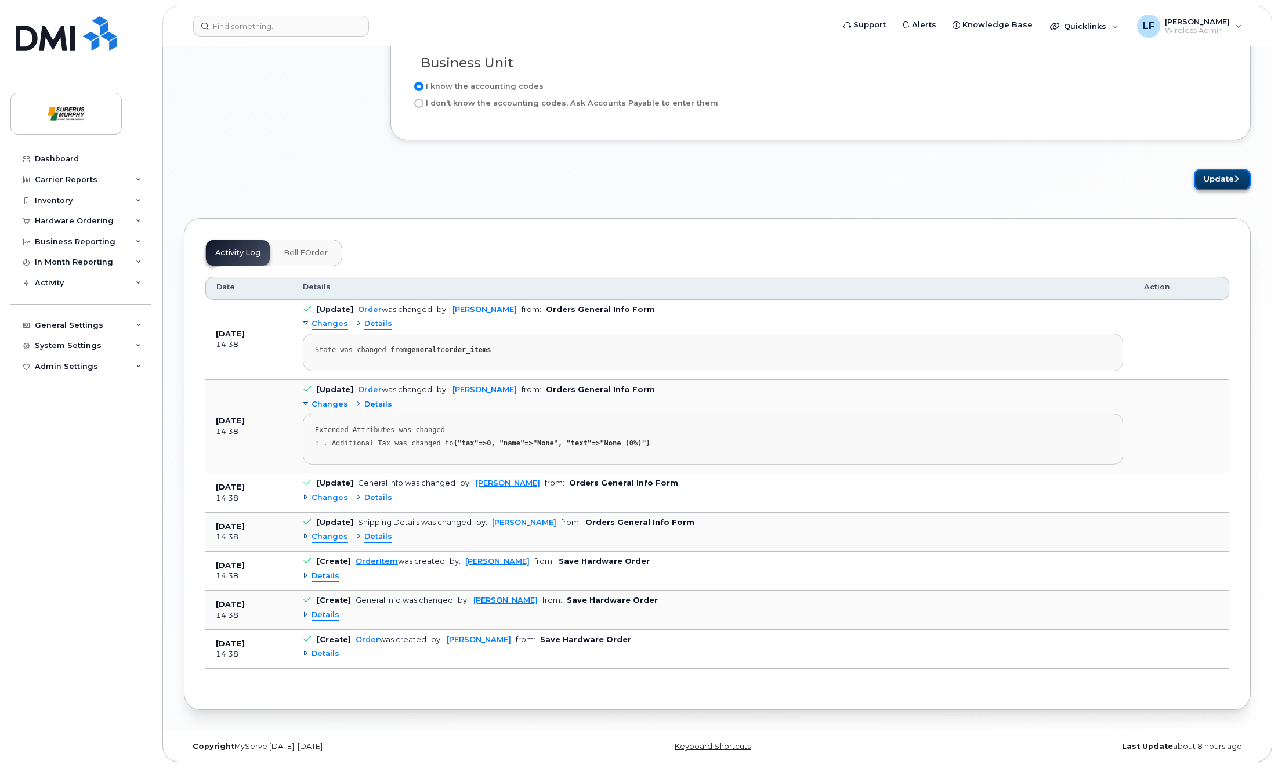
click at [1230, 176] on button "Update" at bounding box center [1222, 179] width 57 height 21
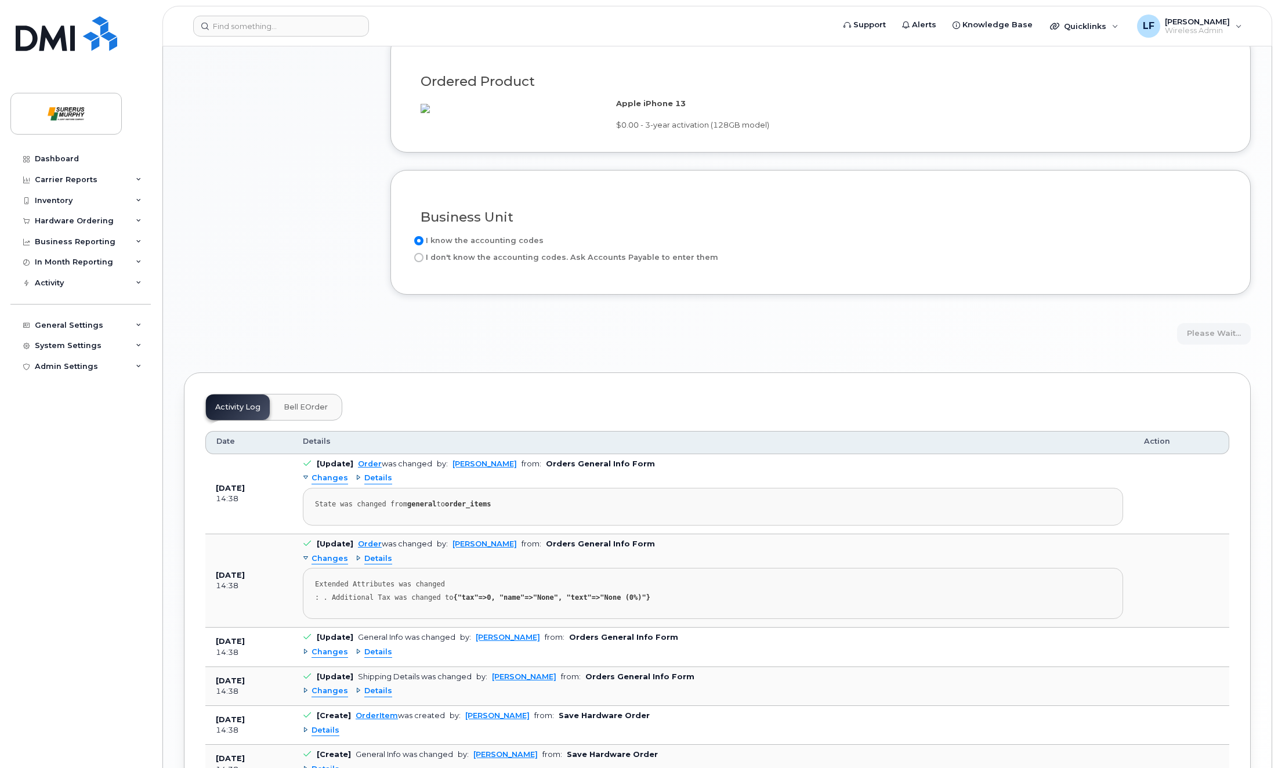
scroll to position [634, 0]
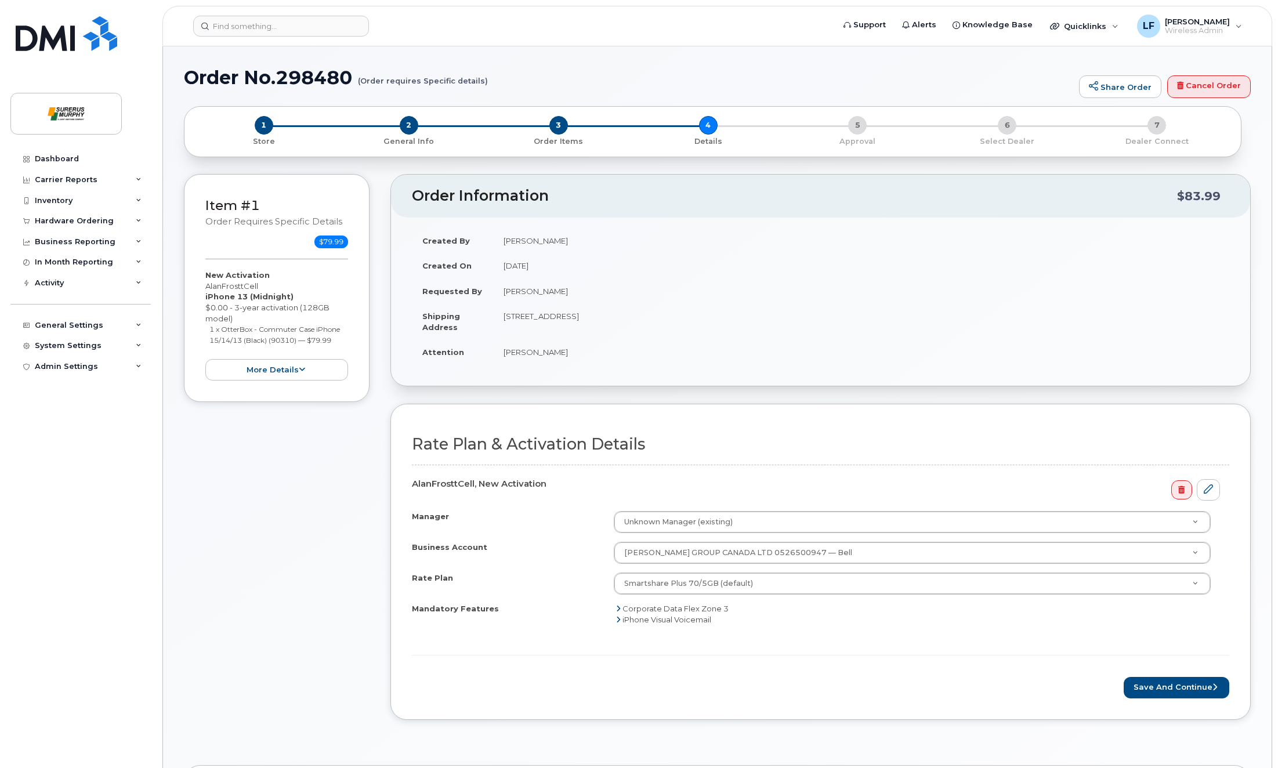
scroll to position [174, 0]
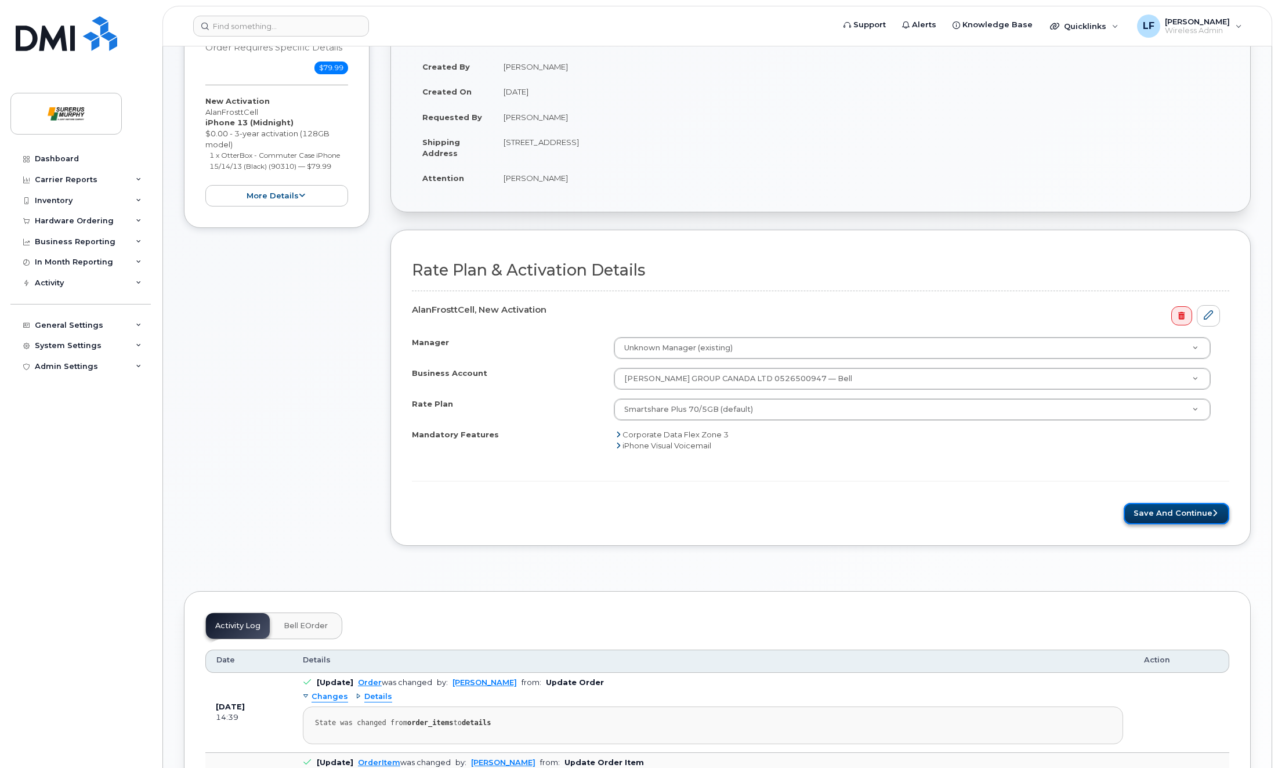
click at [1175, 518] on button "Save and Continue" at bounding box center [1177, 513] width 106 height 21
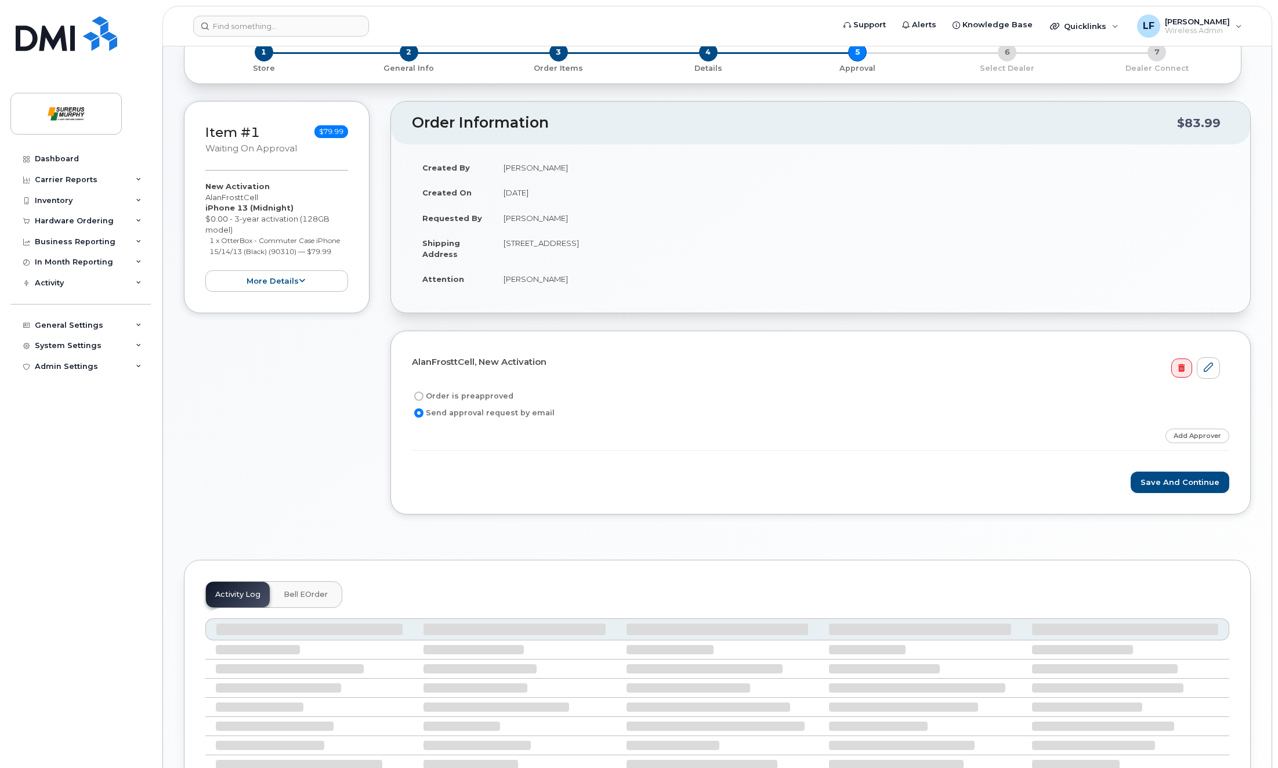
scroll to position [169, 0]
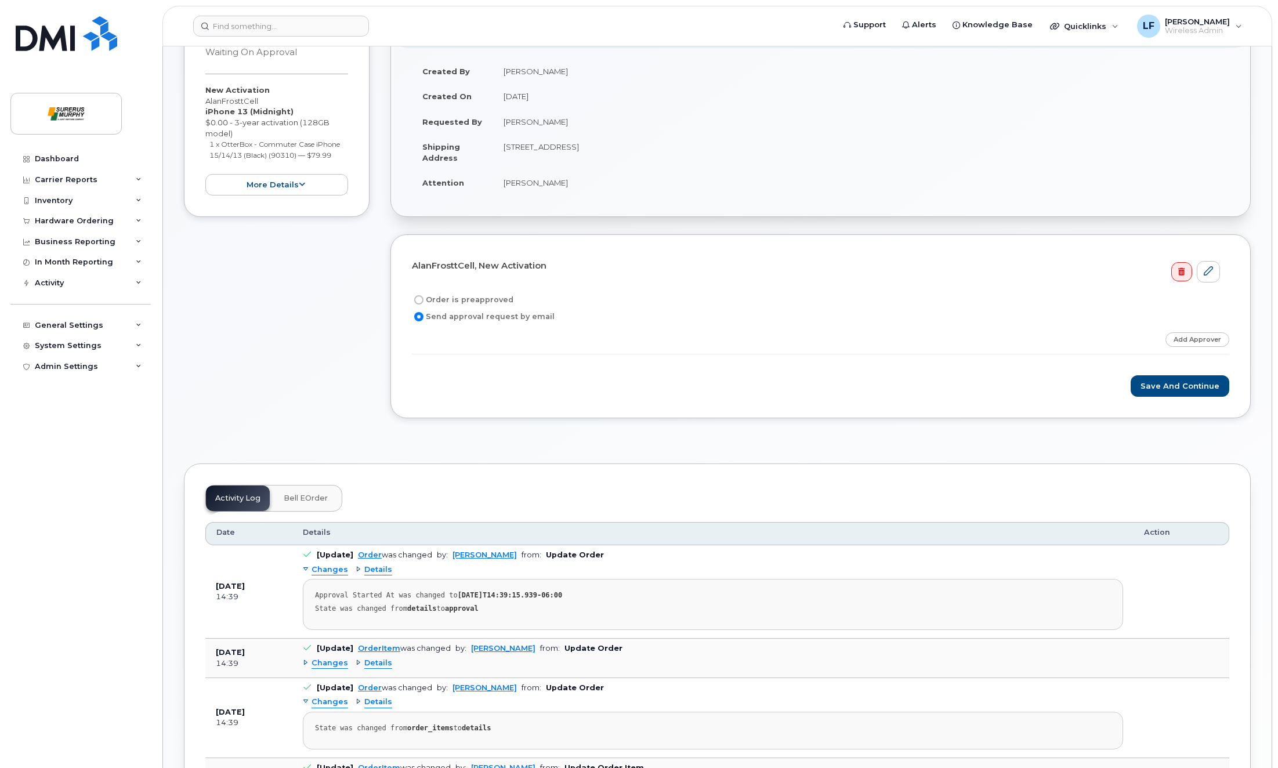
drag, startPoint x: 498, startPoint y: 299, endPoint x: 459, endPoint y: 306, distance: 40.2
click at [459, 306] on div "Order is preapproved" at bounding box center [816, 300] width 808 height 14
copy label "preapproved"
click at [419, 299] on input "Order is preapproved" at bounding box center [418, 299] width 9 height 9
radio input "true"
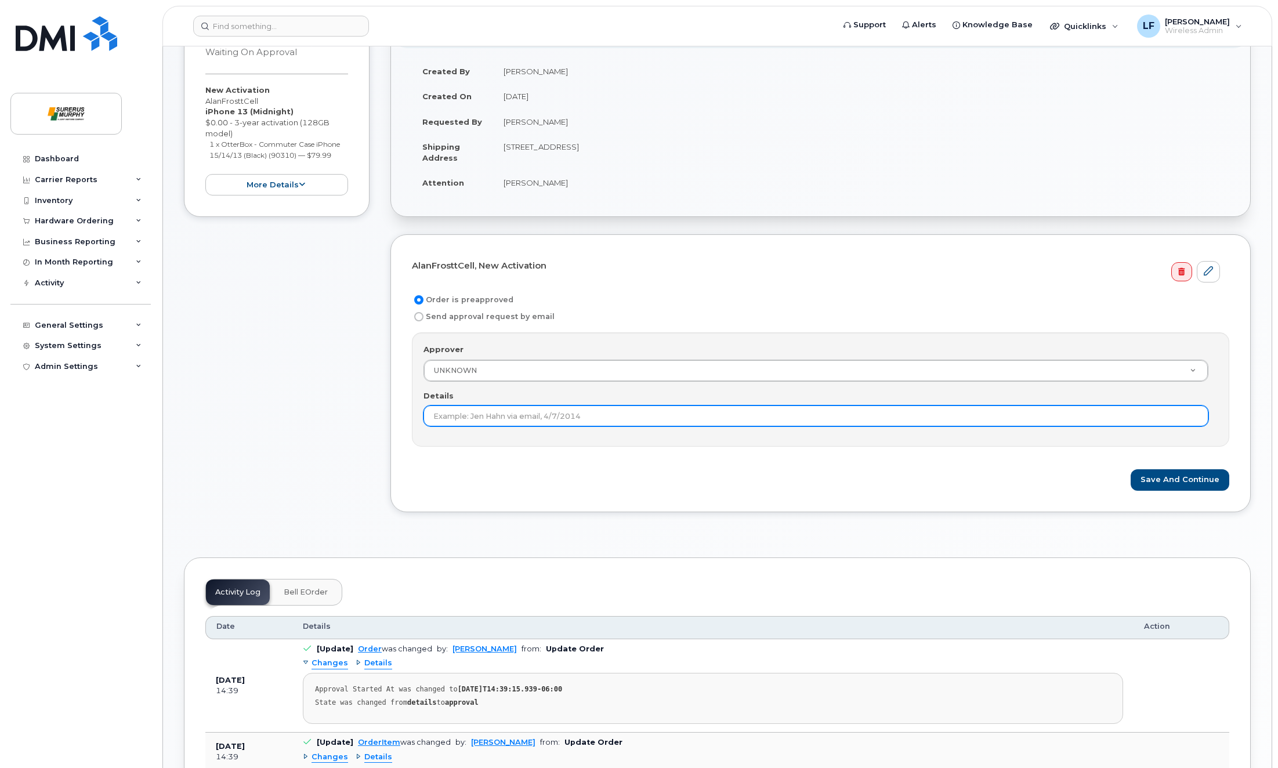
click at [498, 414] on input "Details" at bounding box center [816, 416] width 785 height 21
paste input "preapproved"
type input "preapproved"
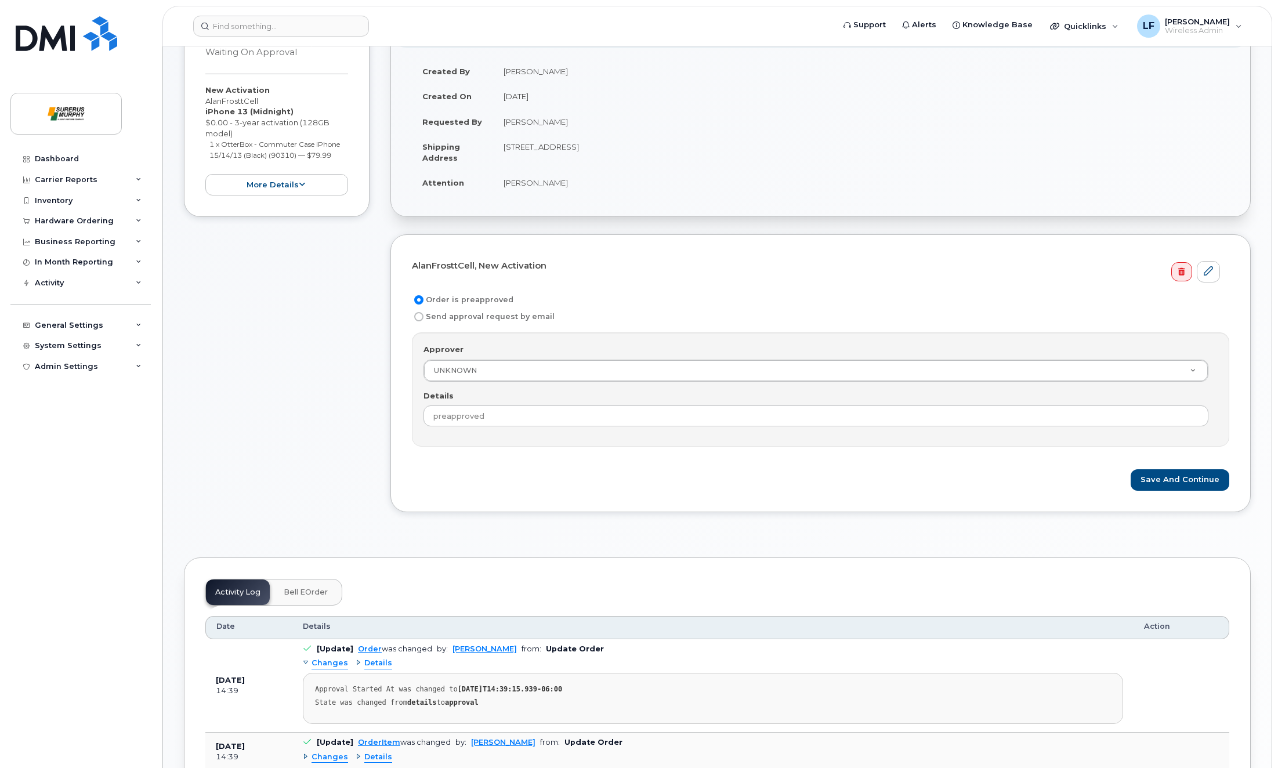
click at [1126, 483] on div "Save and Continue" at bounding box center [820, 479] width 817 height 21
click at [1178, 472] on button "Save and Continue" at bounding box center [1180, 479] width 99 height 21
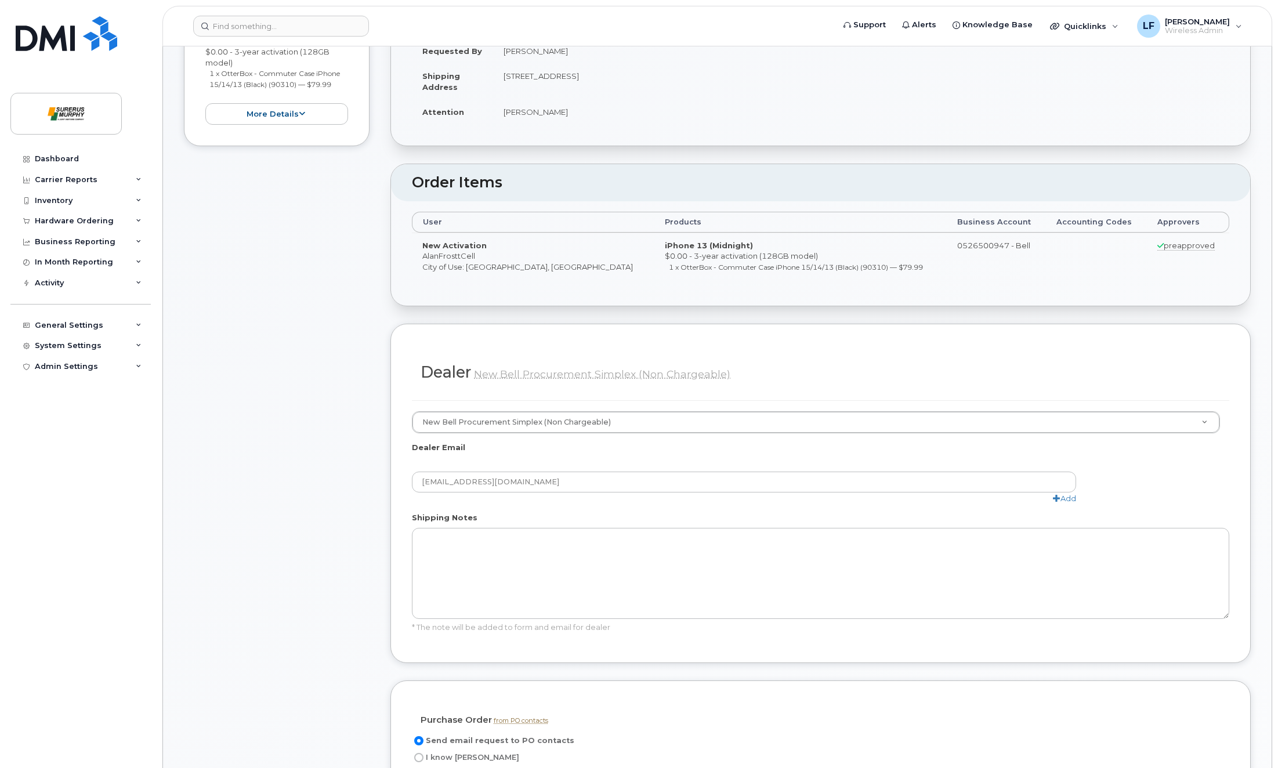
scroll to position [464, 0]
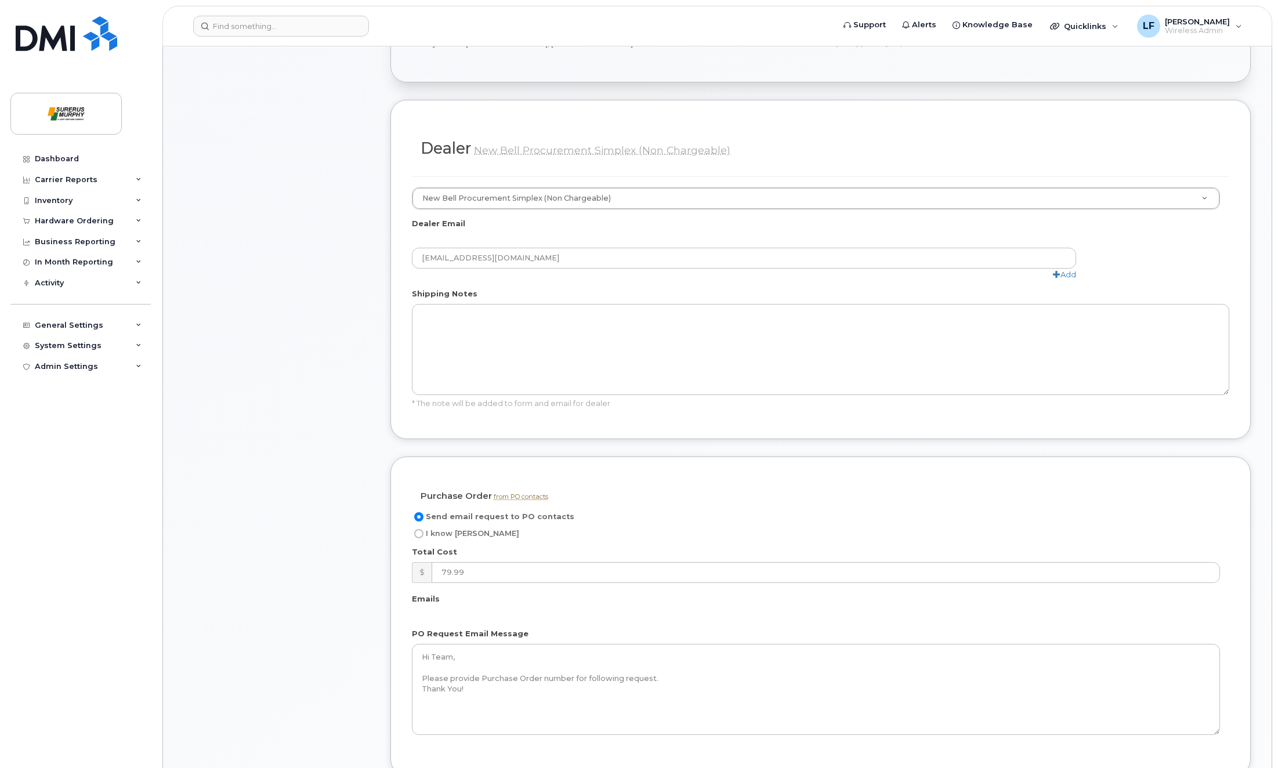
click at [421, 528] on label "I know PO" at bounding box center [465, 534] width 107 height 14
click at [421, 529] on input "I know PO" at bounding box center [418, 533] width 9 height 9
radio input "true"
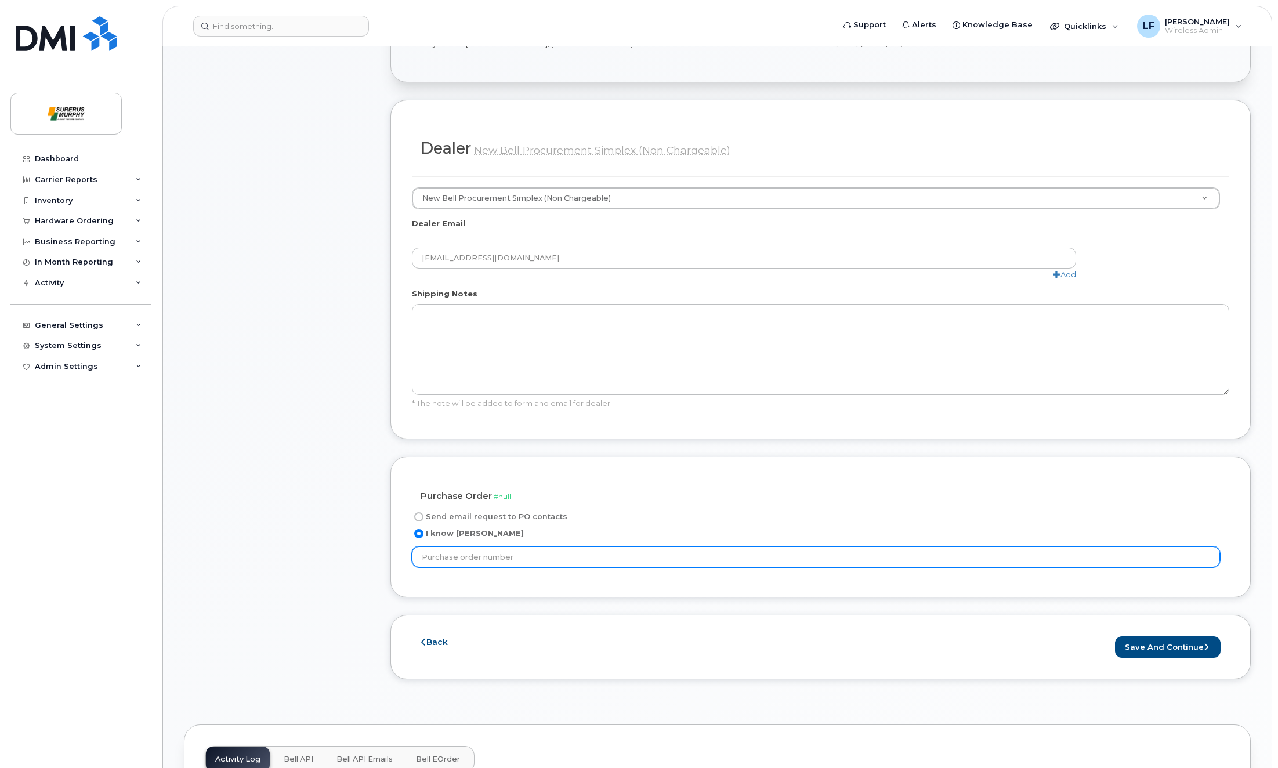
click at [476, 555] on input "text" at bounding box center [816, 557] width 808 height 21
type input "N/A"
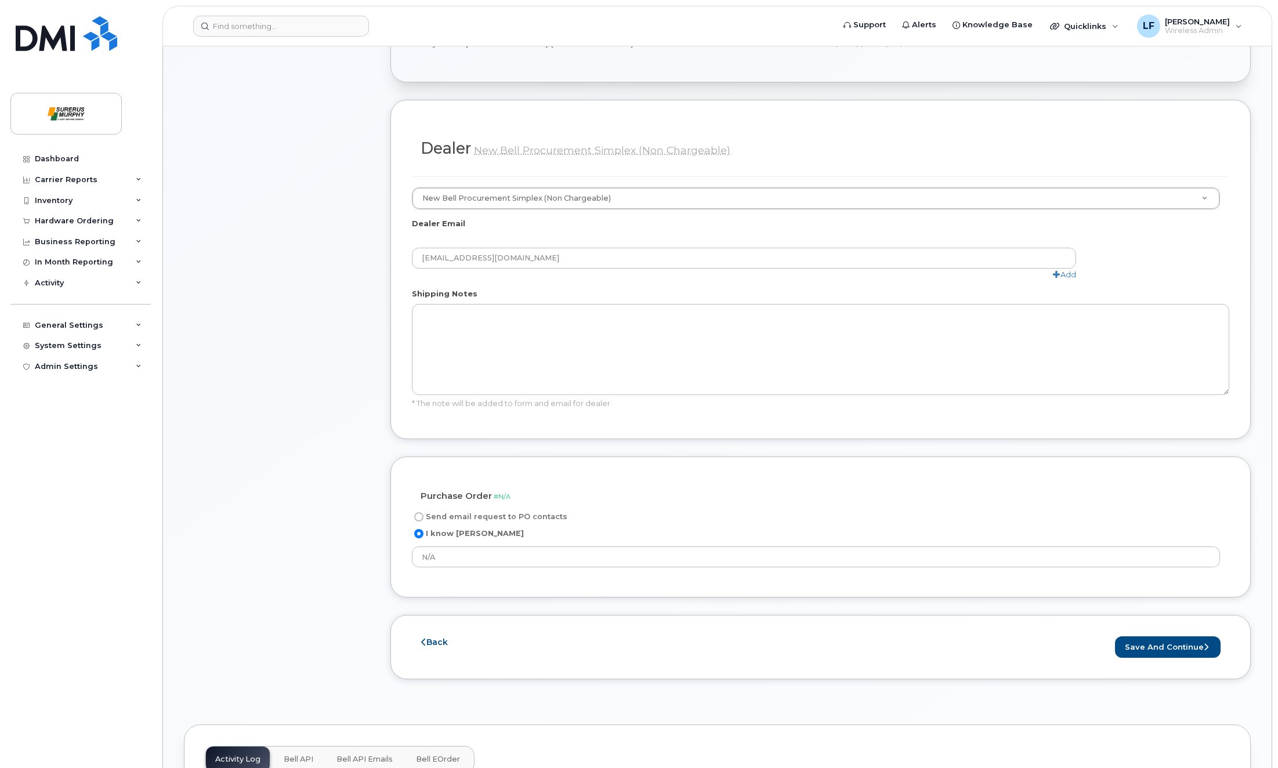
click at [344, 549] on div "Item #1 approved $79.99 New Activation AlanFrosttCell iPhone 13 (Midnight) $0.0…" at bounding box center [277, 203] width 186 height 987
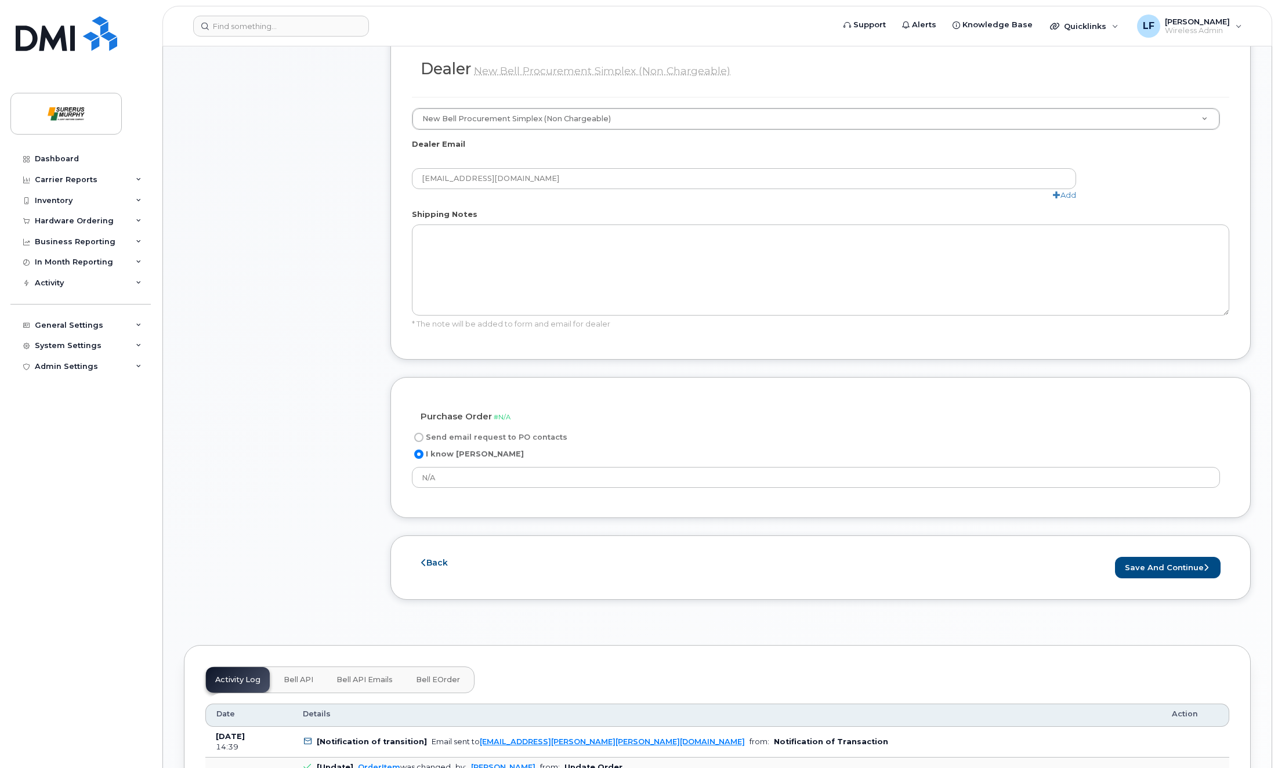
scroll to position [638, 0]
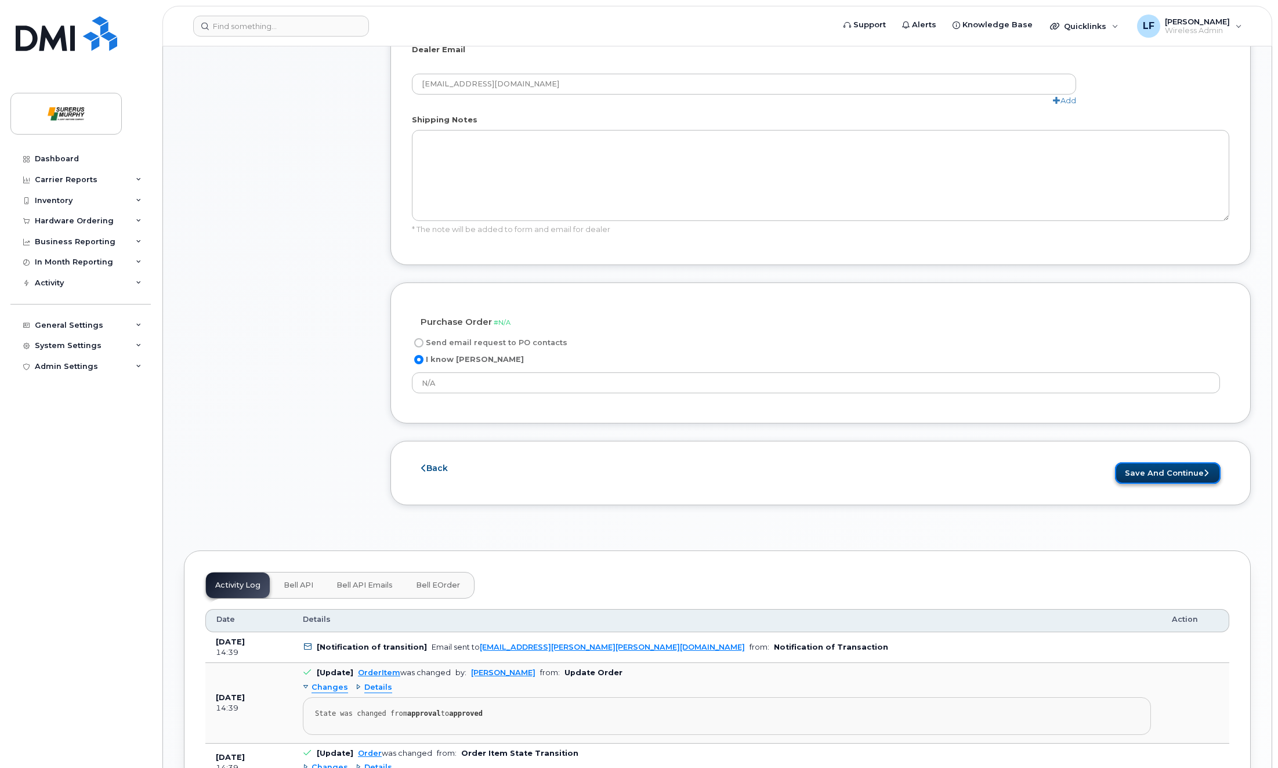
click at [1142, 475] on button "Save and Continue" at bounding box center [1168, 472] width 106 height 21
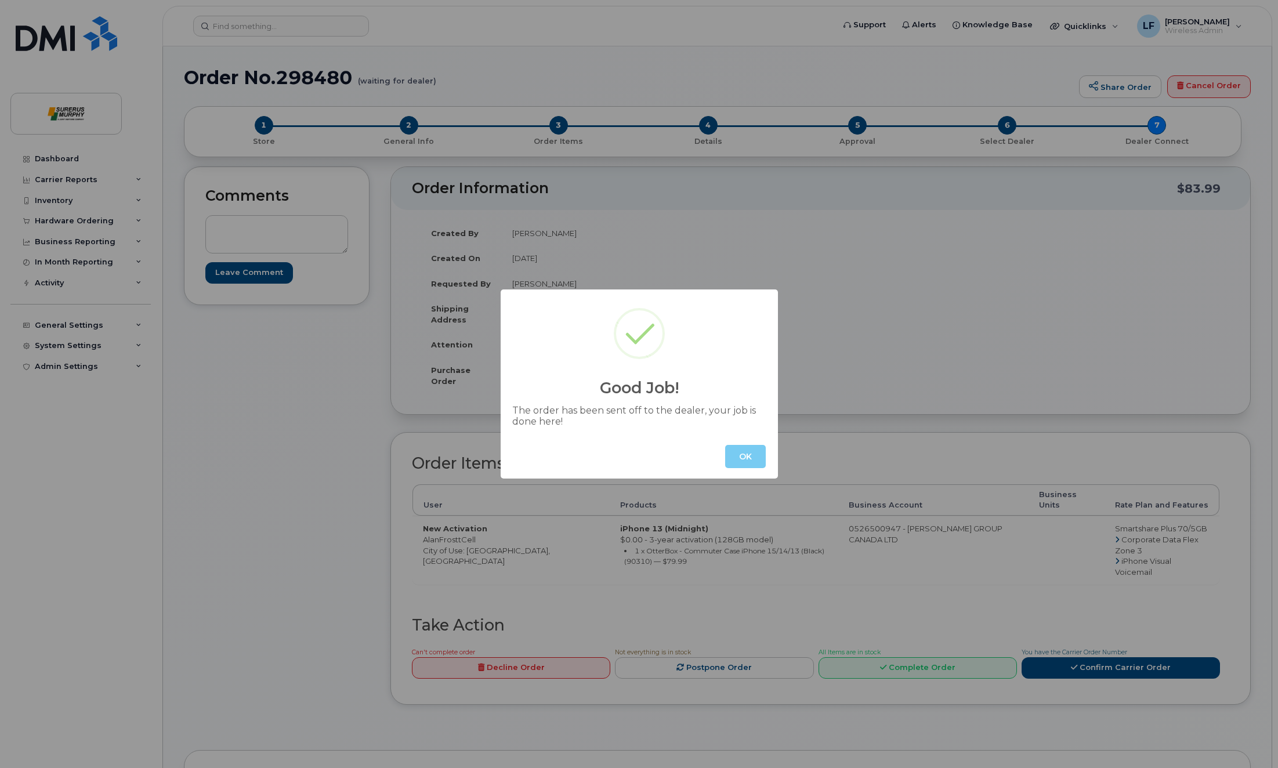
click at [749, 457] on button "OK" at bounding box center [745, 456] width 41 height 23
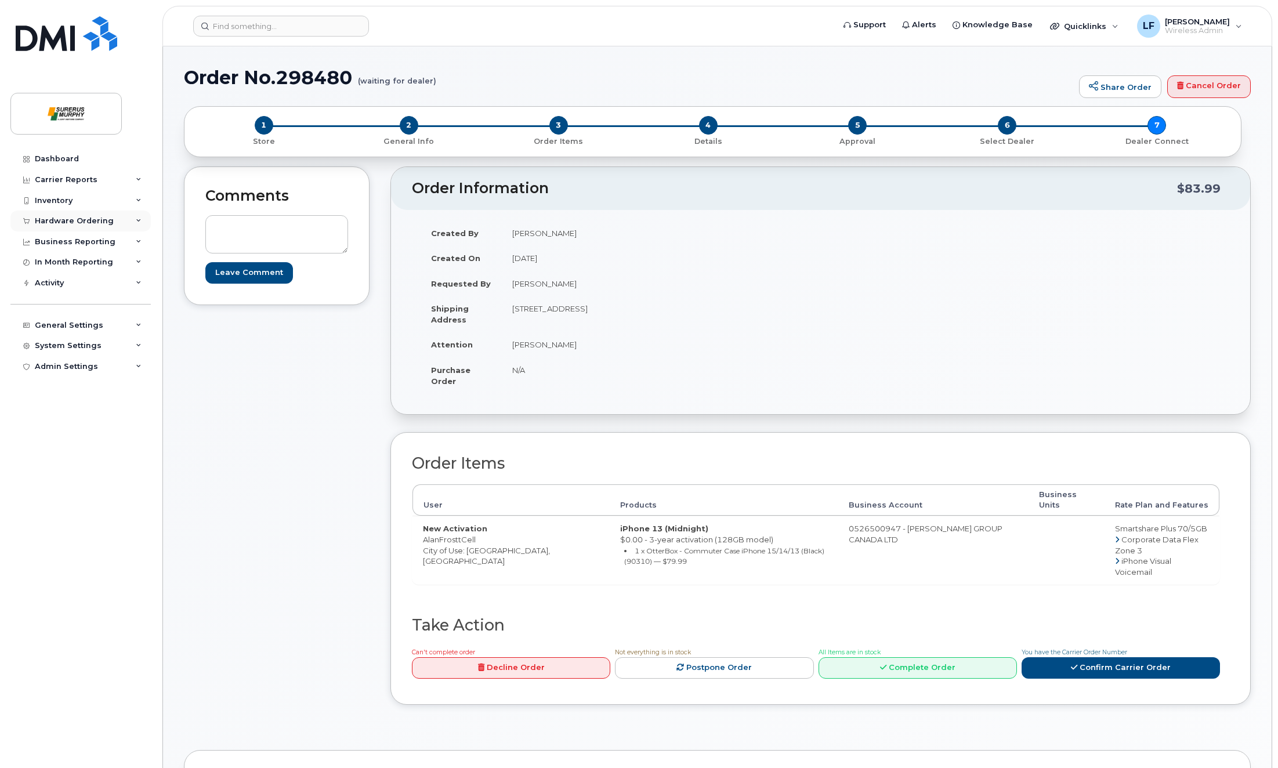
click at [48, 216] on div "Hardware Ordering" at bounding box center [80, 221] width 140 height 21
click at [73, 260] on link "Orders" at bounding box center [91, 265] width 120 height 22
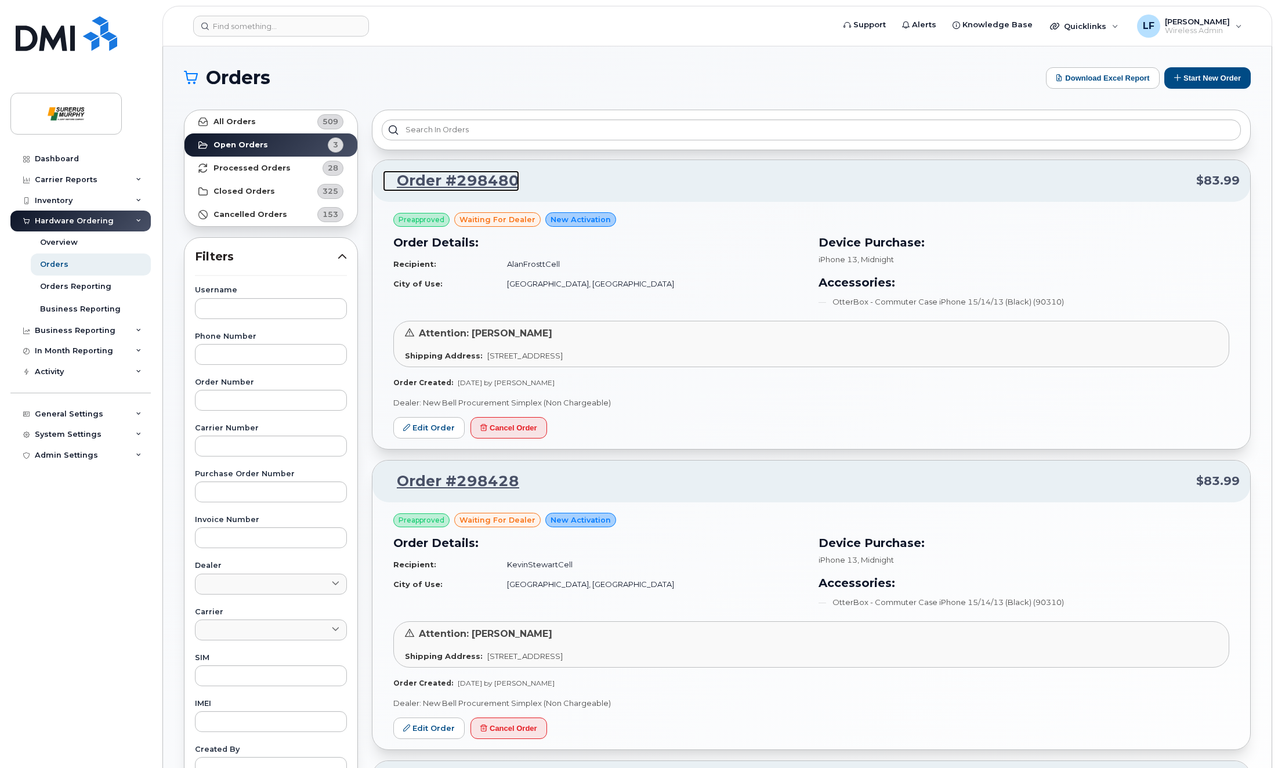
click at [459, 179] on link "Order #298480" at bounding box center [451, 181] width 136 height 21
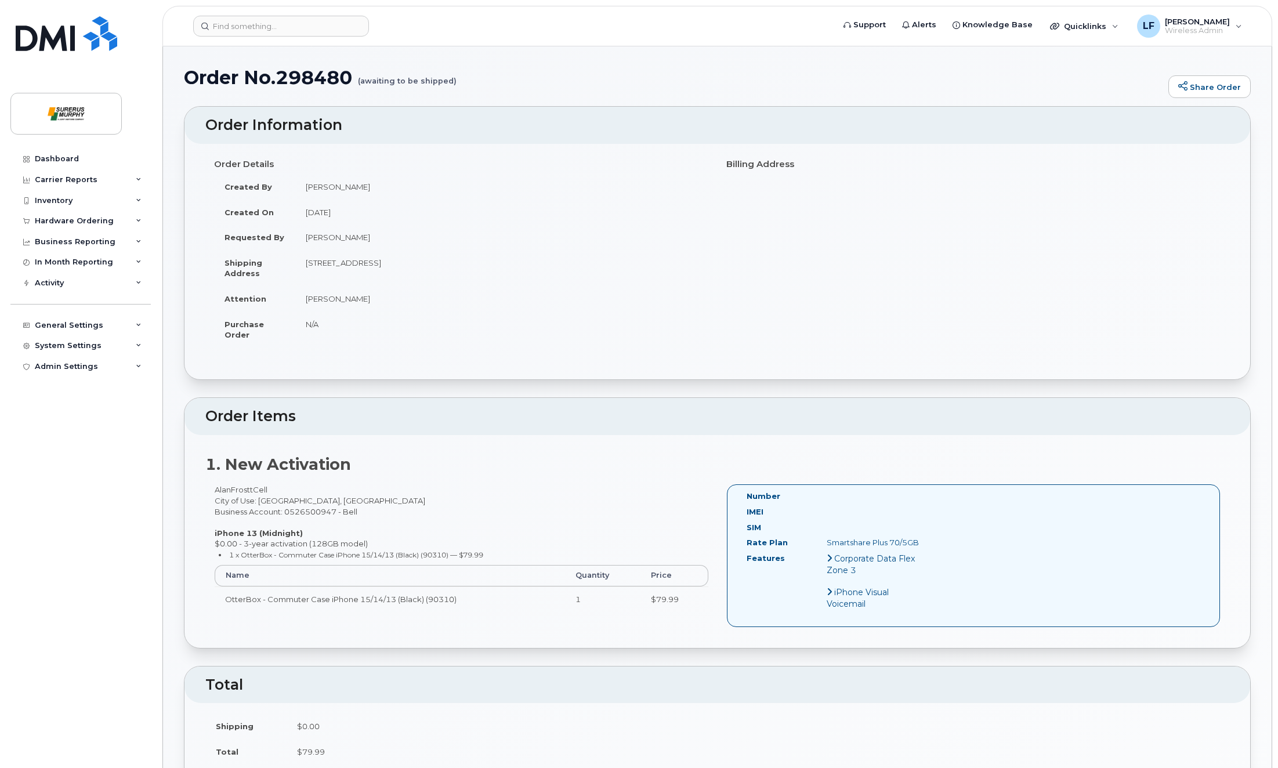
click at [830, 563] on icon at bounding box center [830, 557] width 6 height 9
click at [827, 563] on icon at bounding box center [830, 557] width 6 height 9
click at [830, 571] on span "Corporate Data Flex Zone 3" at bounding box center [871, 564] width 88 height 22
click at [831, 548] on div "Smartshare Plus 70/5GB" at bounding box center [874, 542] width 113 height 11
click at [47, 220] on div "Hardware Ordering" at bounding box center [74, 220] width 79 height 9
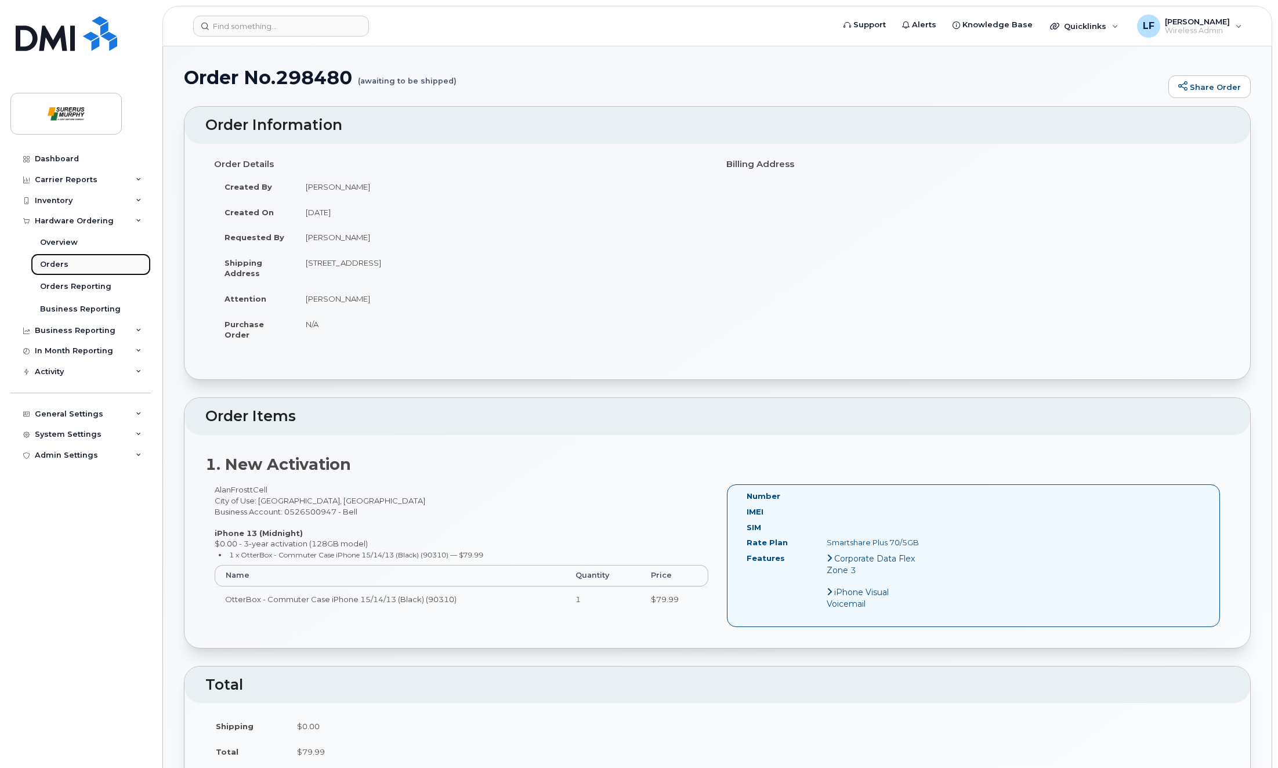
click at [62, 267] on div "Orders" at bounding box center [54, 264] width 28 height 10
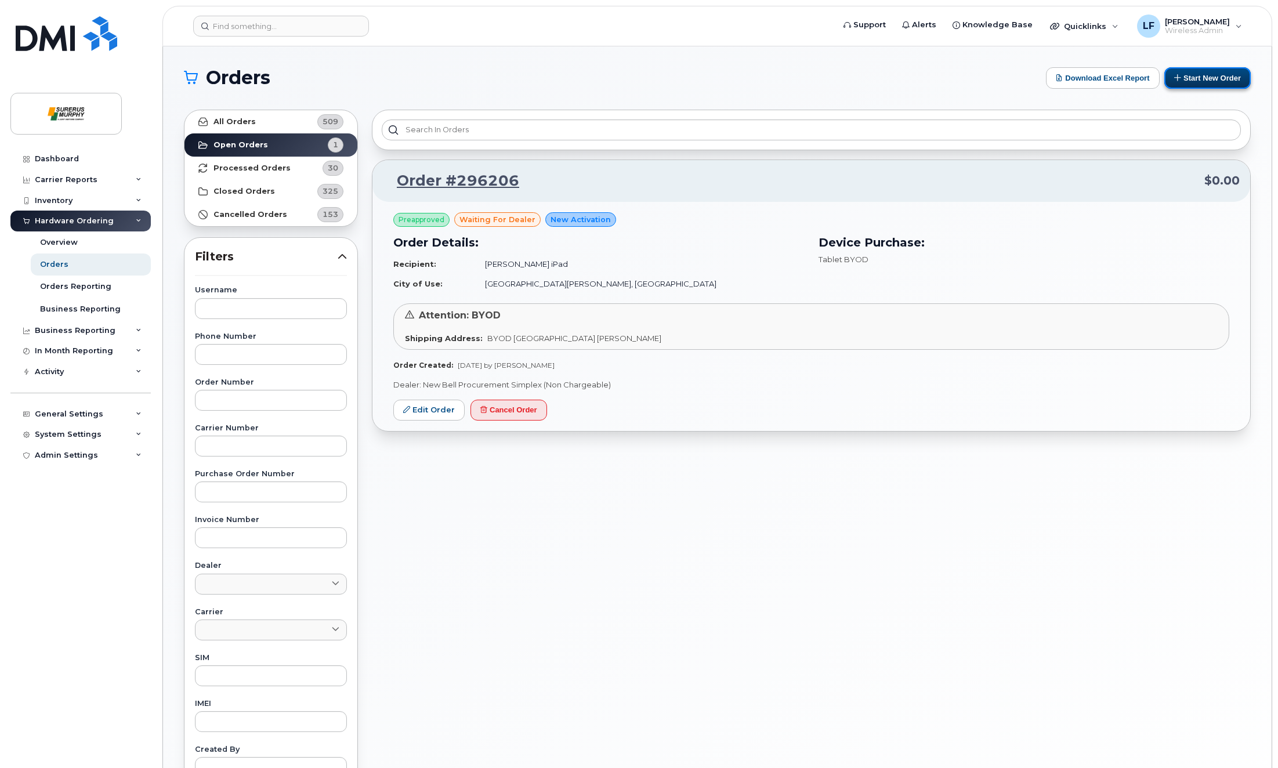
click at [1203, 77] on button "Start New Order" at bounding box center [1207, 77] width 86 height 21
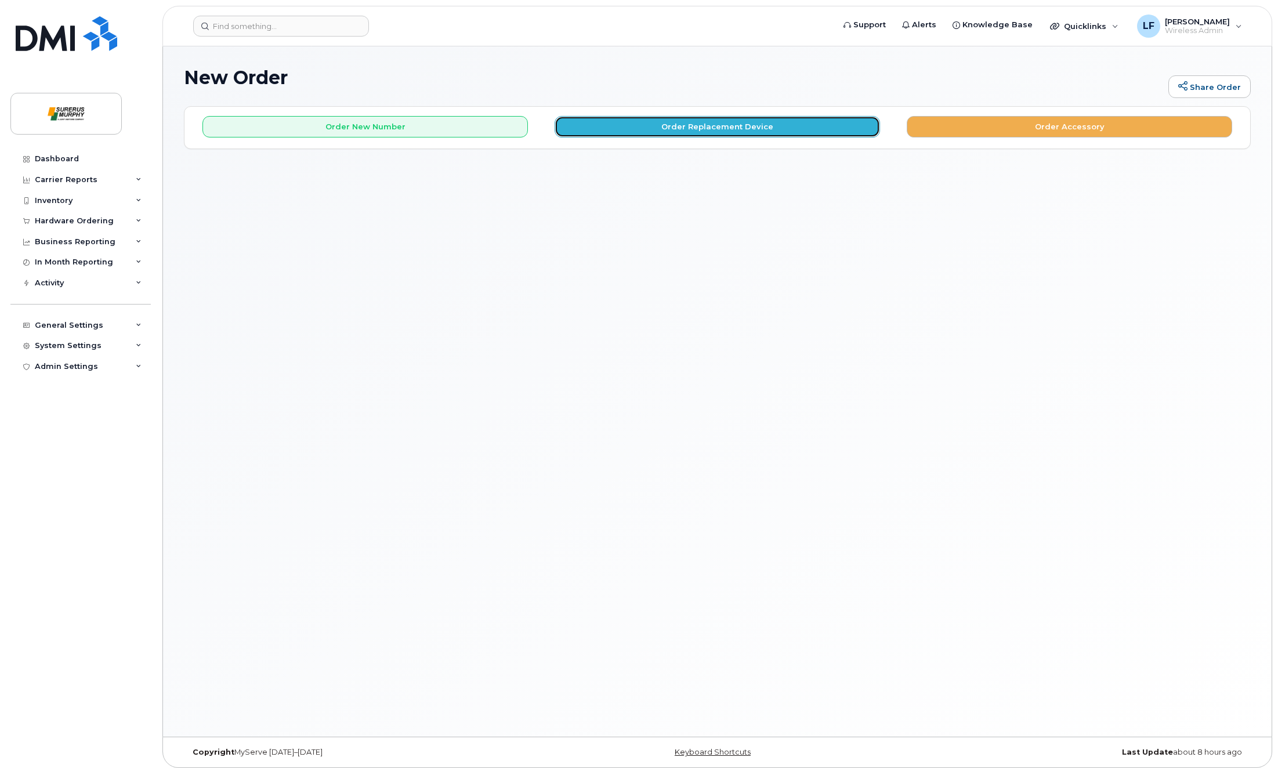
click at [672, 122] on button "Order Replacement Device" at bounding box center [717, 126] width 325 height 21
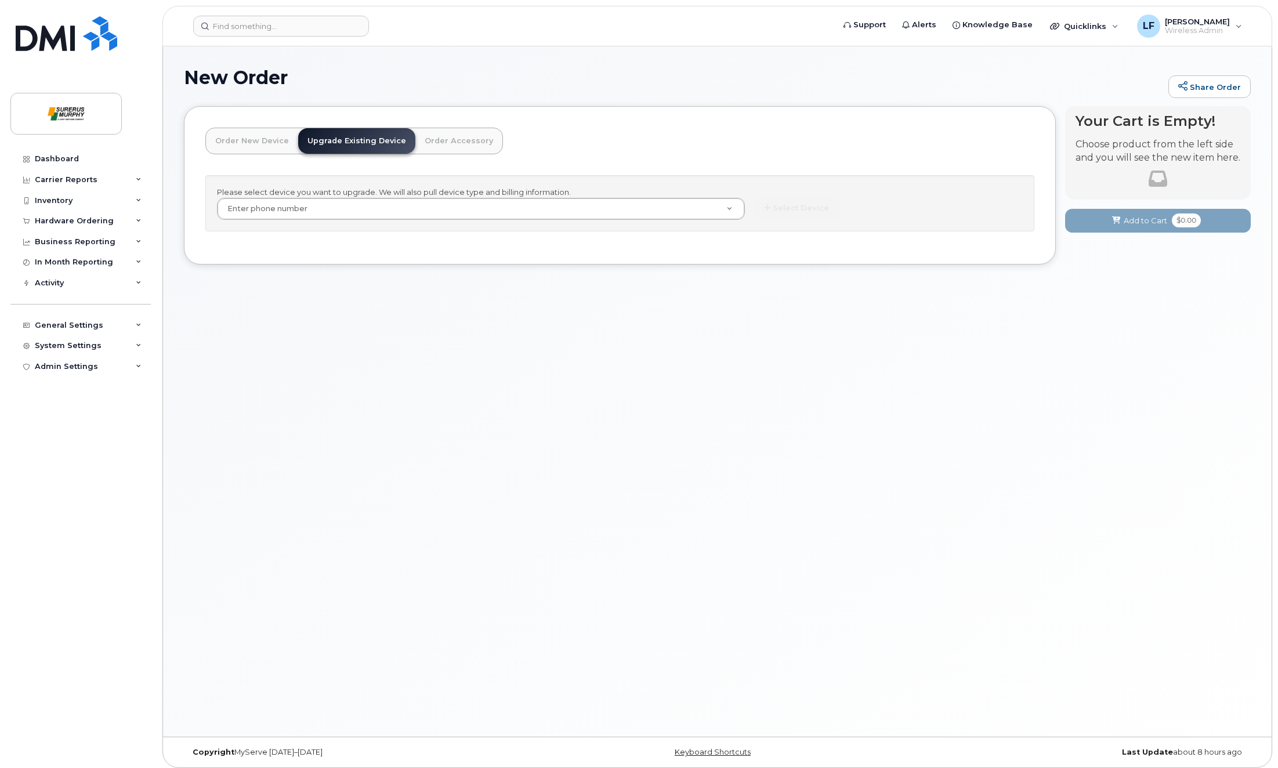
click at [236, 128] on div "Order New Device Upgrade Existing Device Order Accessory" at bounding box center [354, 141] width 298 height 27
click at [240, 136] on link "Order New Device" at bounding box center [252, 141] width 92 height 26
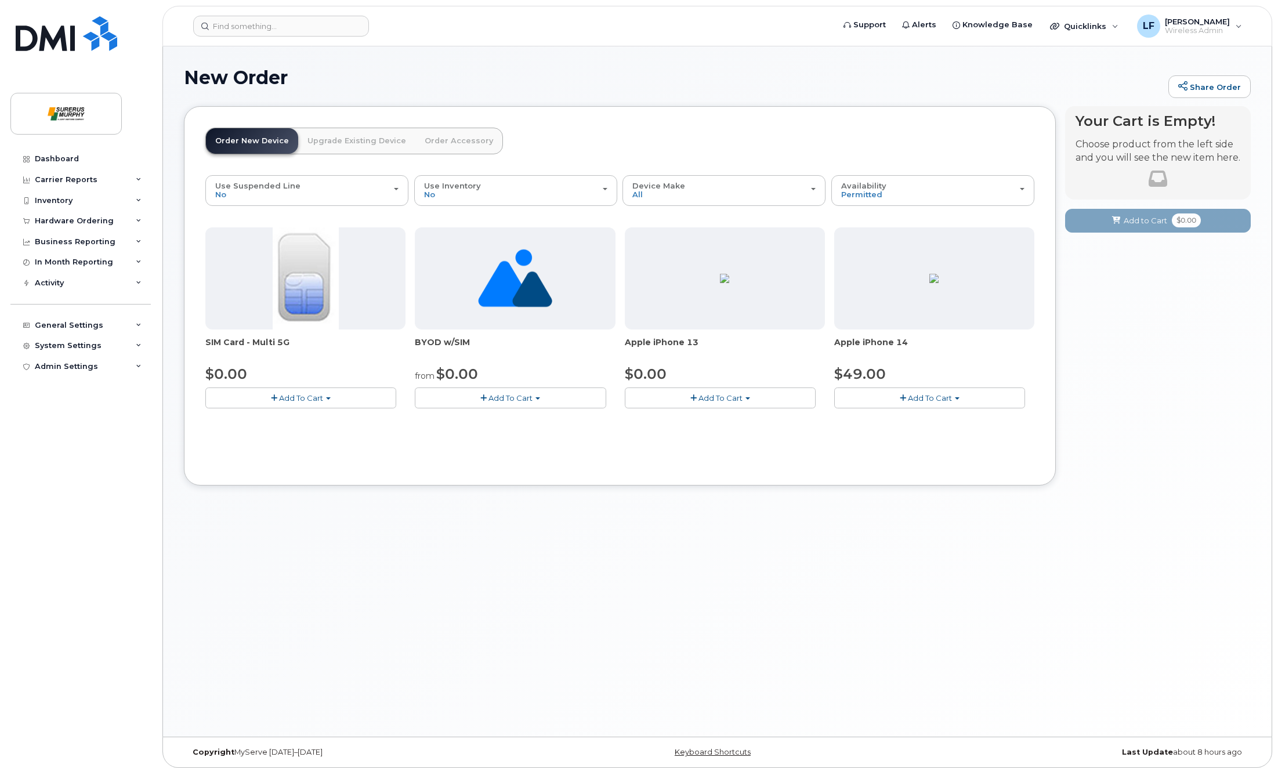
click at [697, 395] on button "Add To Cart" at bounding box center [720, 398] width 191 height 20
click at [703, 437] on link "$0.00 - 3-year activation (128GB model)" at bounding box center [716, 433] width 176 height 15
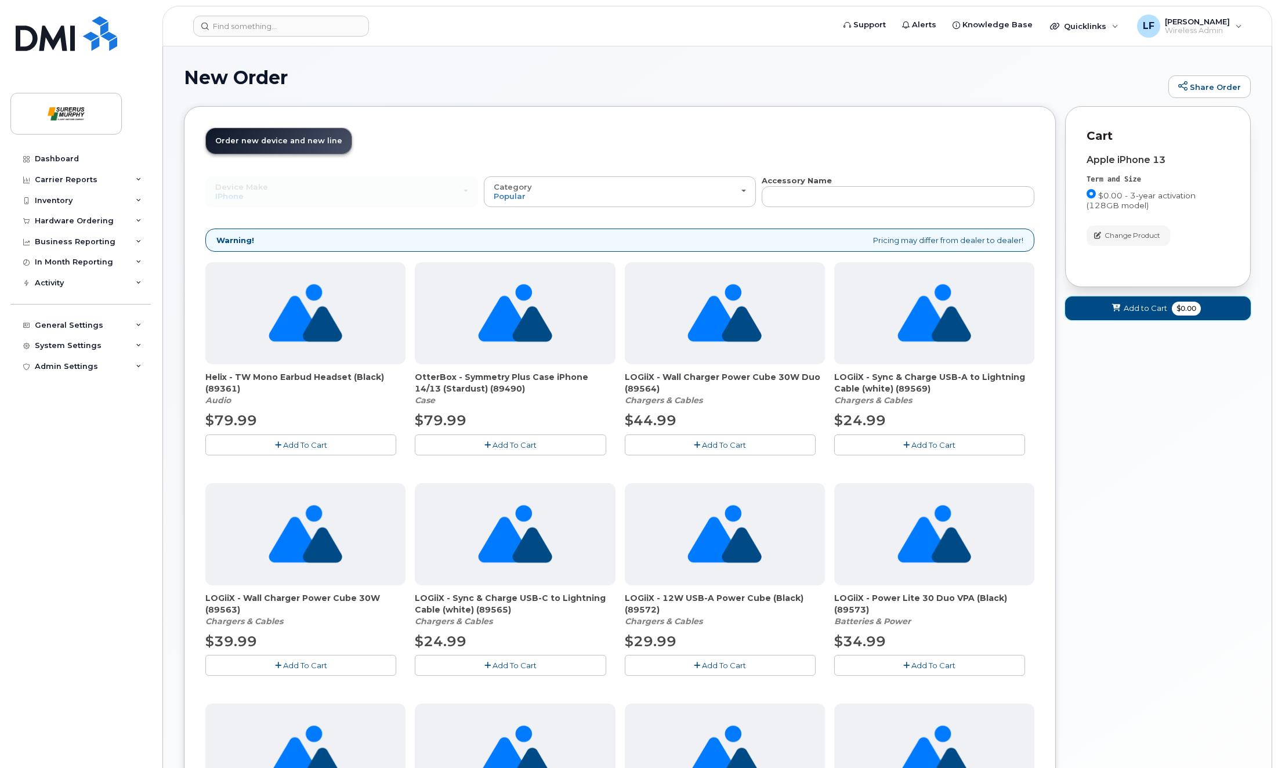
click at [1152, 312] on span "Add to Cart" at bounding box center [1146, 308] width 44 height 11
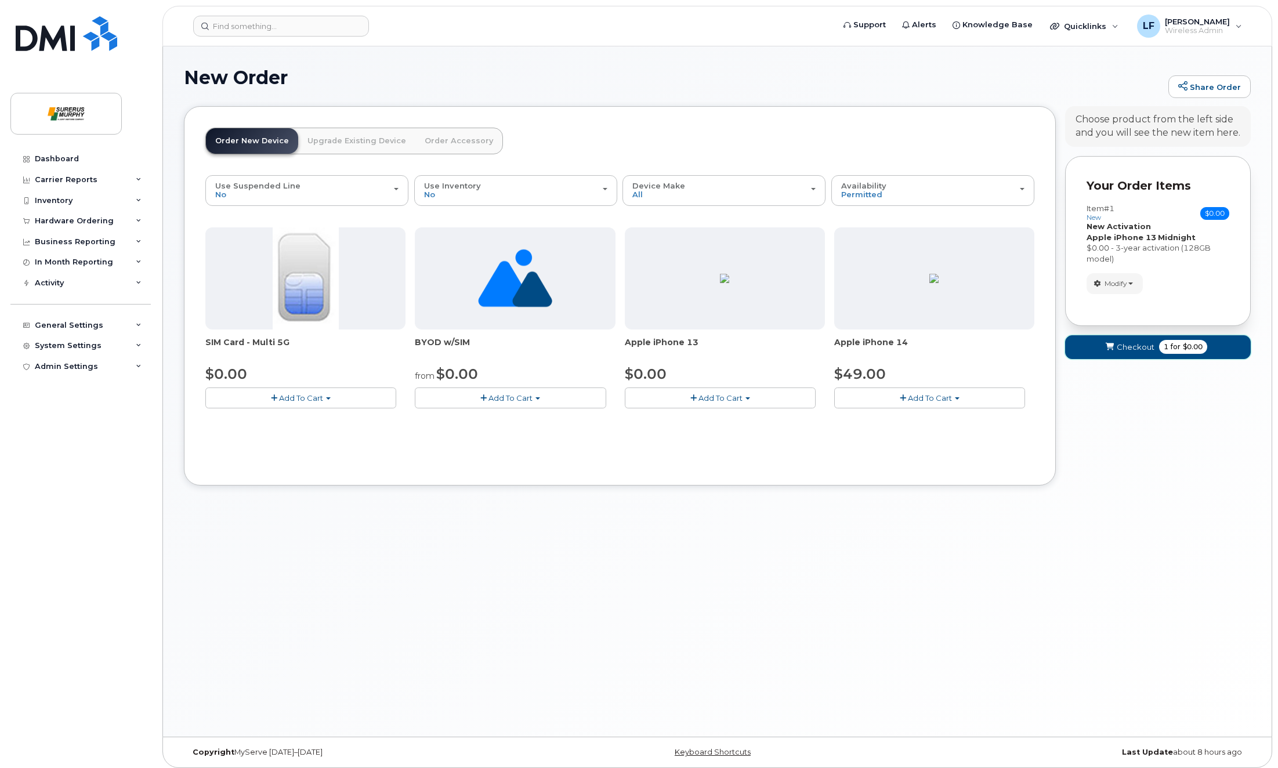
click at [1117, 348] on button "Checkout 1 for $0.00" at bounding box center [1158, 347] width 186 height 24
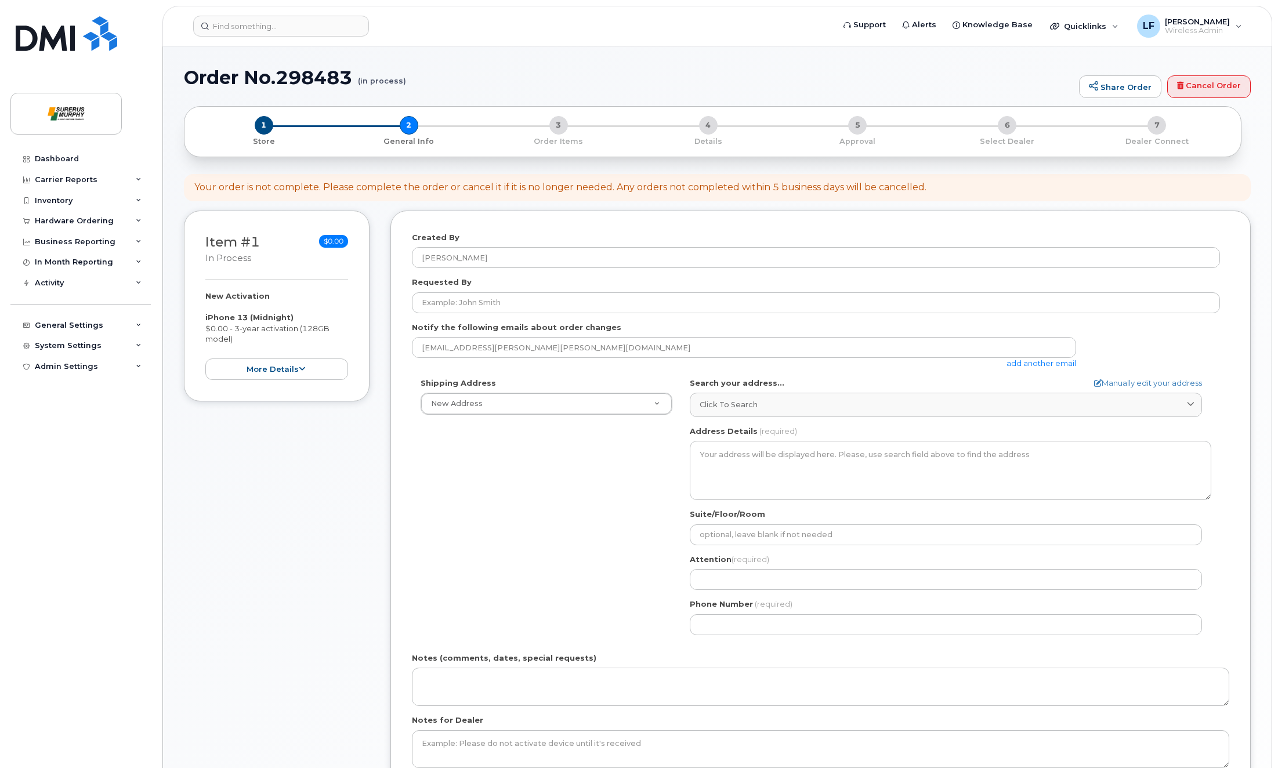
select select
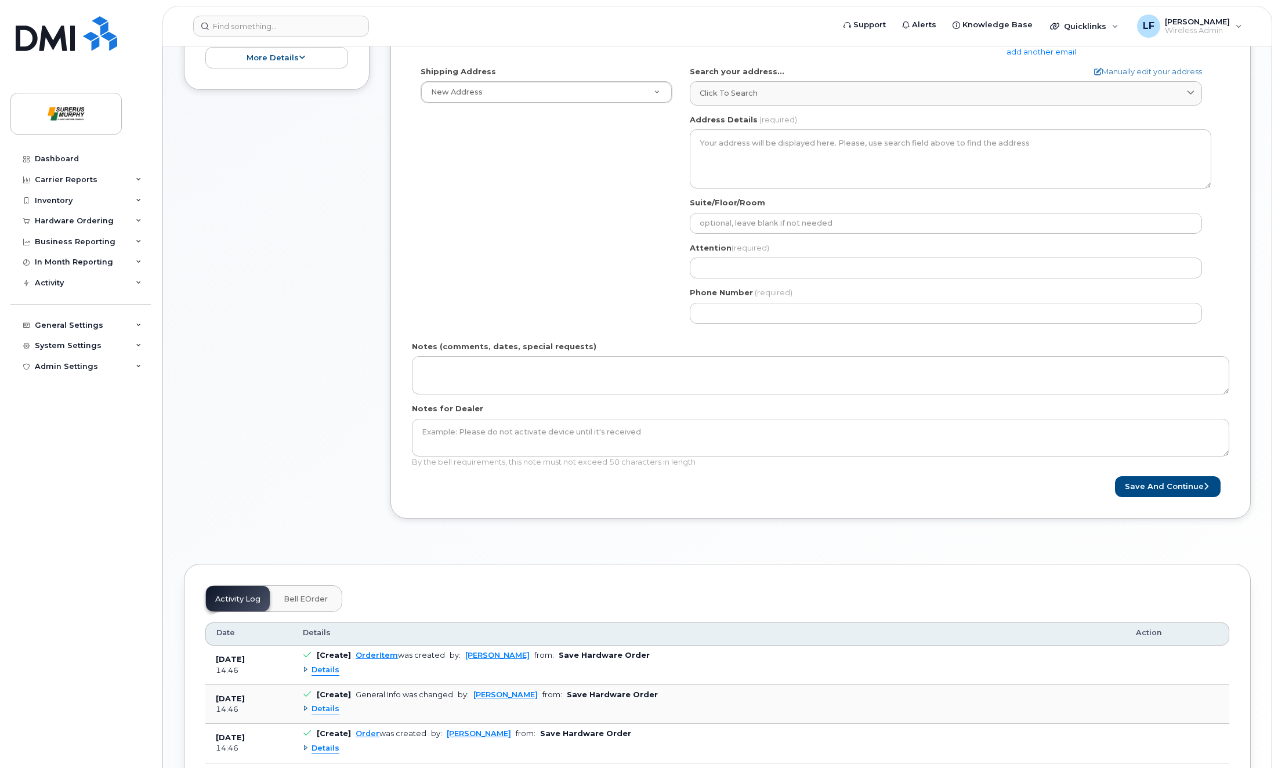
scroll to position [174, 0]
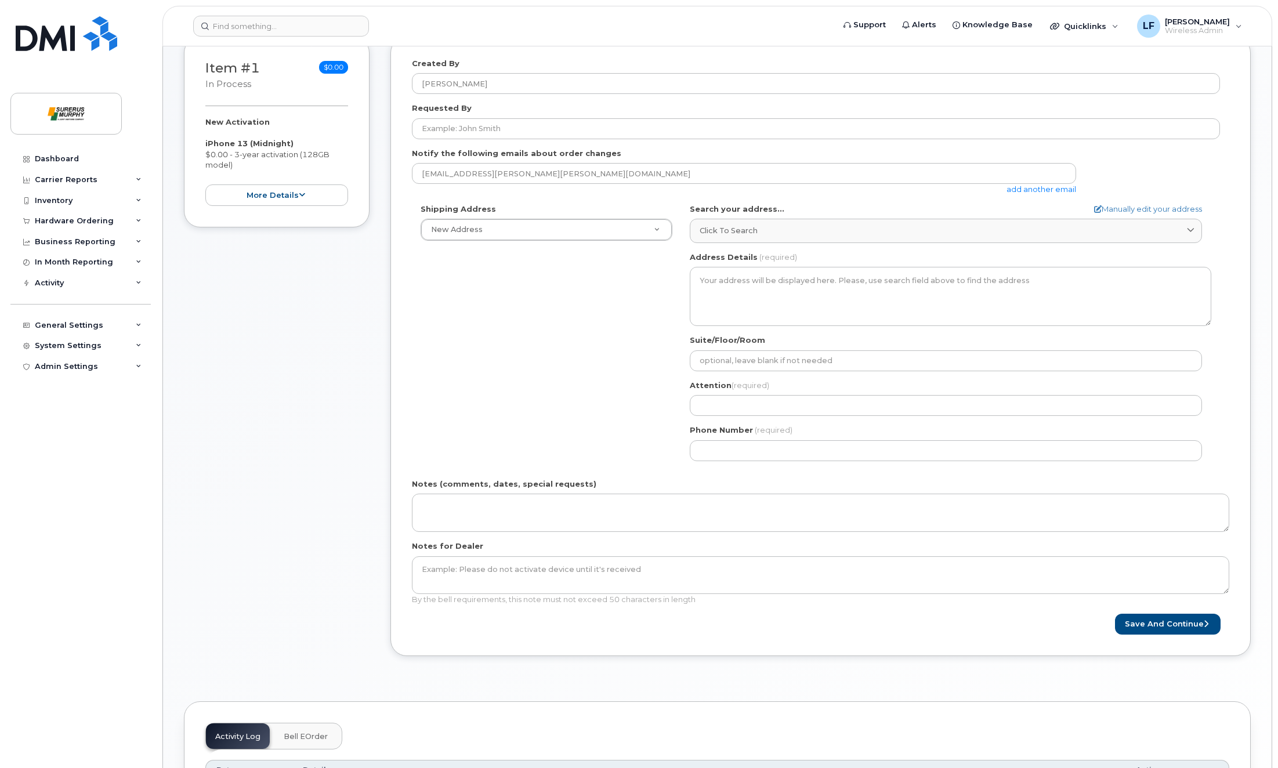
click at [317, 98] on div "Item #1 in process $0.00 New Activation iPhone 13 (Midnight) $0.00 - 3-year act…" at bounding box center [717, 356] width 1067 height 638
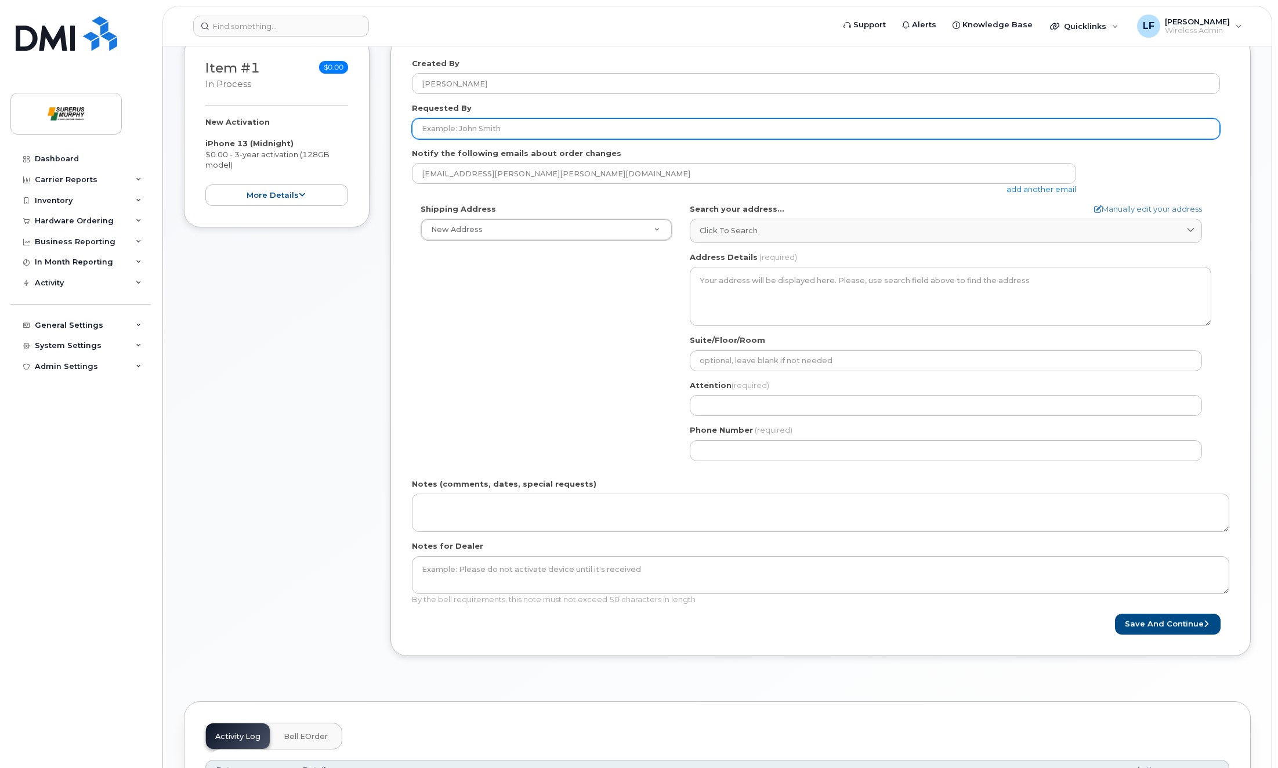
click at [468, 128] on input "Requested By" at bounding box center [816, 128] width 808 height 21
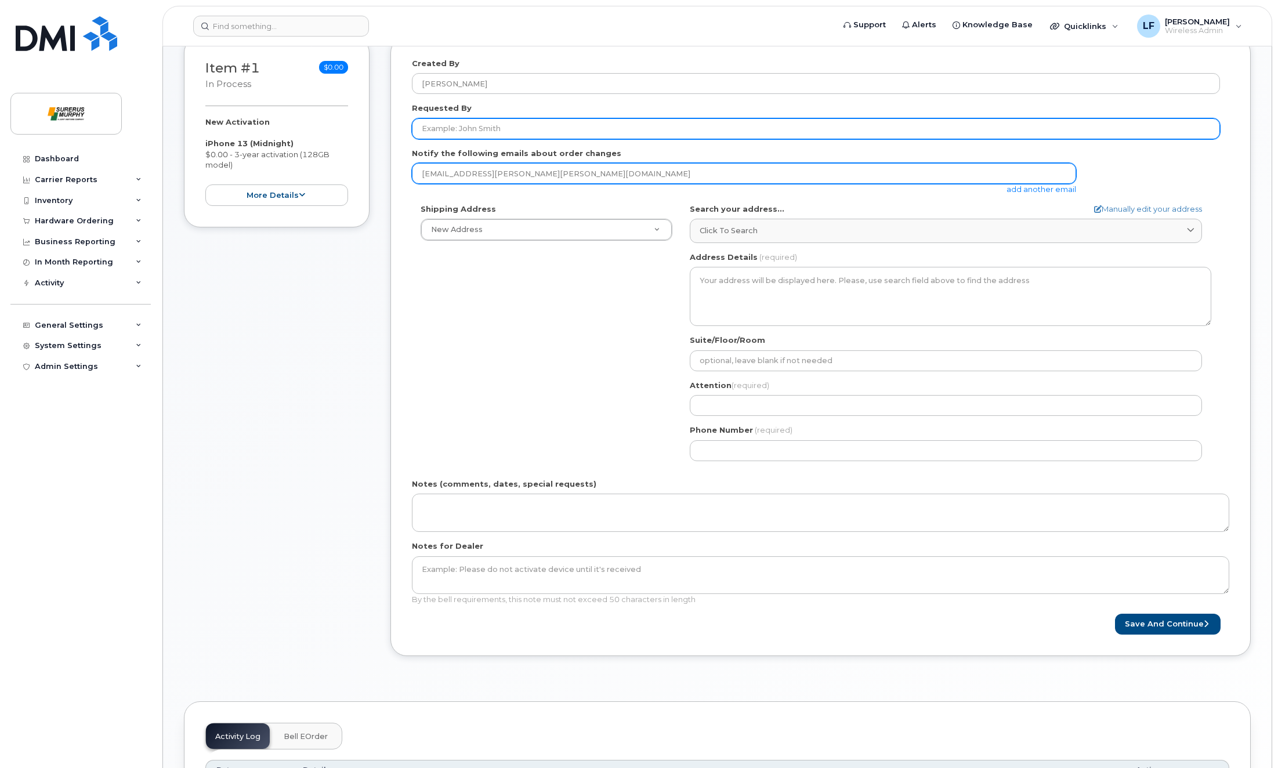
paste input "[PERSON_NAME]"
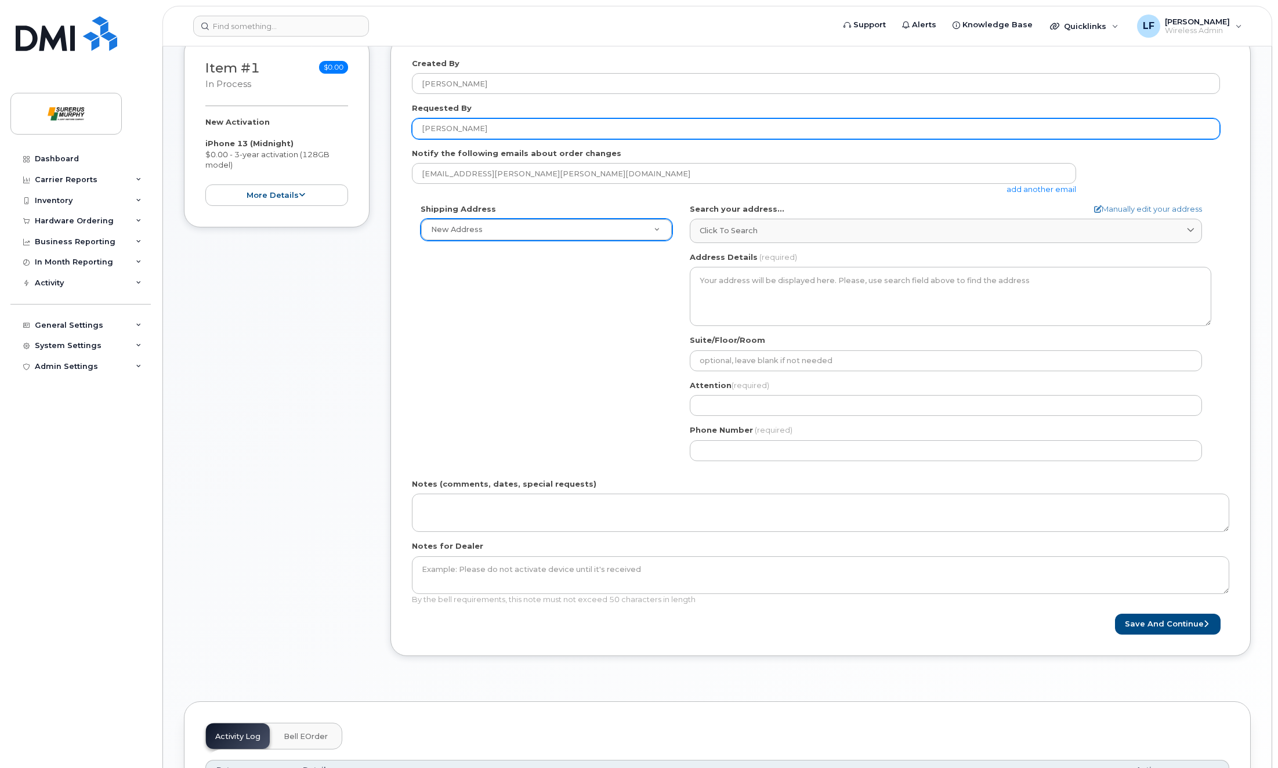
type input "[PERSON_NAME]"
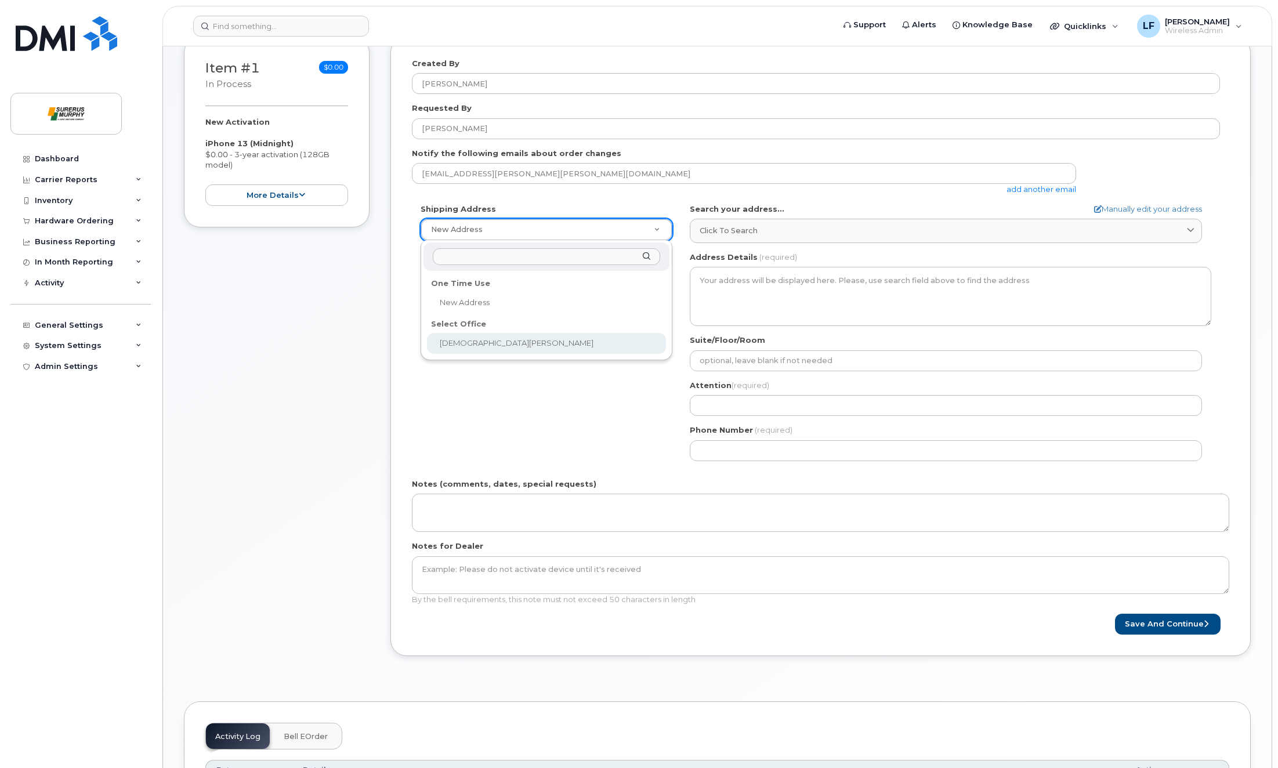
select select
type textarea "2200-605 5 Ave SW Calgary Alberta T2P 3H5"
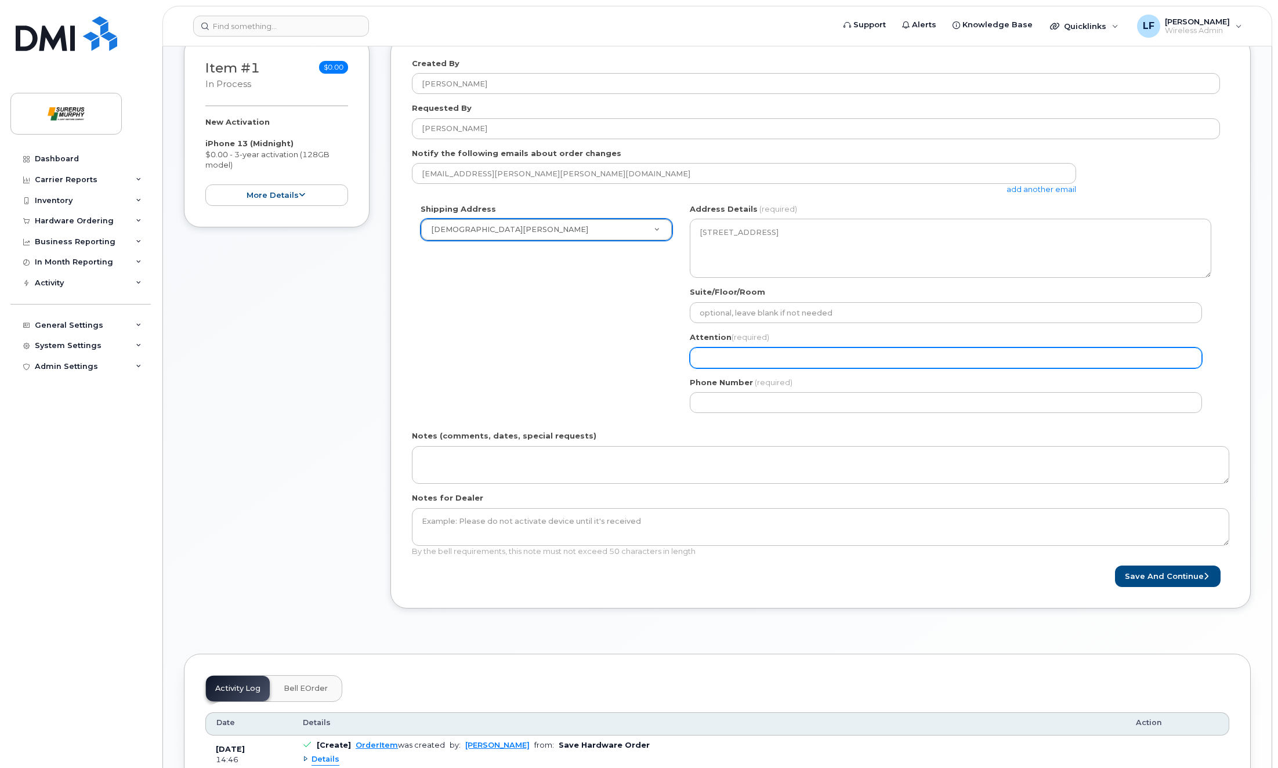
click at [771, 357] on input "Attention (required)" at bounding box center [946, 358] width 512 height 21
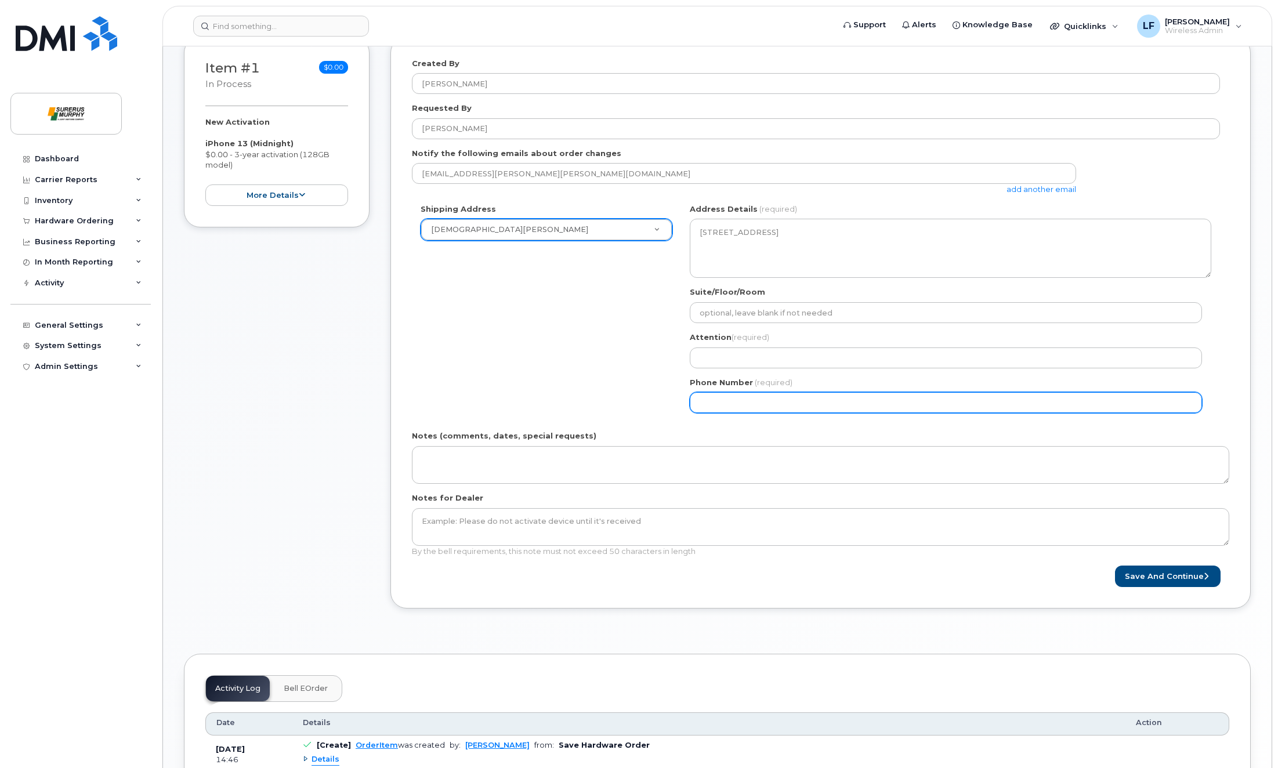
click at [738, 403] on input "Phone Number" at bounding box center [946, 402] width 512 height 21
paste input "8779877658"
select select
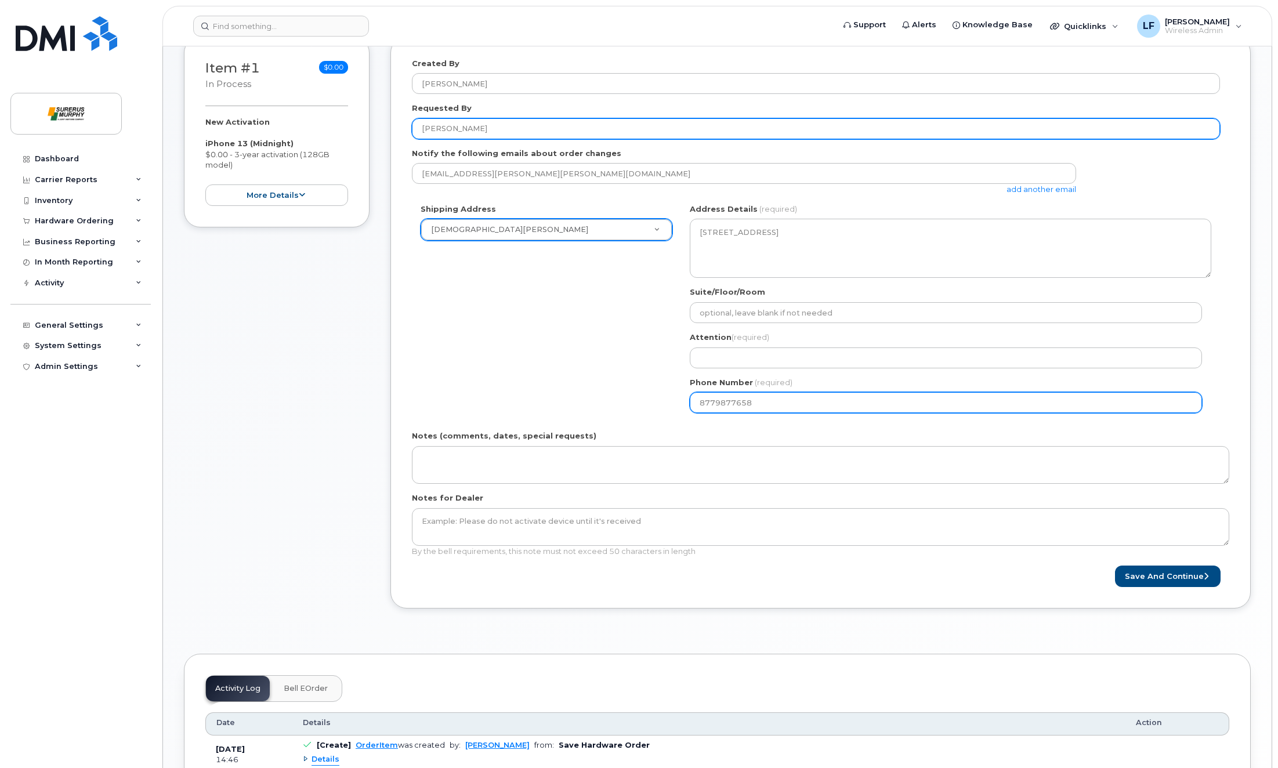
type input "8779877658"
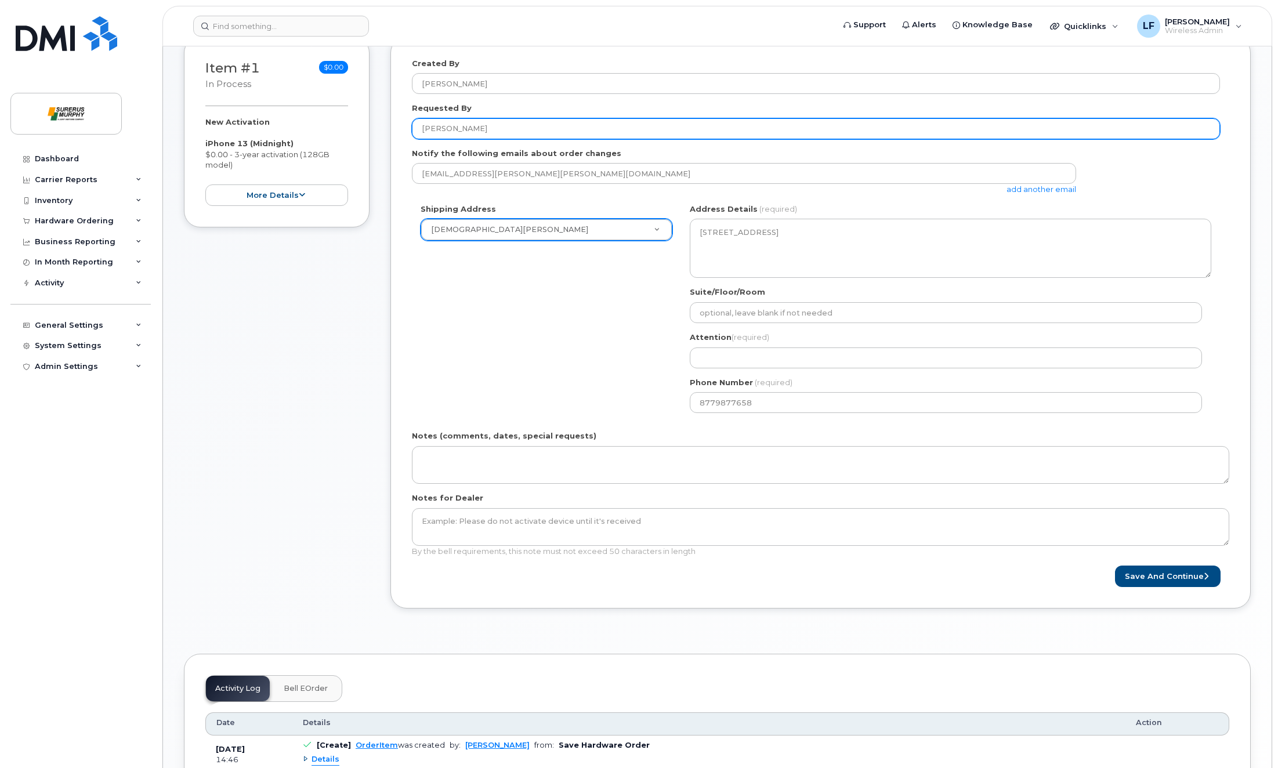
drag, startPoint x: 462, startPoint y: 128, endPoint x: 335, endPoint y: 144, distance: 128.2
click at [338, 144] on div "Item #1 in process $0.00 New Activation iPhone 13 (Midnight) $0.00 - 3-year act…" at bounding box center [717, 331] width 1067 height 589
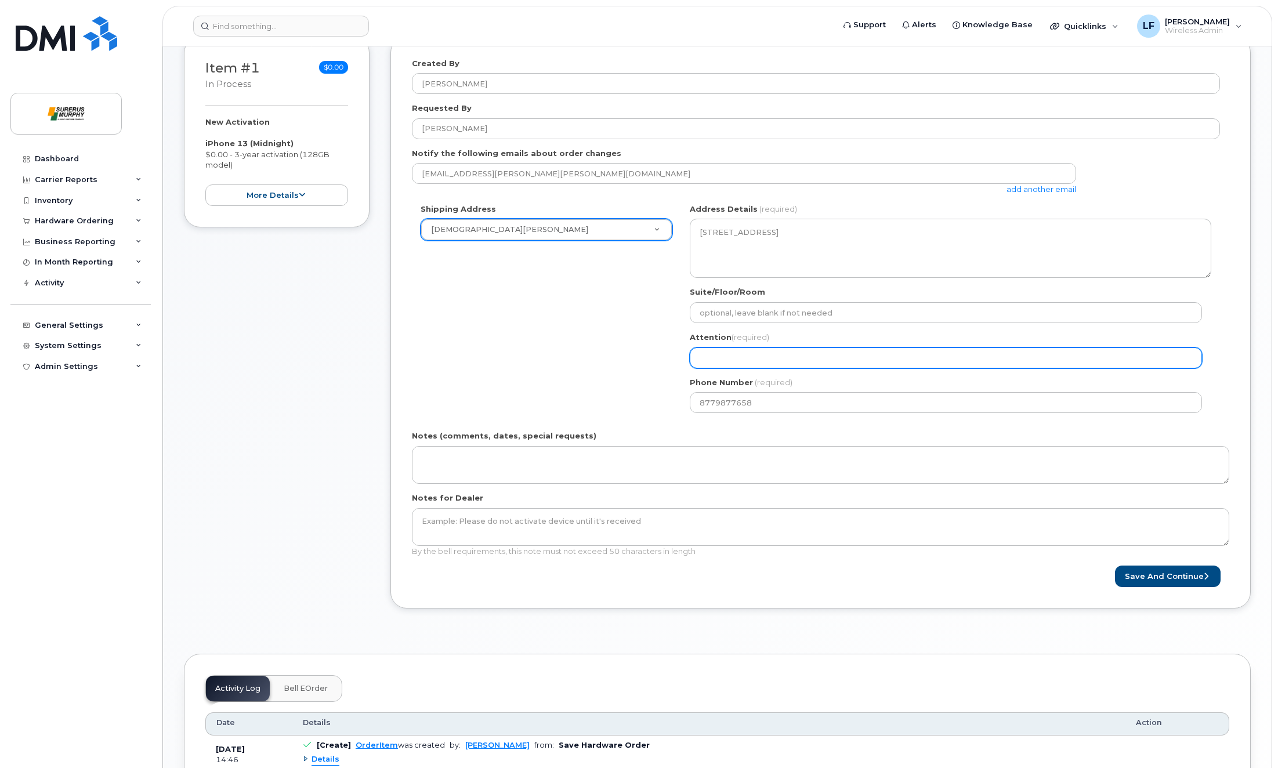
click at [741, 356] on input "Attention (required)" at bounding box center [946, 358] width 512 height 21
paste input "[PERSON_NAME]"
select select
type input "[PERSON_NAME]"
click at [538, 314] on div "Shipping Address Surerus Murphy New Address Surerus Murphy AB Calgary Search yo…" at bounding box center [816, 313] width 808 height 218
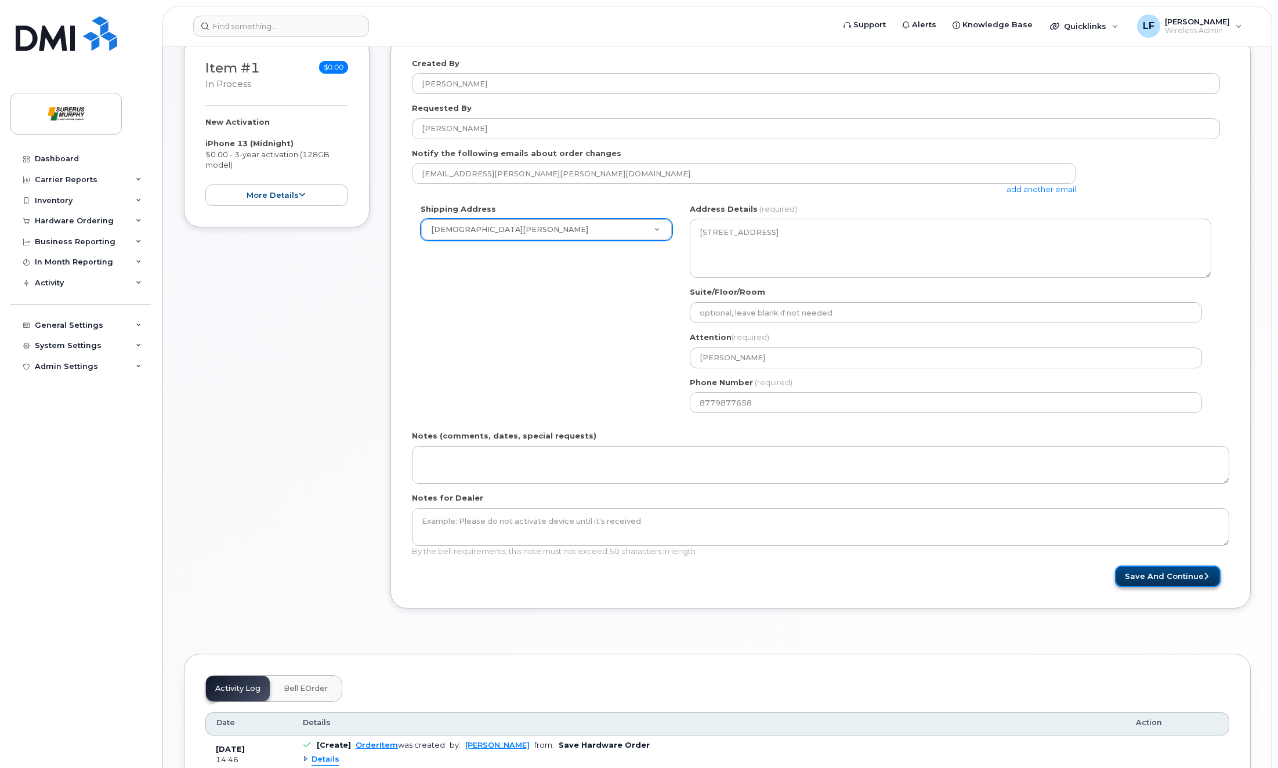
click at [1152, 582] on button "Save and Continue" at bounding box center [1168, 576] width 106 height 21
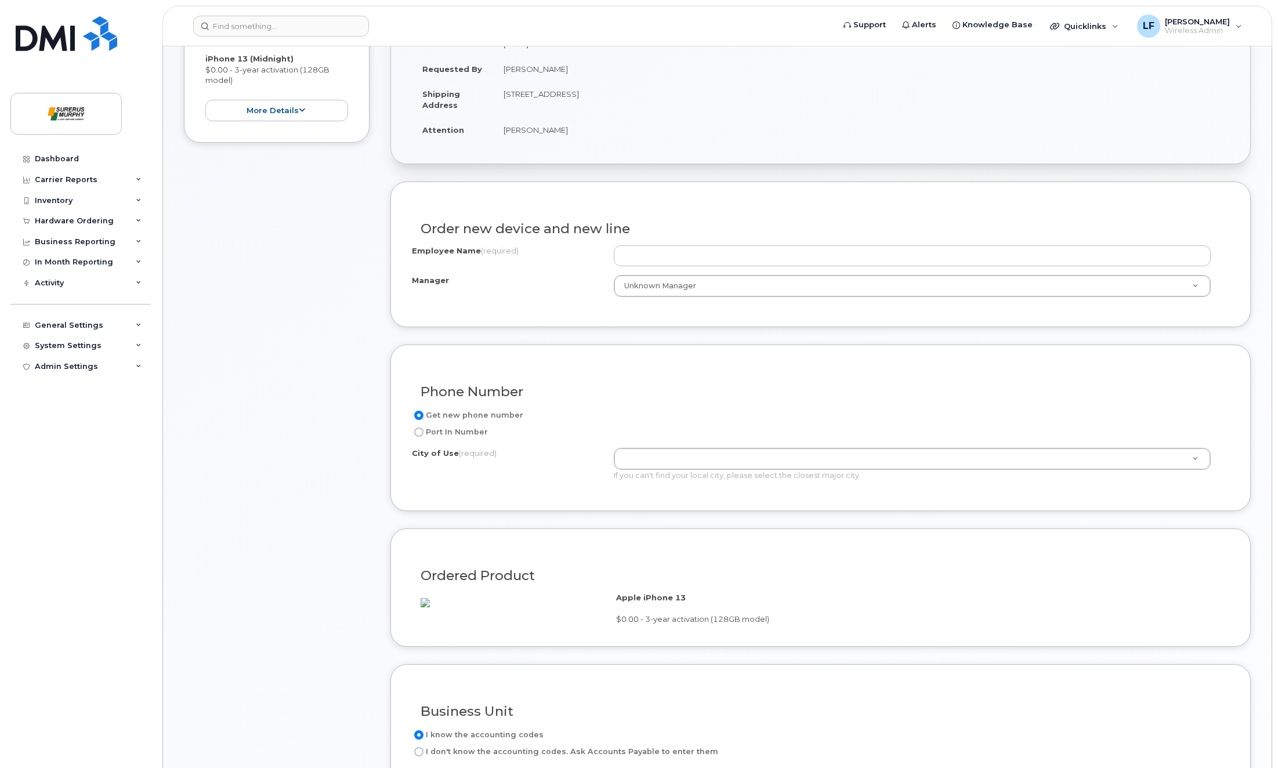
scroll to position [406, 0]
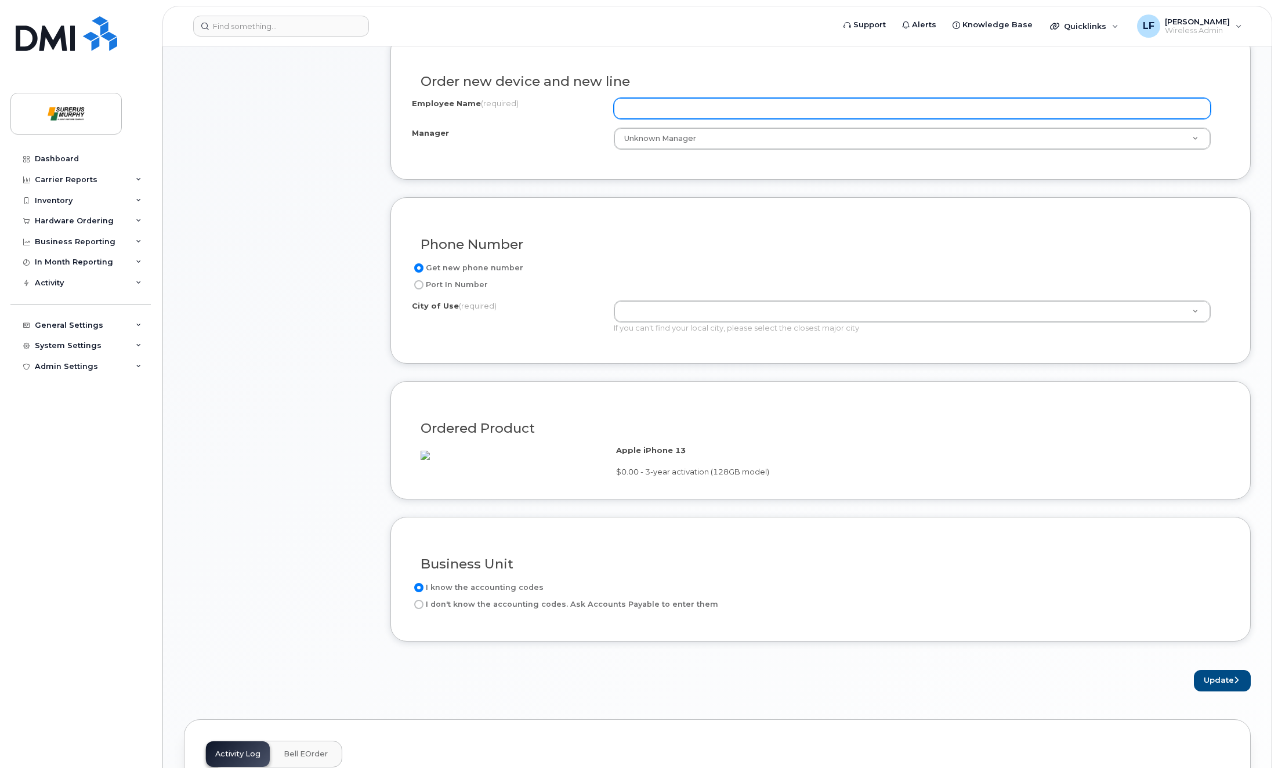
click at [675, 105] on input "Employee Name (required)" at bounding box center [912, 108] width 597 height 21
type input "test"
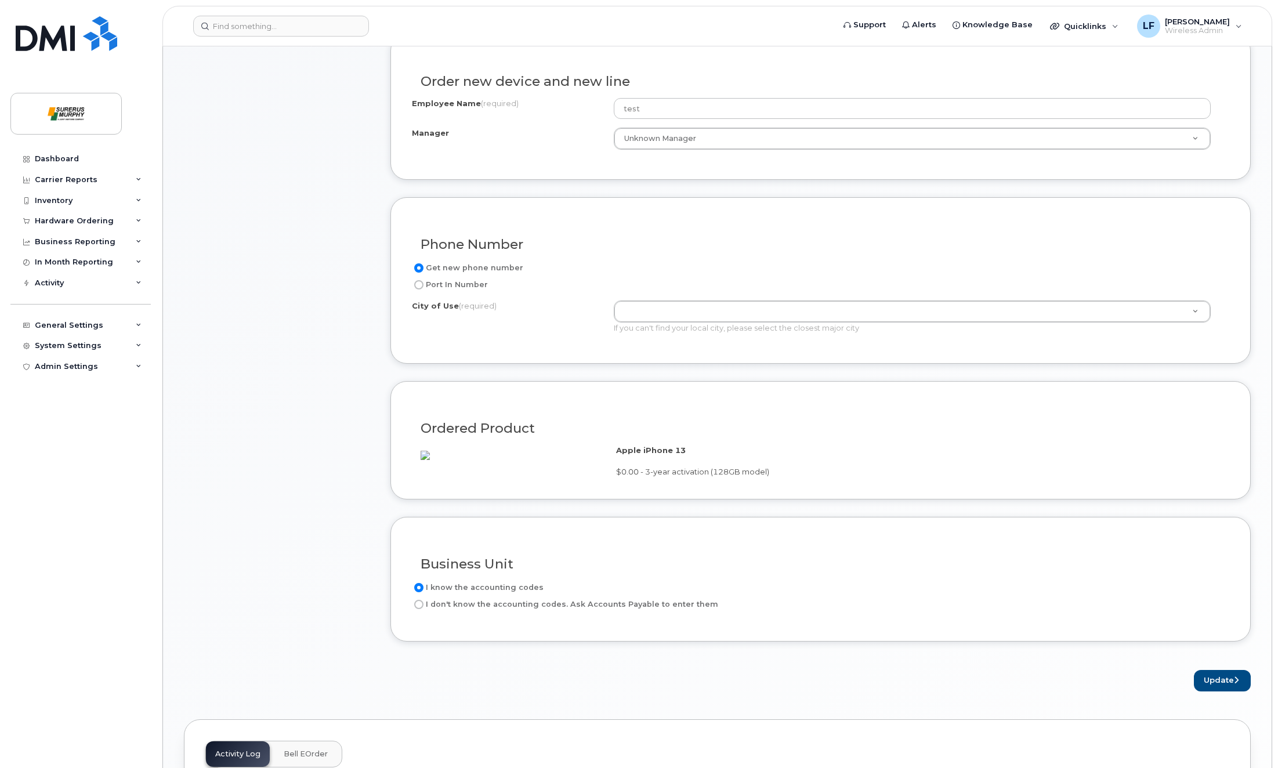
click at [582, 288] on div "Port In Number" at bounding box center [816, 285] width 808 height 14
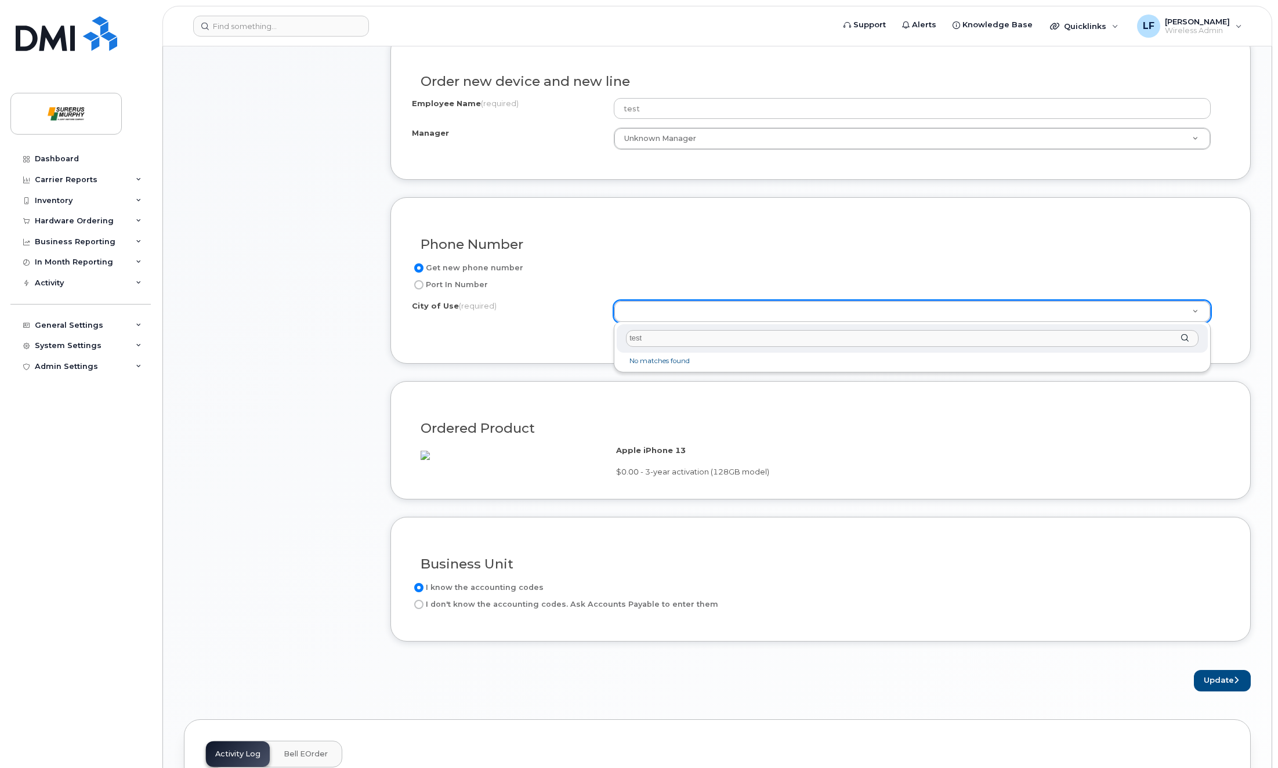
type input "test"
drag, startPoint x: 675, startPoint y: 351, endPoint x: 530, endPoint y: 342, distance: 144.8
click at [531, 342] on body "Support Alerts Knowledge Base Quicklinks Suspend / Cancel Device Change SIM Car…" at bounding box center [639, 432] width 1278 height 1676
type input "calgar"
type input "88"
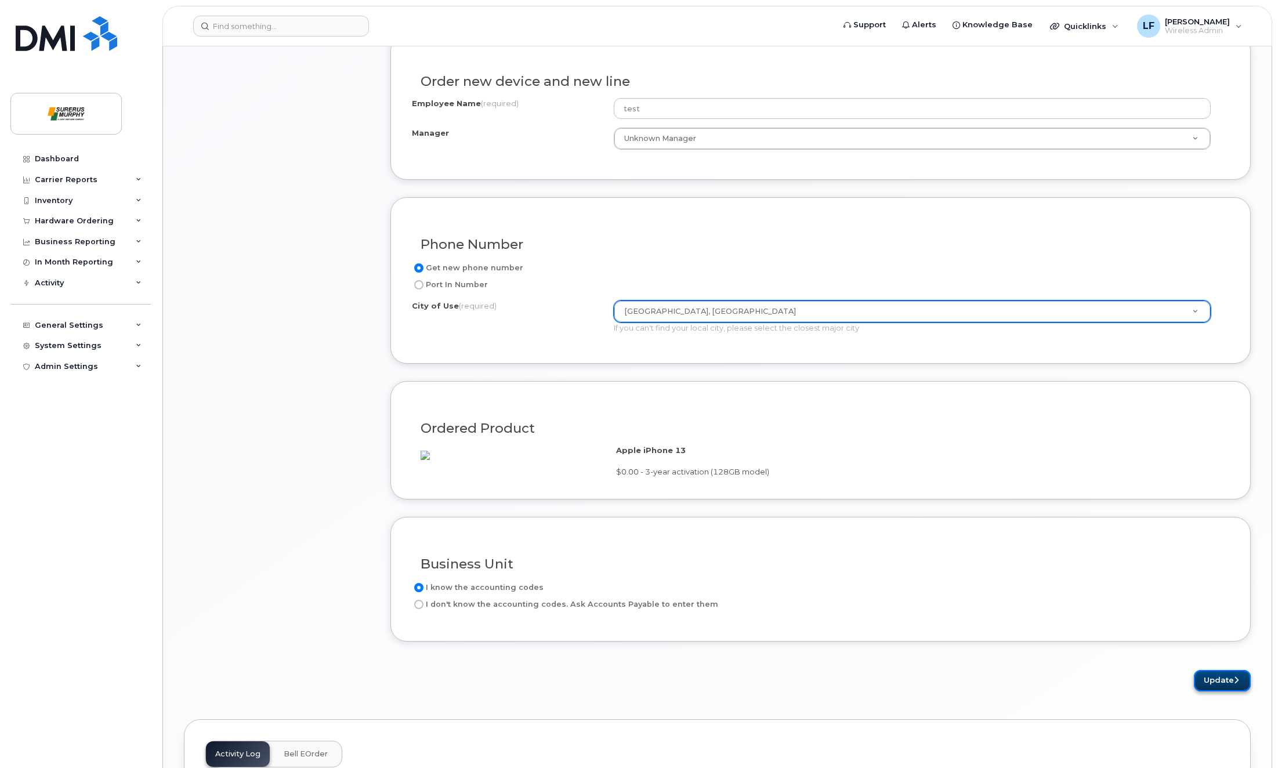
click at [1194, 692] on button "Update" at bounding box center [1222, 680] width 57 height 21
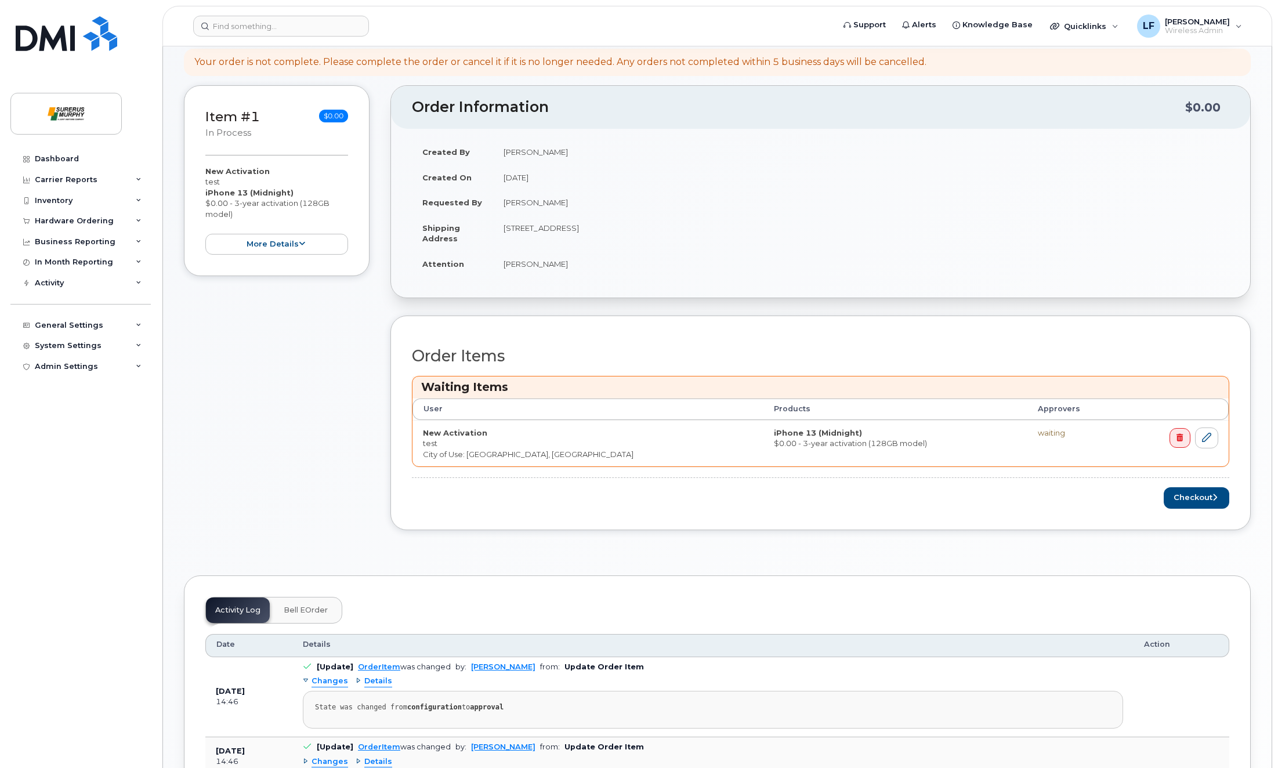
scroll to position [174, 0]
click at [316, 245] on button "more details" at bounding box center [276, 244] width 143 height 21
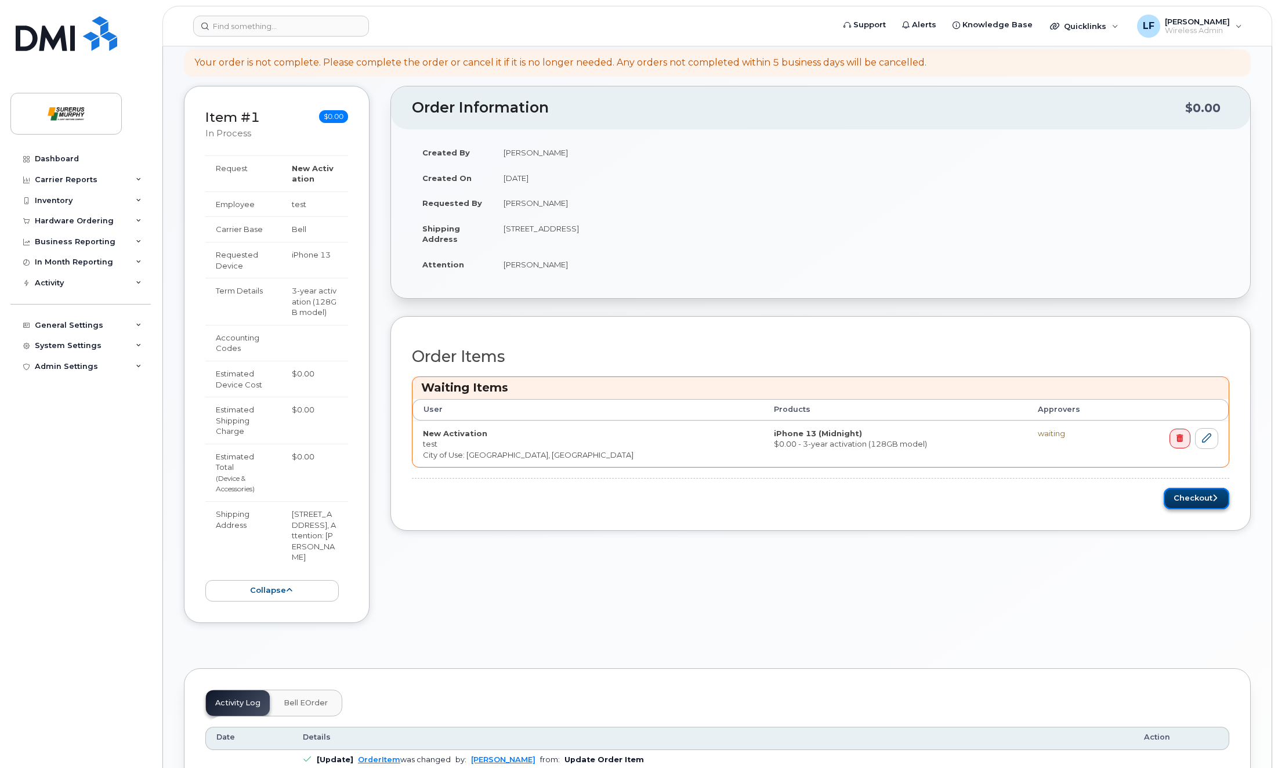
click at [1178, 502] on button "Checkout" at bounding box center [1197, 498] width 66 height 21
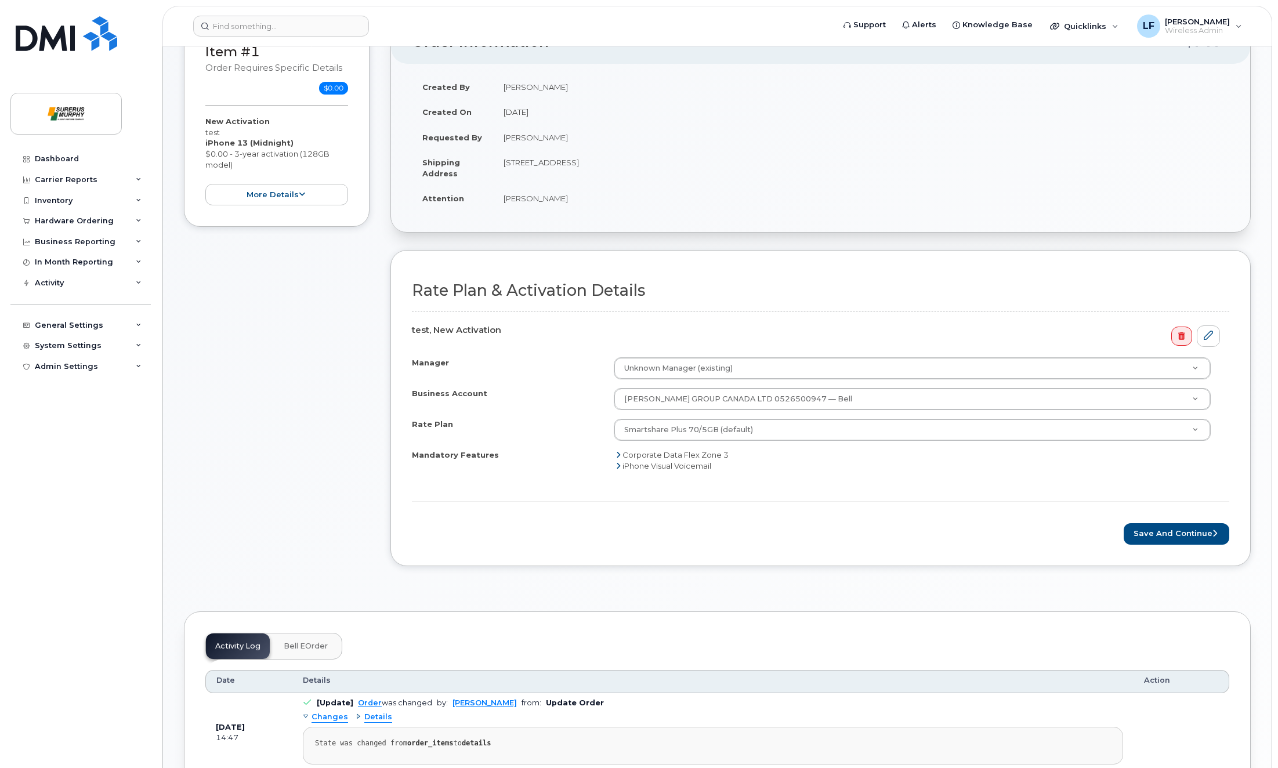
scroll to position [174, 0]
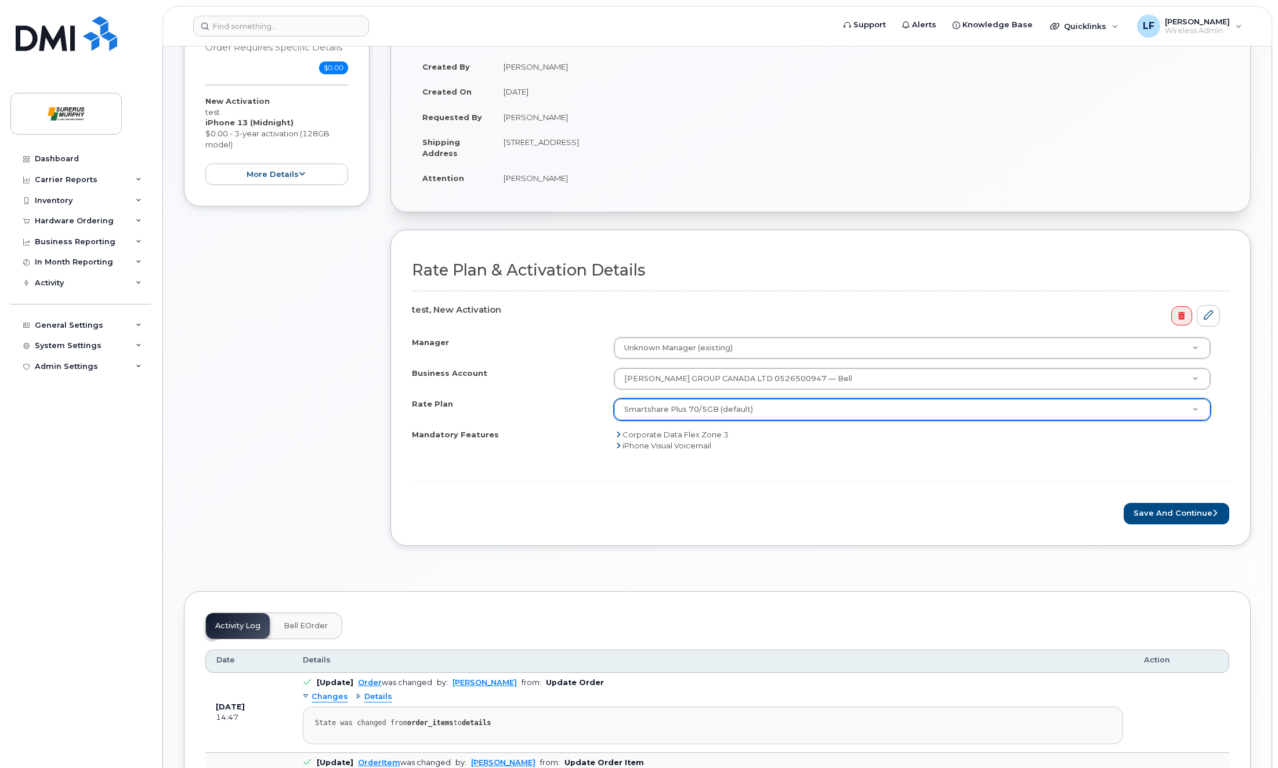
click at [307, 448] on div "Item #1 Order requires Specific details $0.00 New Activation test iPhone 13 (Mi…" at bounding box center [277, 281] width 186 height 563
click at [617, 434] on icon at bounding box center [618, 435] width 5 height 8
click at [617, 451] on div "iPhone Visual Voicemail" at bounding box center [781, 445] width 331 height 11
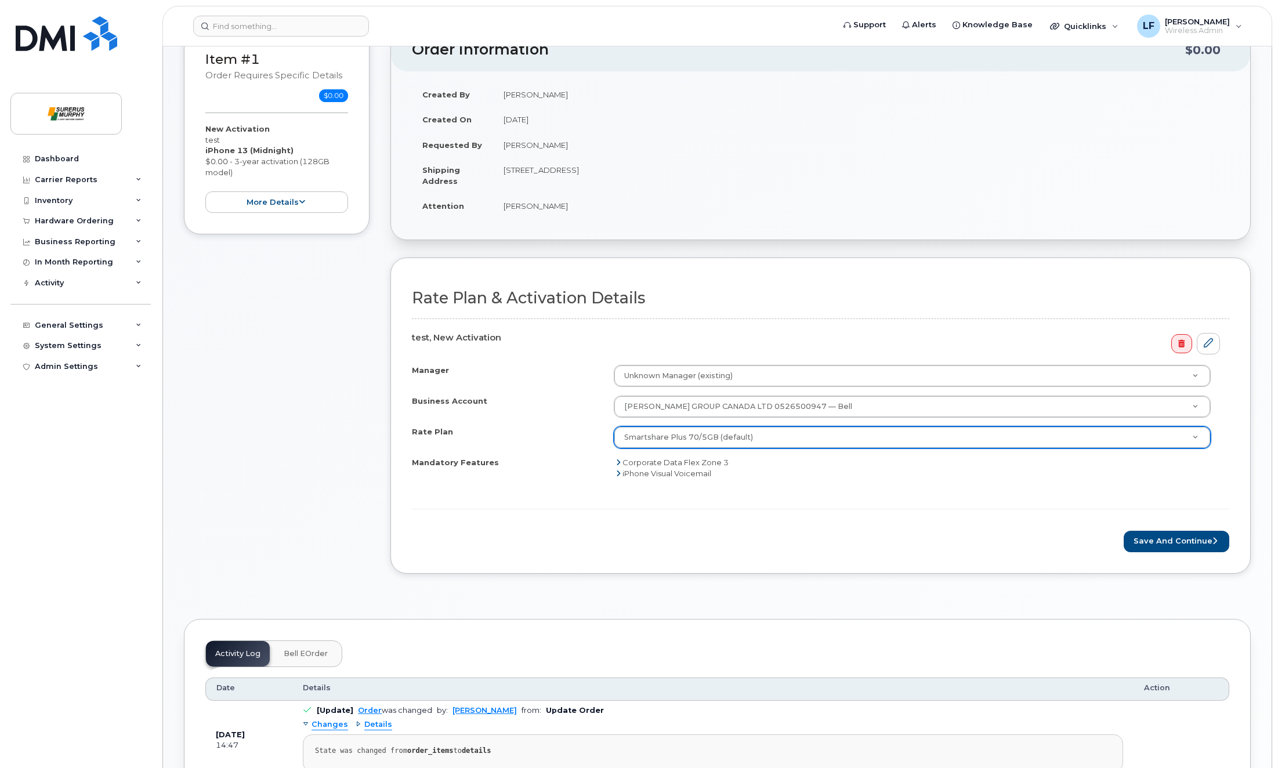
scroll to position [0, 0]
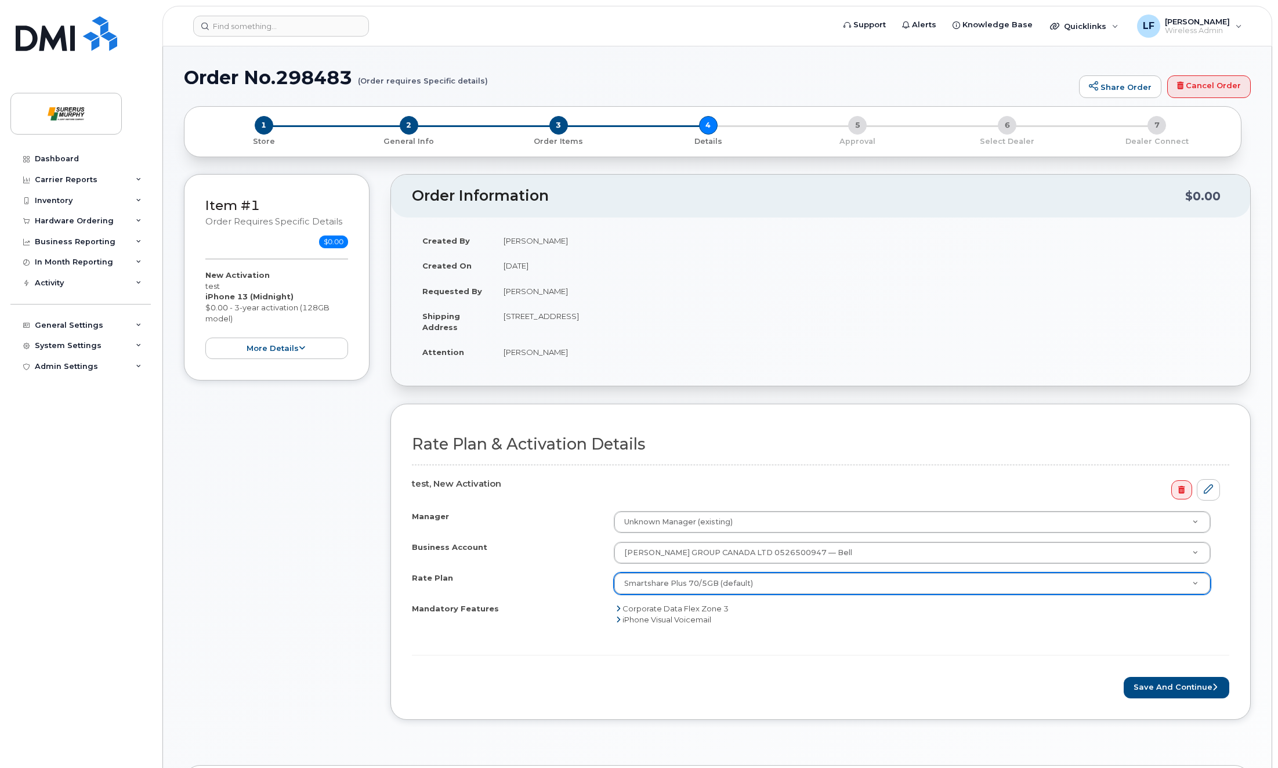
click at [266, 464] on div "Item #1 Order requires Specific details $0.00 New Activation test iPhone 13 (Mi…" at bounding box center [277, 455] width 186 height 563
click at [1182, 91] on link "Cancel Order" at bounding box center [1209, 86] width 84 height 23
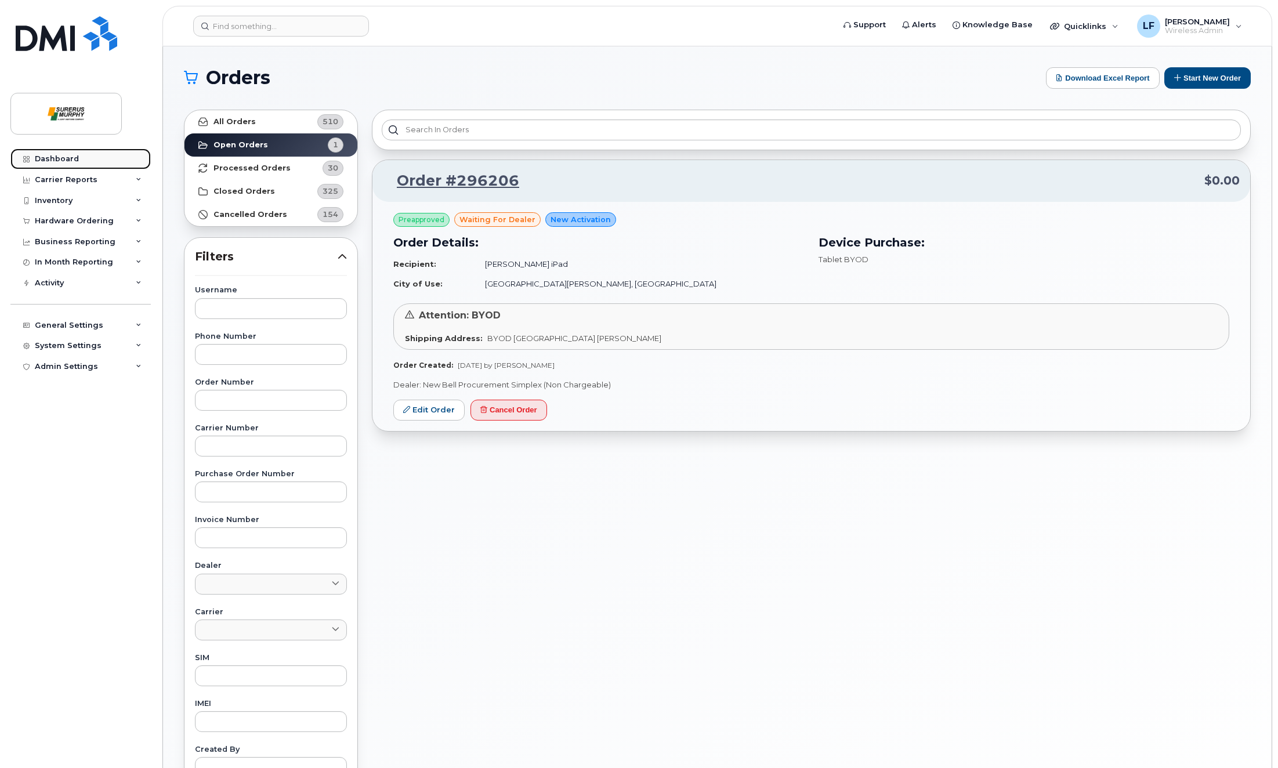
click at [55, 164] on link "Dashboard" at bounding box center [80, 159] width 140 height 21
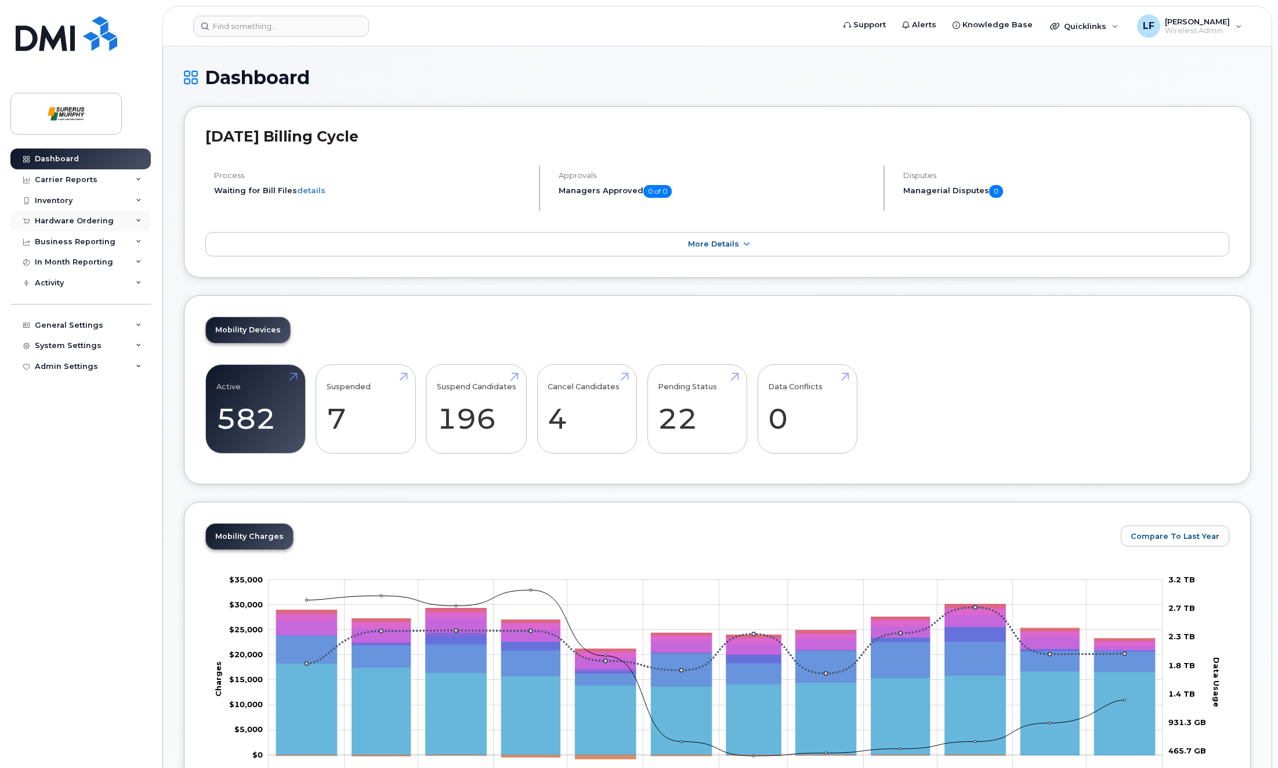
click at [78, 227] on div "Hardware Ordering" at bounding box center [80, 221] width 140 height 21
click at [62, 261] on div "Orders" at bounding box center [54, 264] width 28 height 10
